Goal: Task Accomplishment & Management: Manage account settings

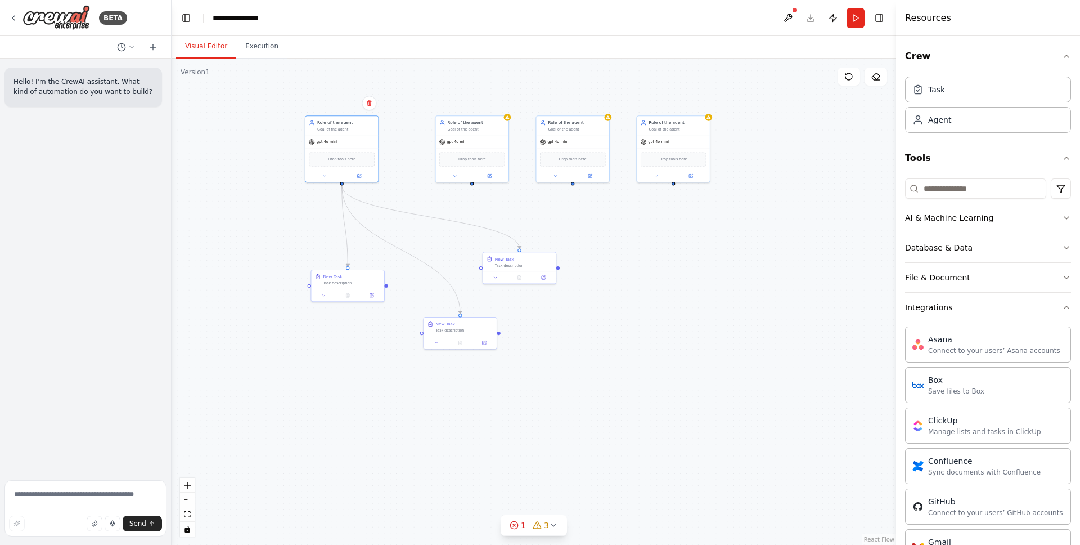
drag, startPoint x: 775, startPoint y: 313, endPoint x: 775, endPoint y: 246, distance: 66.4
click at [775, 246] on div ".deletable-edge-delete-btn { width: 20px; height: 20px; border: 0px solid #ffff…" at bounding box center [534, 302] width 725 height 486
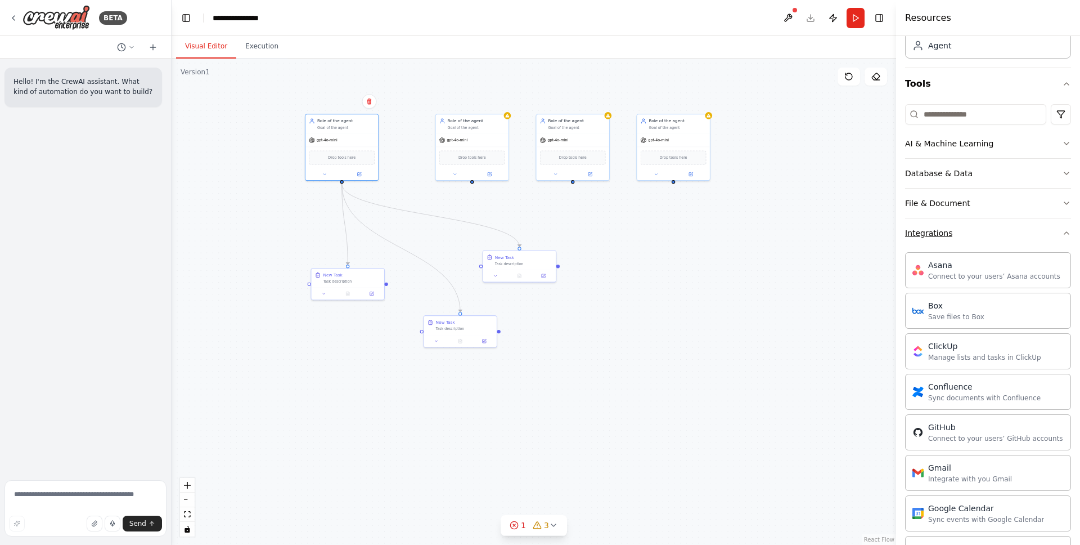
scroll to position [98, 0]
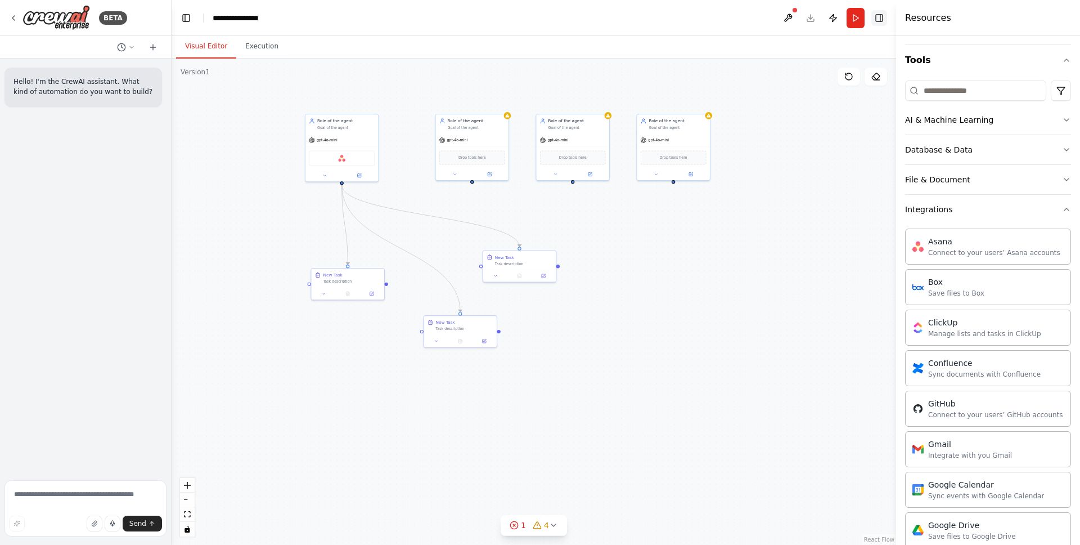
click at [884, 25] on button "Toggle Right Sidebar" at bounding box center [879, 18] width 16 height 16
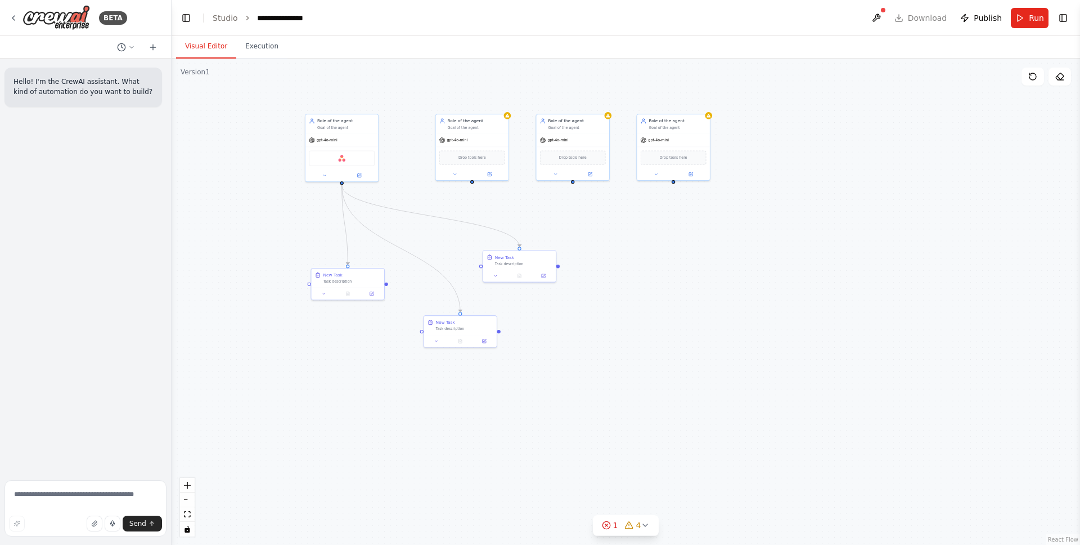
click at [918, 20] on header "**********" at bounding box center [626, 18] width 909 height 36
click at [9, 18] on icon at bounding box center [13, 18] width 9 height 9
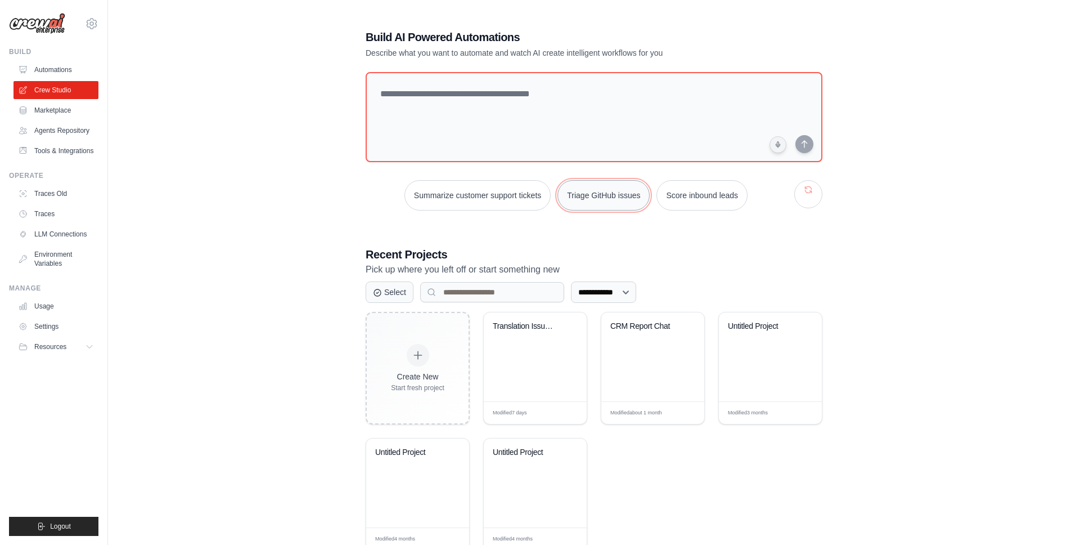
click at [608, 191] on button "Triage GitHub issues" at bounding box center [604, 195] width 92 height 30
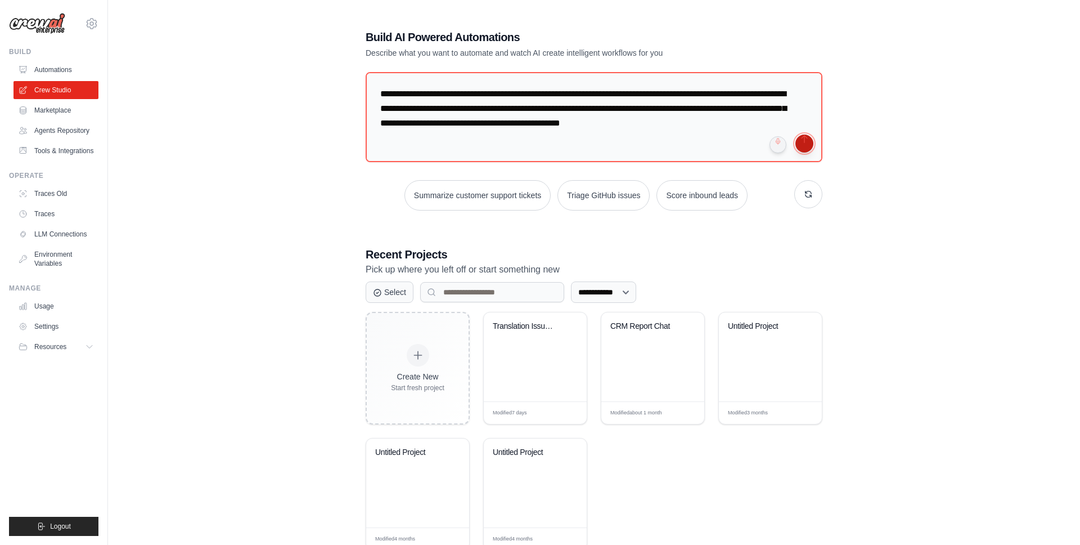
click at [800, 146] on button "submit" at bounding box center [804, 143] width 18 height 18
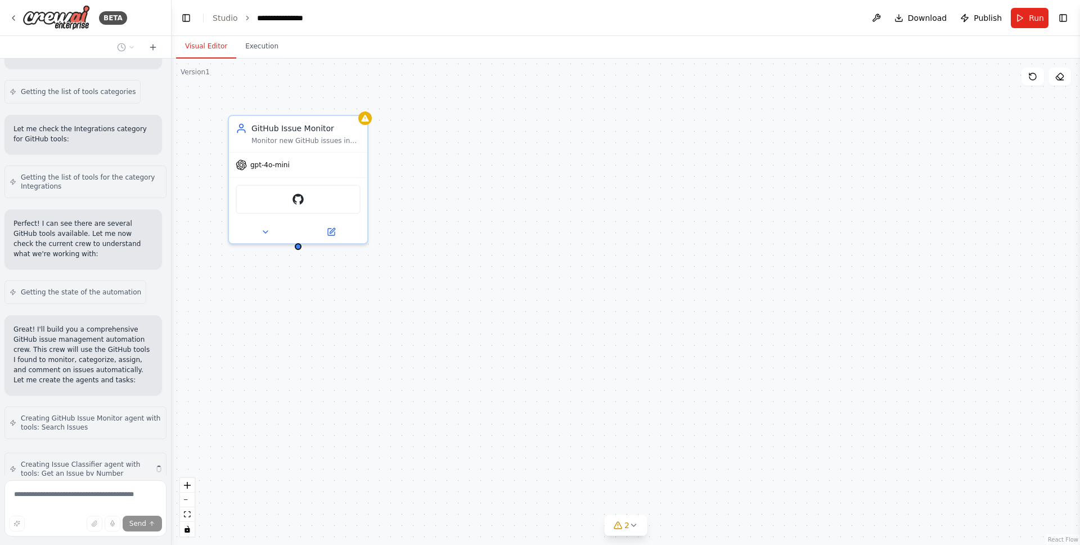
scroll to position [421, 0]
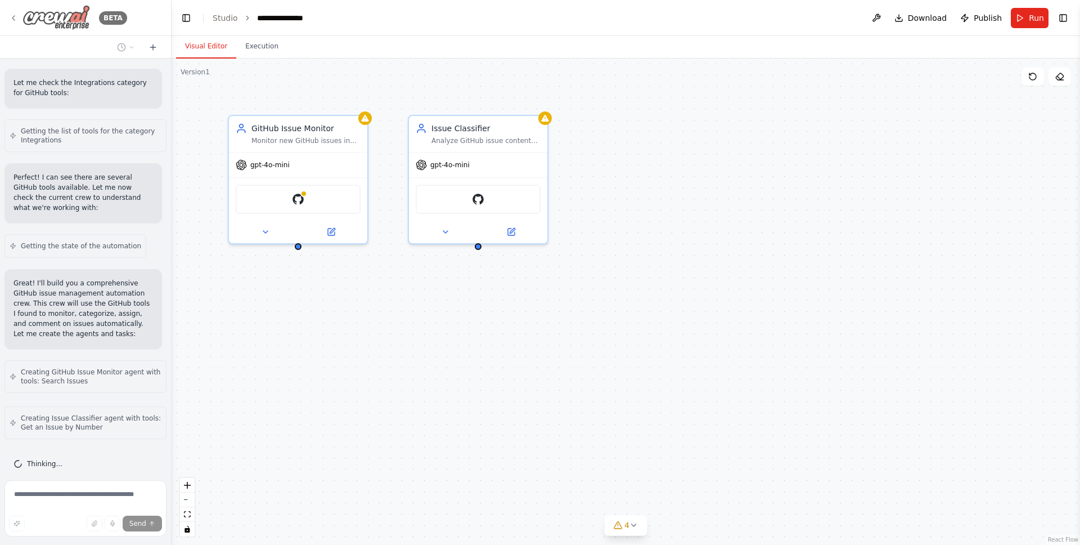
click at [66, 15] on img at bounding box center [57, 17] width 68 height 25
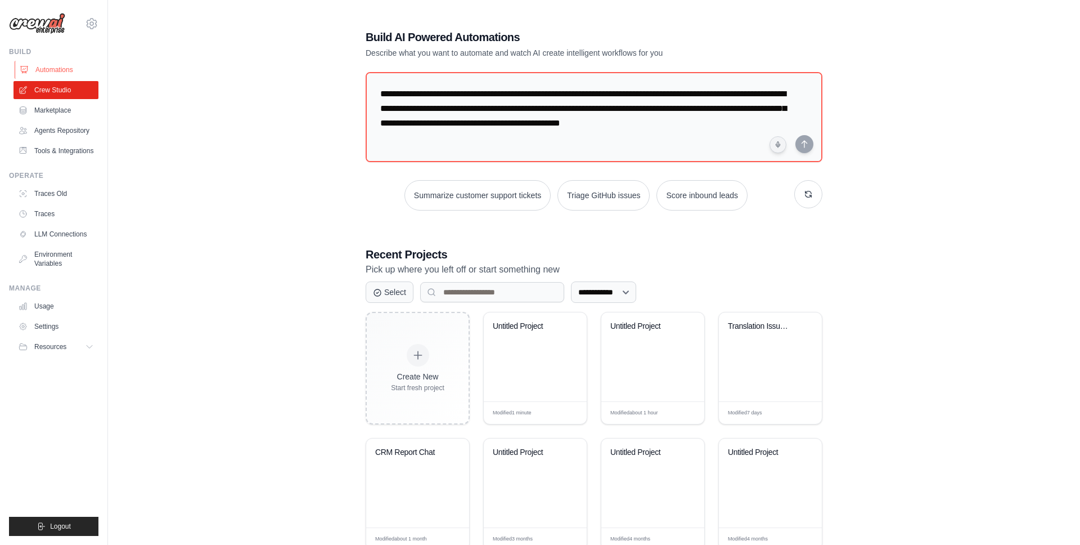
click at [53, 78] on link "Automations" at bounding box center [57, 70] width 85 height 18
click at [55, 66] on link "Automations" at bounding box center [57, 70] width 85 height 18
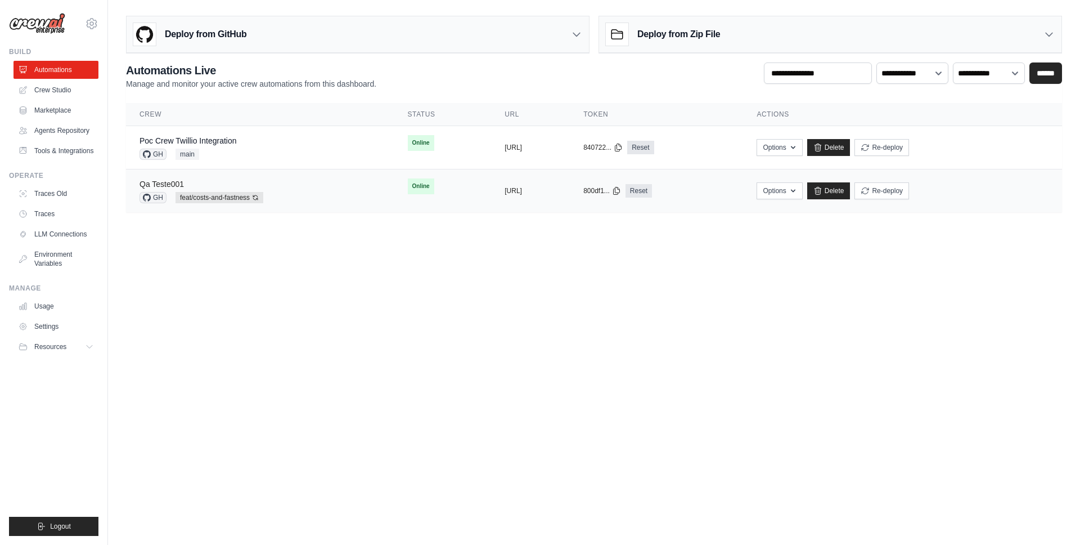
click at [169, 183] on link "Qa Teste001" at bounding box center [162, 183] width 44 height 9
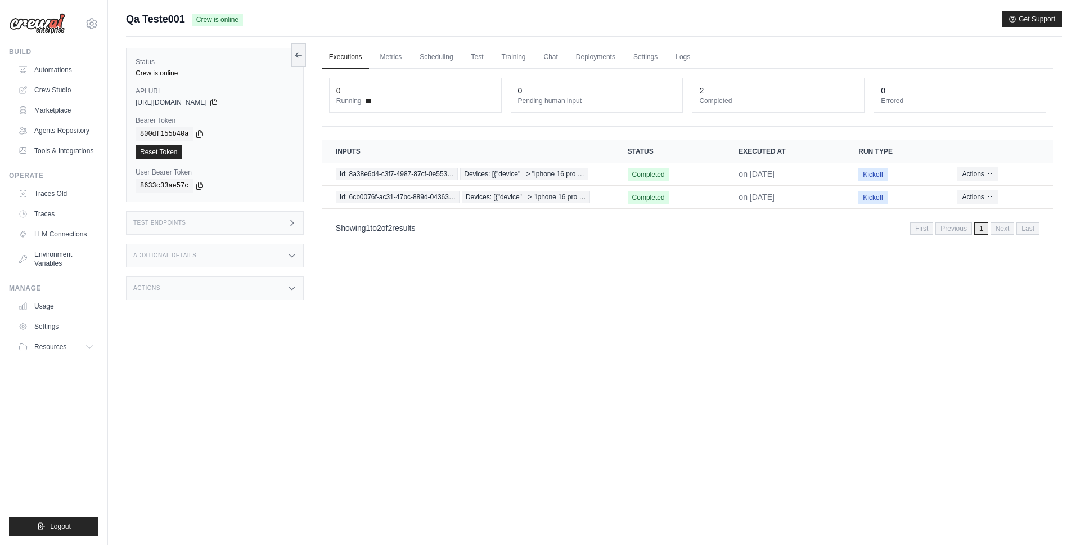
click at [298, 224] on div "Test Endpoints" at bounding box center [215, 223] width 178 height 24
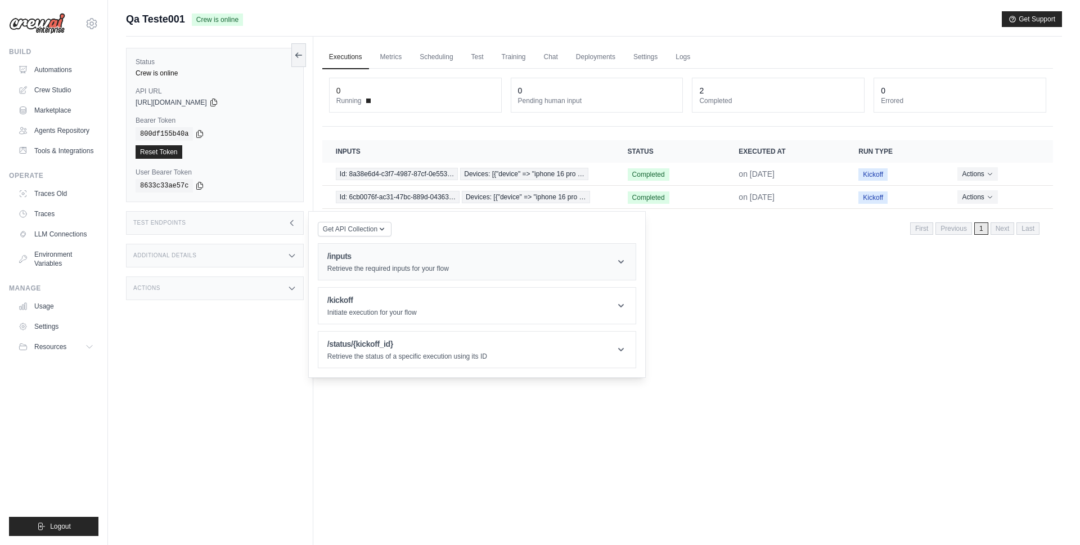
click at [622, 260] on icon at bounding box center [620, 261] width 11 height 11
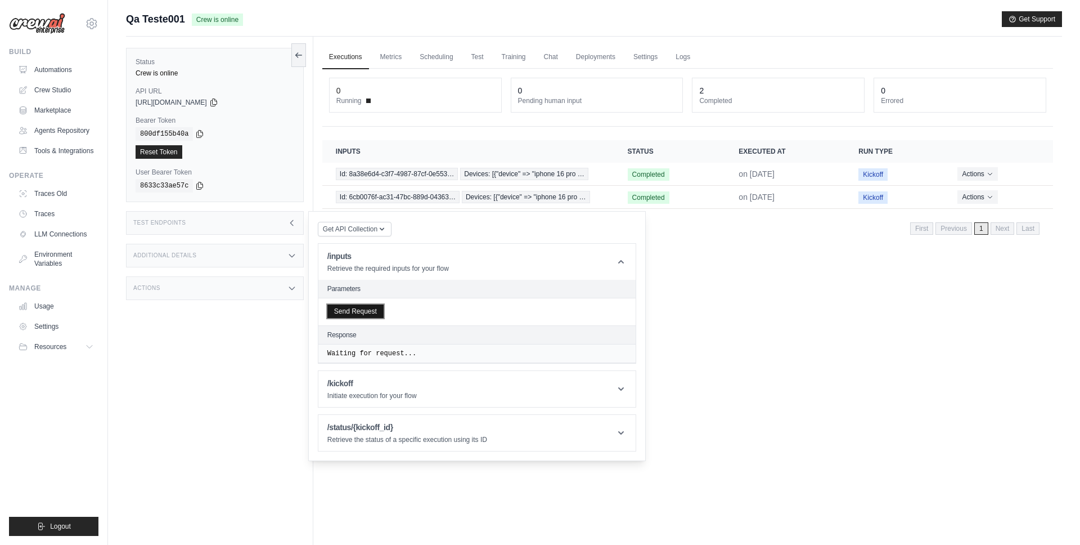
click at [368, 315] on button "Send Request" at bounding box center [355, 311] width 56 height 14
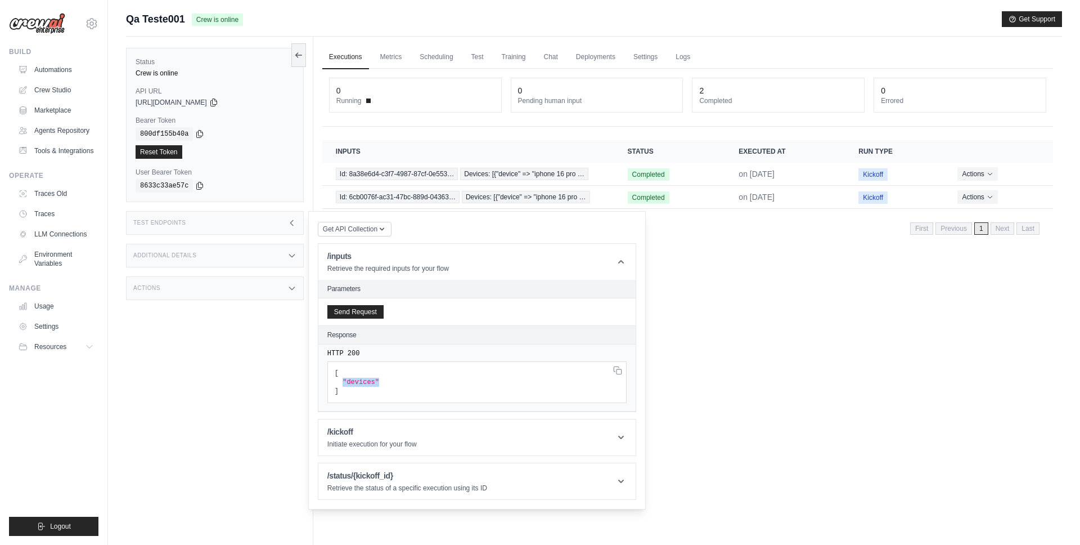
drag, startPoint x: 343, startPoint y: 383, endPoint x: 393, endPoint y: 383, distance: 49.5
click at [393, 383] on pre "[ "devices" ]" at bounding box center [476, 382] width 299 height 42
click at [341, 384] on code "[ "devices" ]" at bounding box center [357, 382] width 44 height 26
drag, startPoint x: 341, startPoint y: 384, endPoint x: 393, endPoint y: 383, distance: 51.8
click at [393, 383] on pre "[ "devices" ]" at bounding box center [476, 382] width 299 height 42
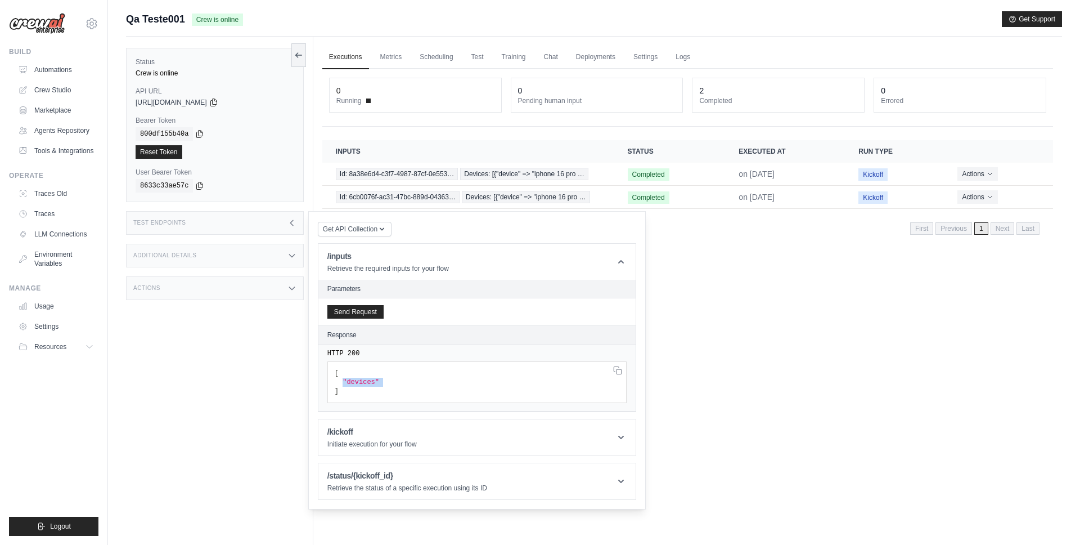
click at [442, 383] on pre "[ "devices" ]" at bounding box center [476, 382] width 299 height 42
click at [344, 384] on span ""devices"" at bounding box center [361, 382] width 37 height 8
drag, startPoint x: 341, startPoint y: 384, endPoint x: 386, endPoint y: 384, distance: 45.6
click at [386, 384] on pre "[ "devices" ]" at bounding box center [476, 382] width 299 height 42
click at [383, 393] on pre "[ "devices" ]" at bounding box center [476, 382] width 299 height 42
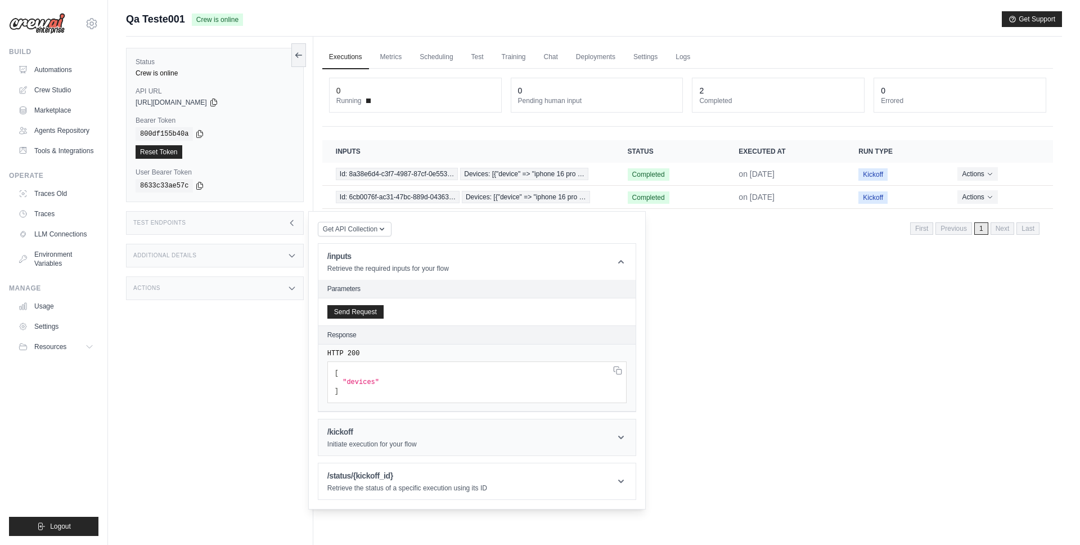
click at [367, 434] on h1 "/kickoff" at bounding box center [371, 431] width 89 height 11
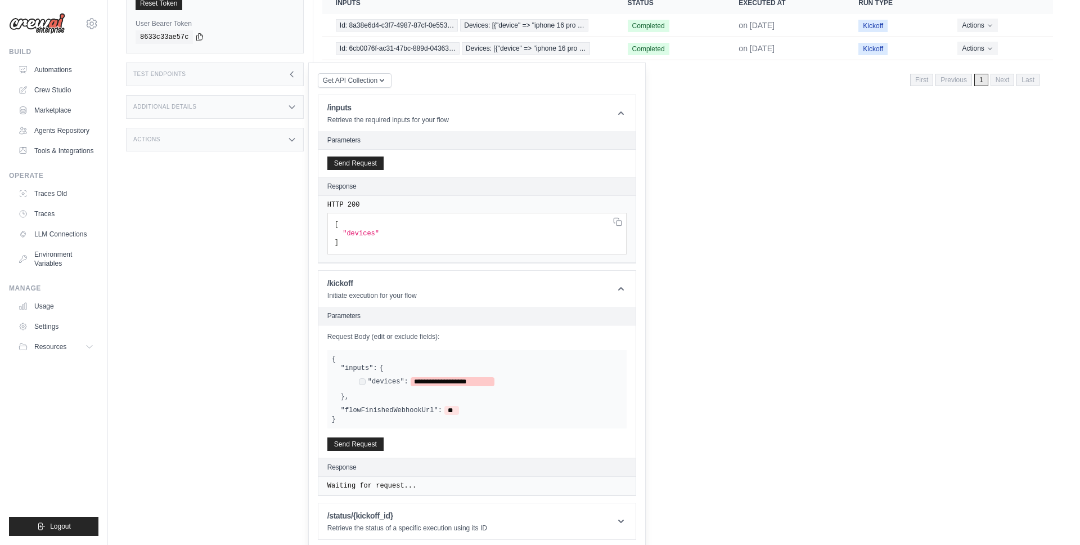
scroll to position [153, 0]
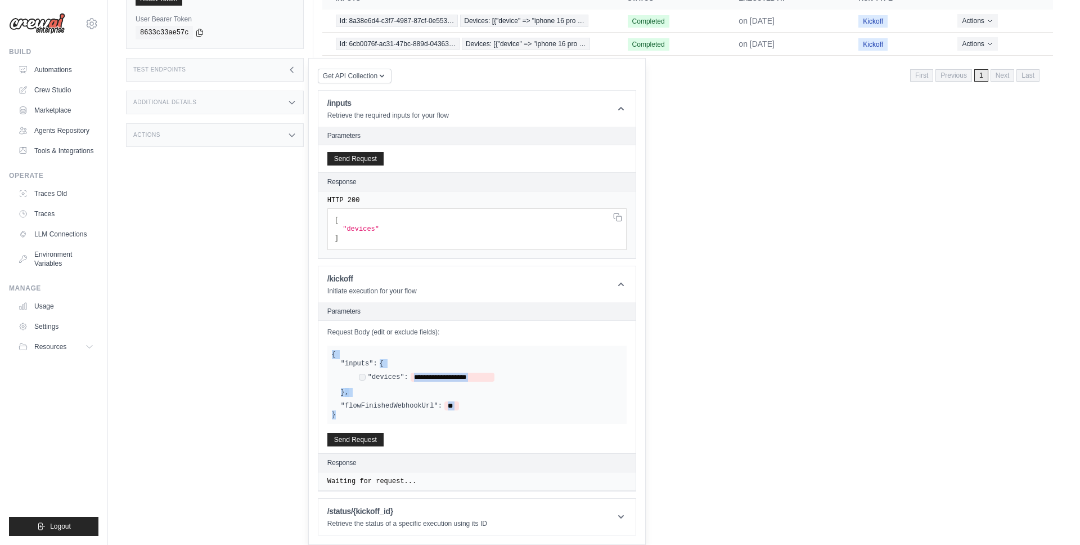
drag, startPoint x: 332, startPoint y: 353, endPoint x: 340, endPoint y: 417, distance: 64.7
click at [340, 417] on div "**********" at bounding box center [476, 384] width 299 height 78
click at [404, 403] on label ""flowFinishedWebhookUrl":" at bounding box center [391, 405] width 101 height 9
click at [365, 363] on label ""inputs":" at bounding box center [359, 363] width 37 height 9
click at [359, 361] on label ""inputs":" at bounding box center [359, 363] width 37 height 9
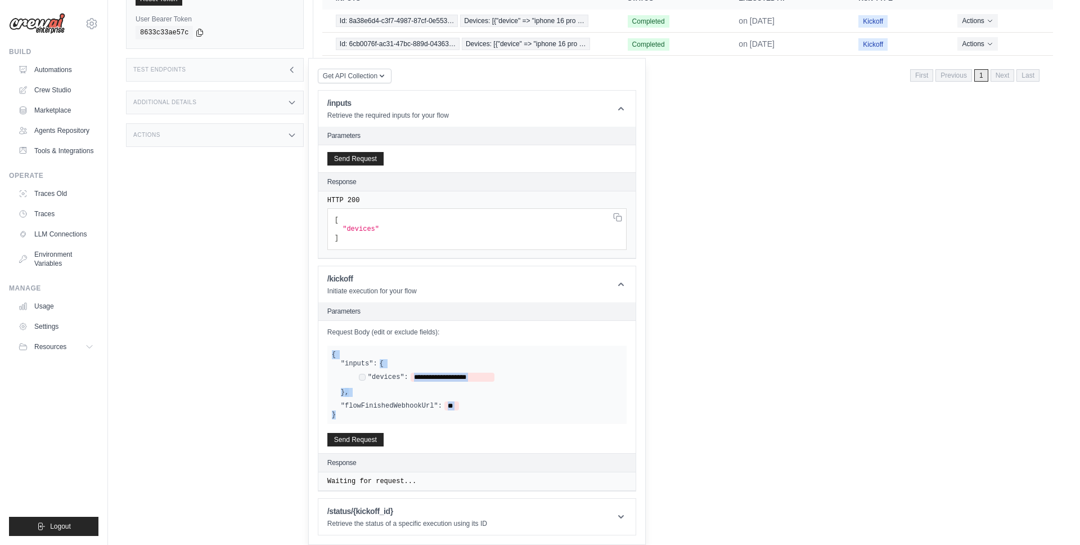
click at [350, 363] on label ""inputs":" at bounding box center [359, 363] width 37 height 9
click at [392, 363] on div "**********" at bounding box center [481, 378] width 281 height 38
click at [437, 378] on span "**********" at bounding box center [453, 376] width 84 height 9
click at [386, 378] on label ""devices":" at bounding box center [388, 376] width 41 height 9
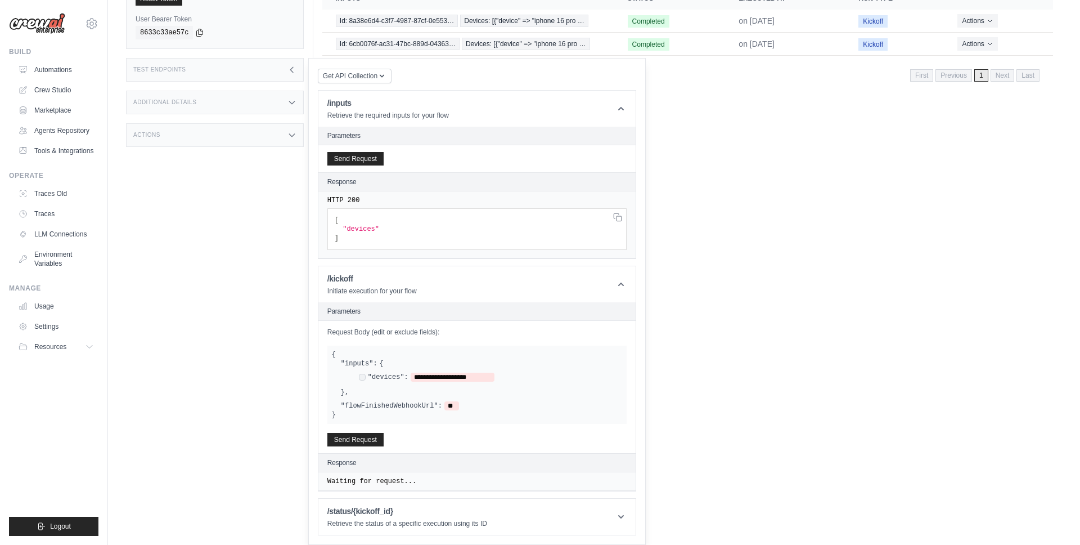
click at [355, 230] on span ""devices"" at bounding box center [361, 229] width 37 height 8
click at [440, 379] on span "**********" at bounding box center [453, 376] width 84 height 9
drag, startPoint x: 415, startPoint y: 379, endPoint x: 476, endPoint y: 379, distance: 61.3
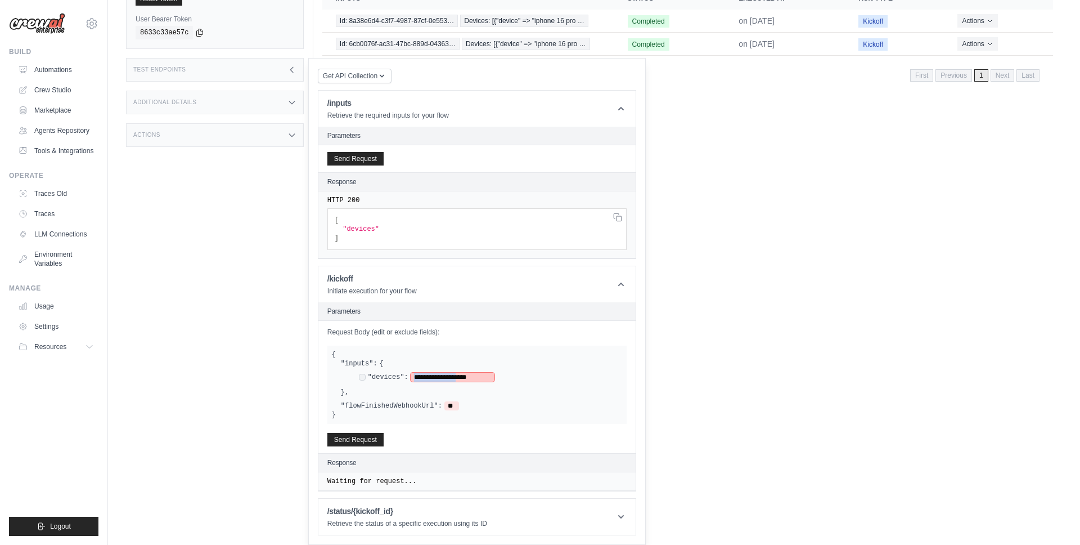
click at [476, 379] on span "**********" at bounding box center [453, 376] width 84 height 9
click at [483, 379] on span "**********" at bounding box center [453, 376] width 84 height 9
click at [539, 358] on div "**********" at bounding box center [476, 384] width 299 height 78
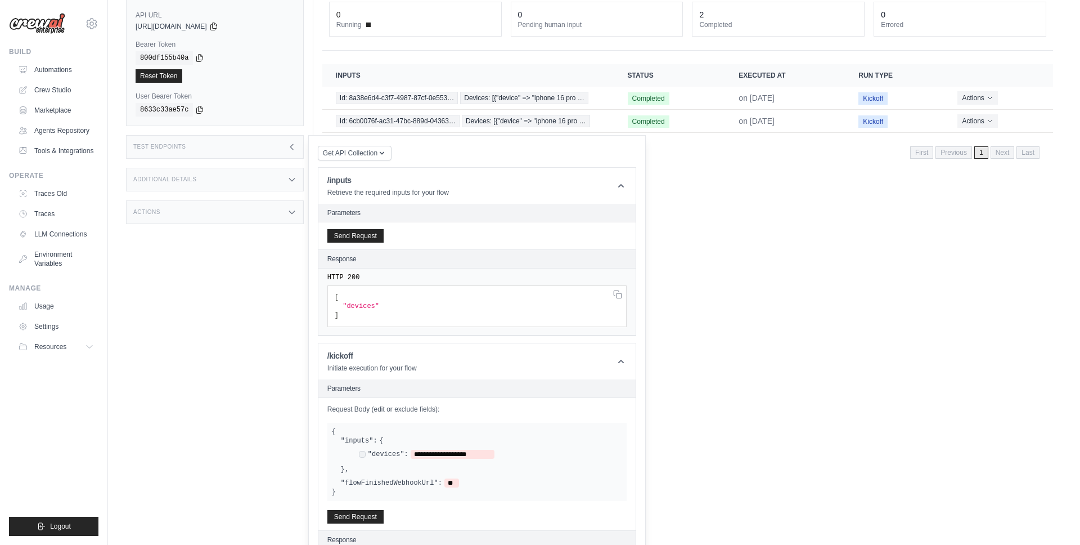
scroll to position [0, 0]
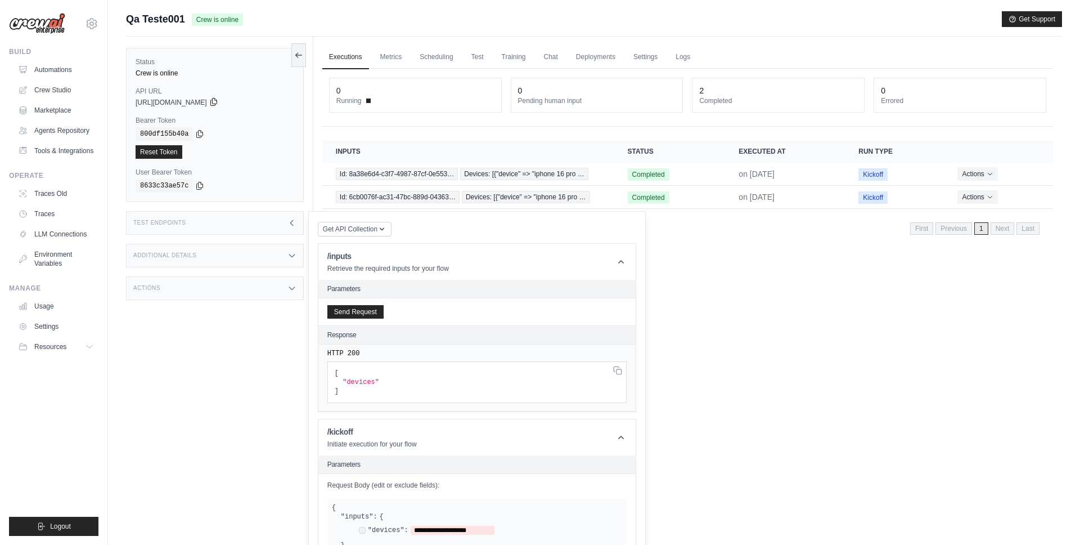
click at [218, 102] on icon at bounding box center [213, 101] width 9 height 9
click at [799, 331] on div "Executions Metrics Scheduling Test Training Chat Deployments Settings Logs 0 Ru…" at bounding box center [687, 309] width 749 height 545
click at [398, 57] on link "Metrics" at bounding box center [391, 58] width 35 height 24
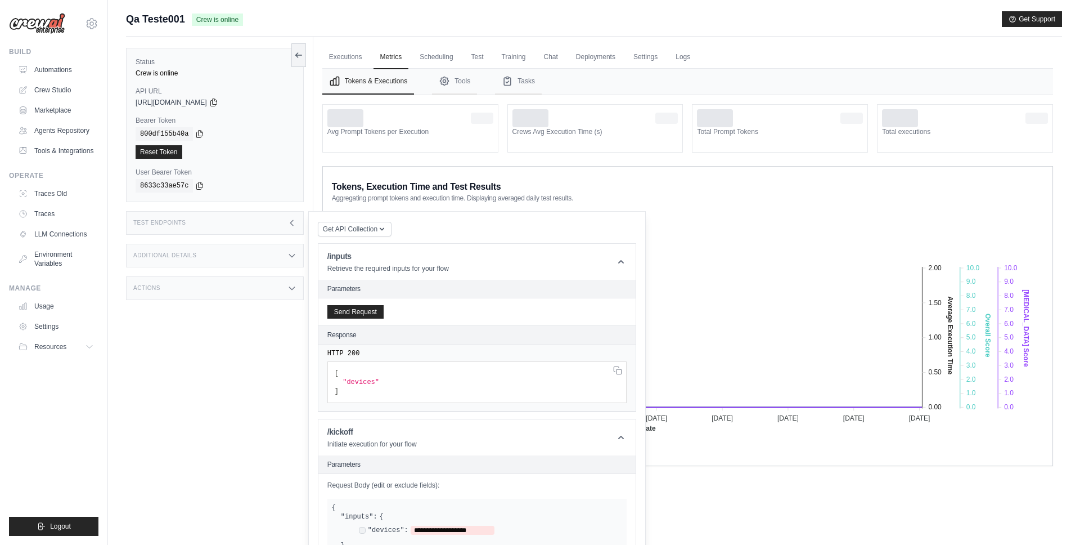
click at [287, 225] on icon at bounding box center [291, 222] width 9 height 9
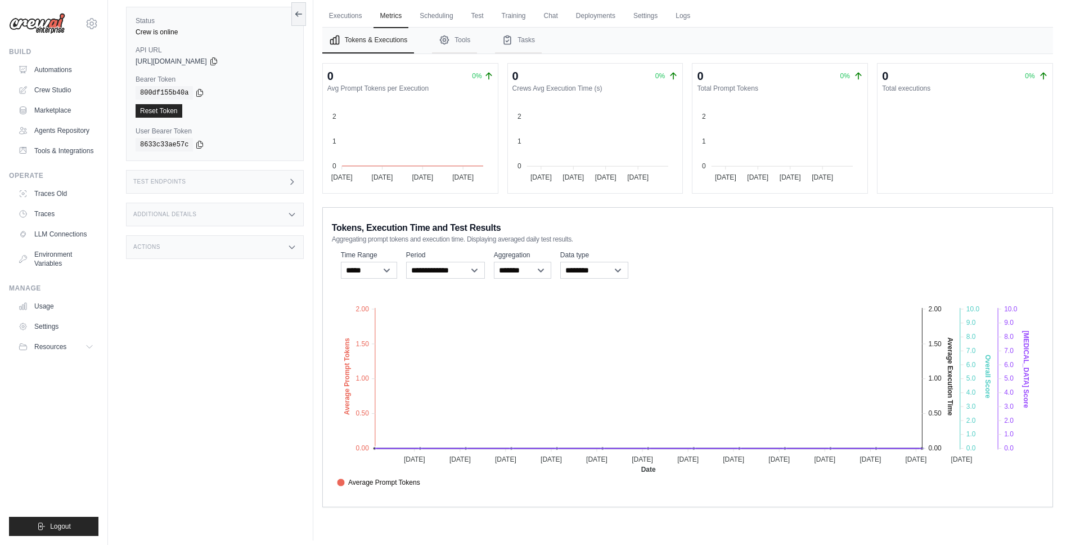
scroll to position [42, 0]
click at [383, 268] on select "***** ****** *******" at bounding box center [369, 269] width 56 height 17
select select "*****"
click at [341, 261] on select "***** ****** *******" at bounding box center [369, 269] width 56 height 17
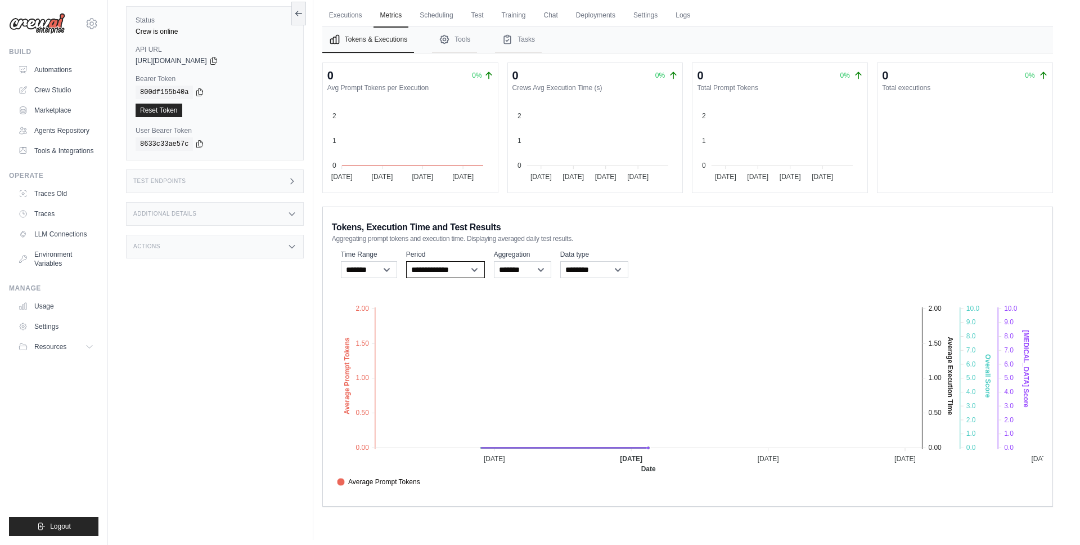
click at [470, 269] on select "**********" at bounding box center [445, 269] width 79 height 17
click at [406, 261] on select "**********" at bounding box center [445, 269] width 79 height 17
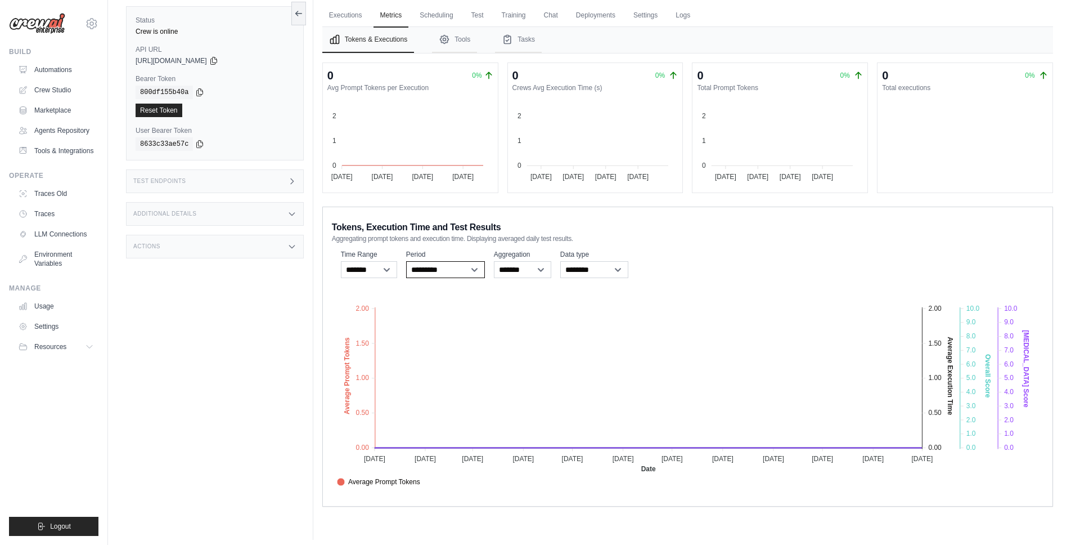
click at [448, 263] on select "**********" at bounding box center [445, 269] width 79 height 17
select select "**********"
click at [406, 261] on select "**********" at bounding box center [445, 269] width 79 height 17
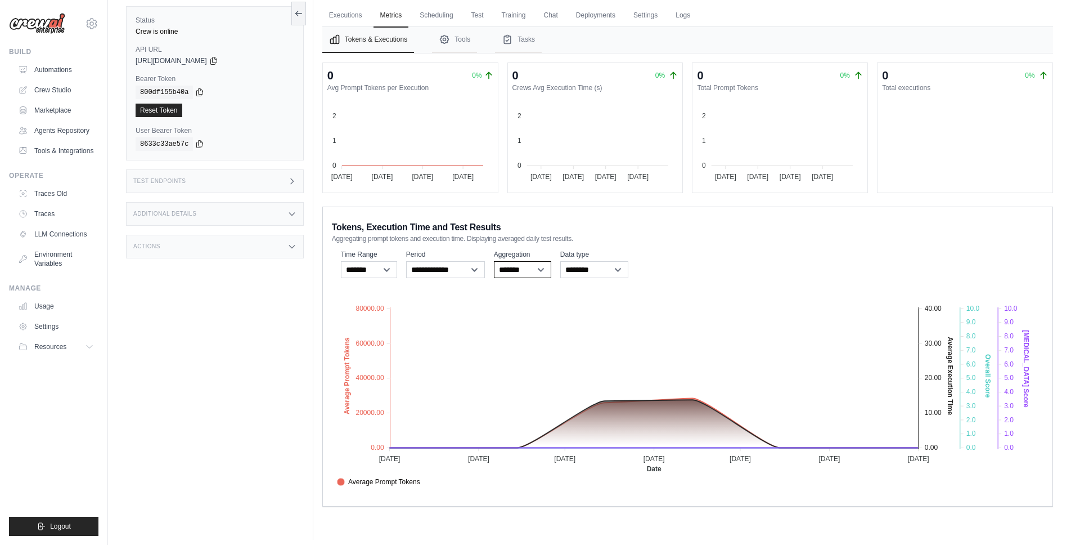
click at [532, 272] on select "******* *****" at bounding box center [522, 269] width 57 height 17
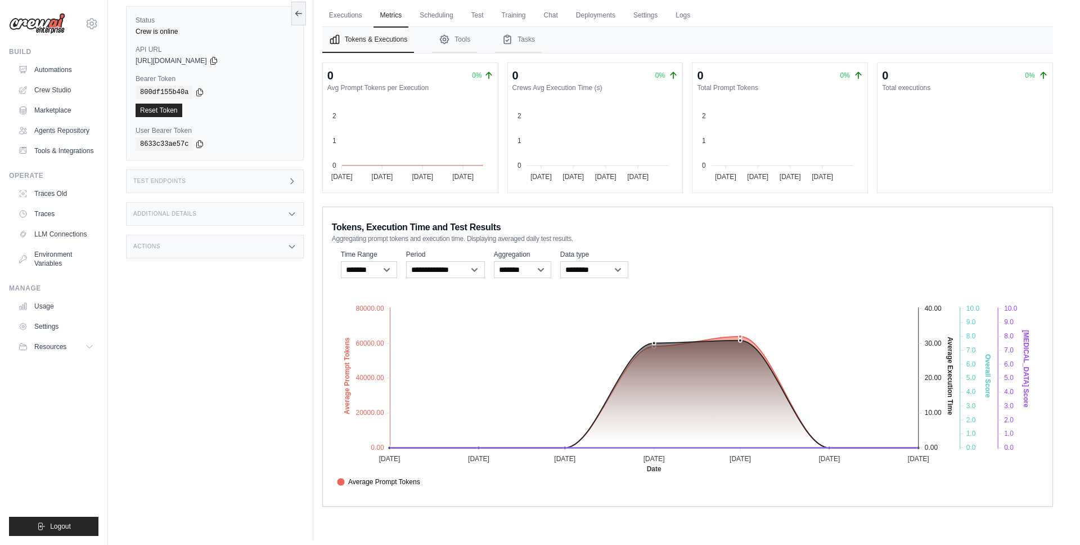
click at [575, 351] on foreignobject "Average Prompt Tokens Average Execution Time Score Hallucination Score Crew Ver…" at bounding box center [688, 389] width 712 height 197
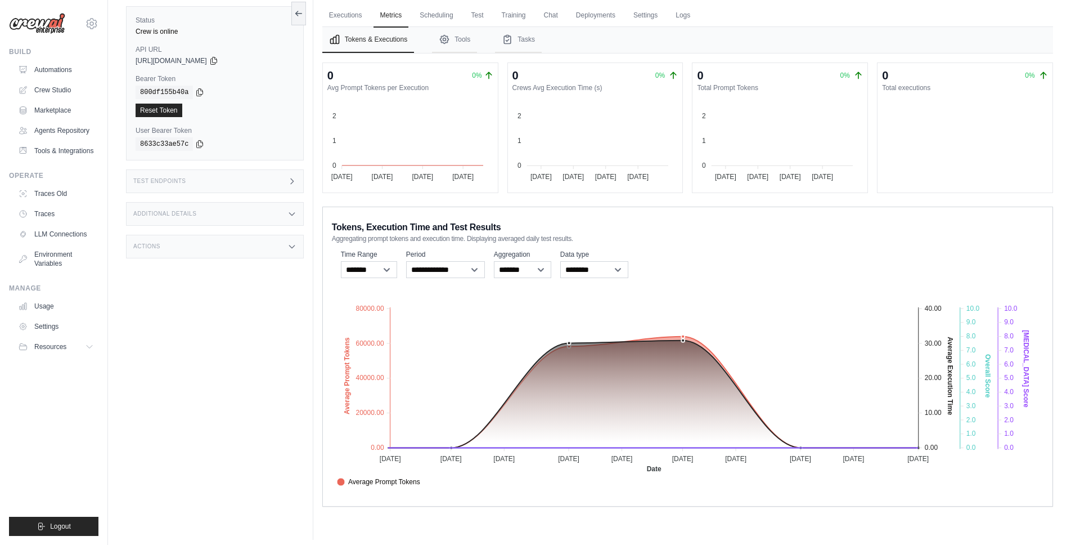
click at [689, 196] on div "0 0% Avg Prompt Tokens per Execution 2 2 1 1 0 0 19 Sep 19 Sep 21 Sep 21 Sep 23…" at bounding box center [687, 284] width 731 height 444
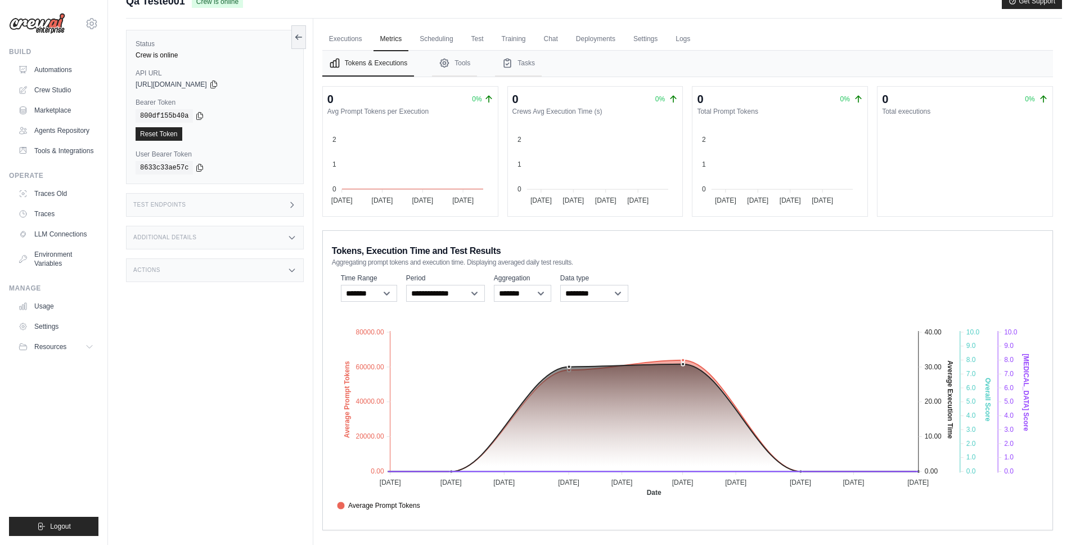
scroll to position [0, 0]
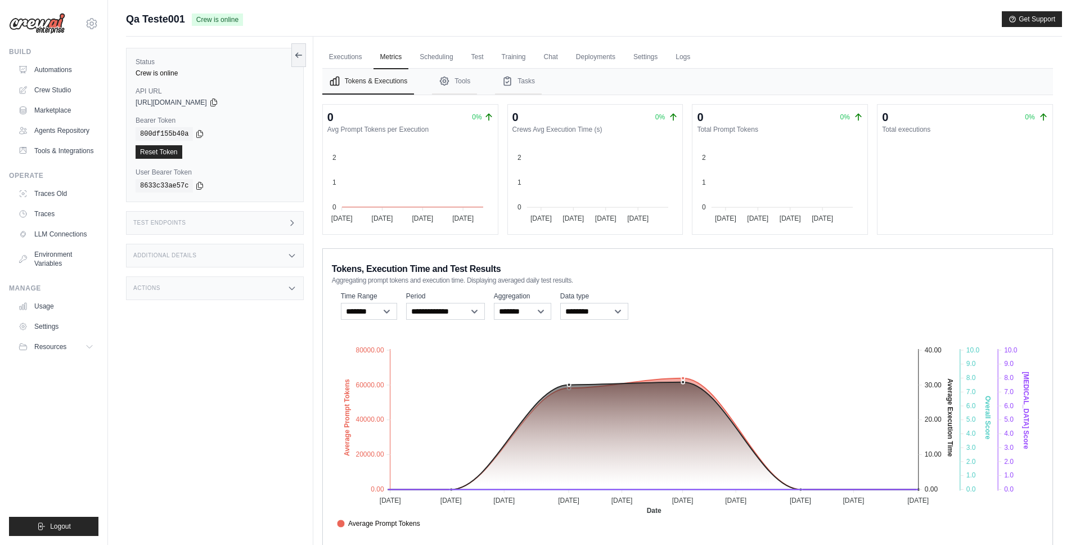
drag, startPoint x: 329, startPoint y: 129, endPoint x: 412, endPoint y: 129, distance: 82.7
click at [412, 129] on dt "Avg Prompt Tokens per Execution" at bounding box center [410, 129] width 166 height 9
click at [786, 154] on foreignobject at bounding box center [776, 183] width 166 height 84
click at [448, 82] on icon "Tabs" at bounding box center [444, 80] width 11 height 11
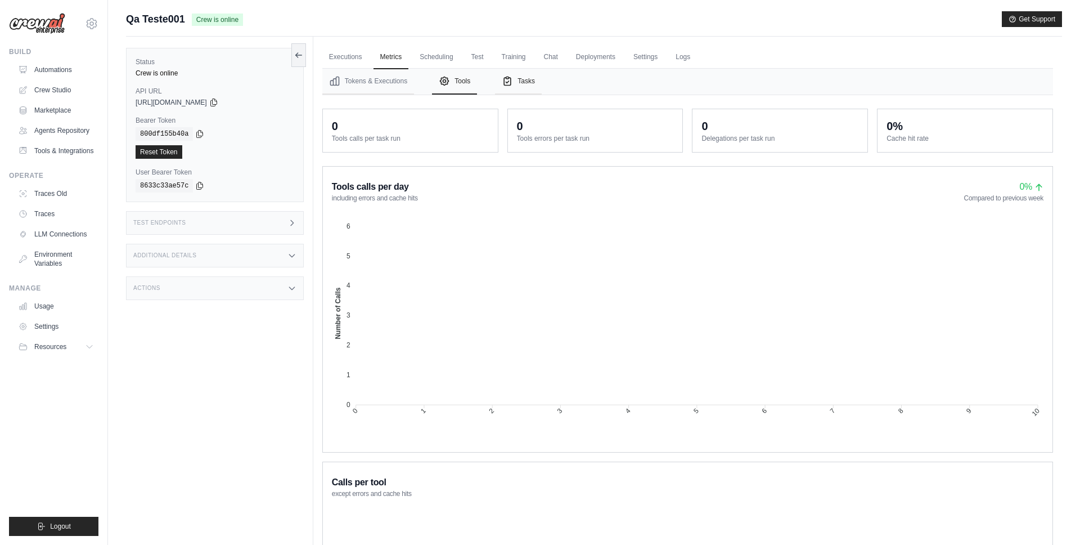
click at [527, 83] on button "Tasks" at bounding box center [518, 82] width 47 height 26
click at [352, 62] on link "Executions" at bounding box center [345, 58] width 47 height 24
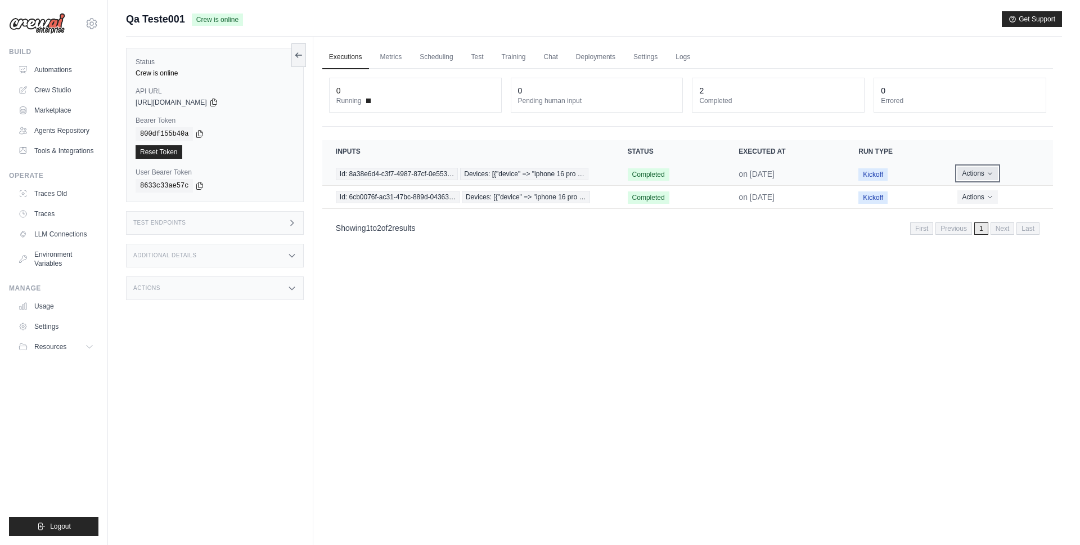
click at [990, 174] on icon "Actions for execution" at bounding box center [990, 173] width 7 height 7
click at [993, 194] on link "View Details" at bounding box center [1004, 194] width 72 height 18
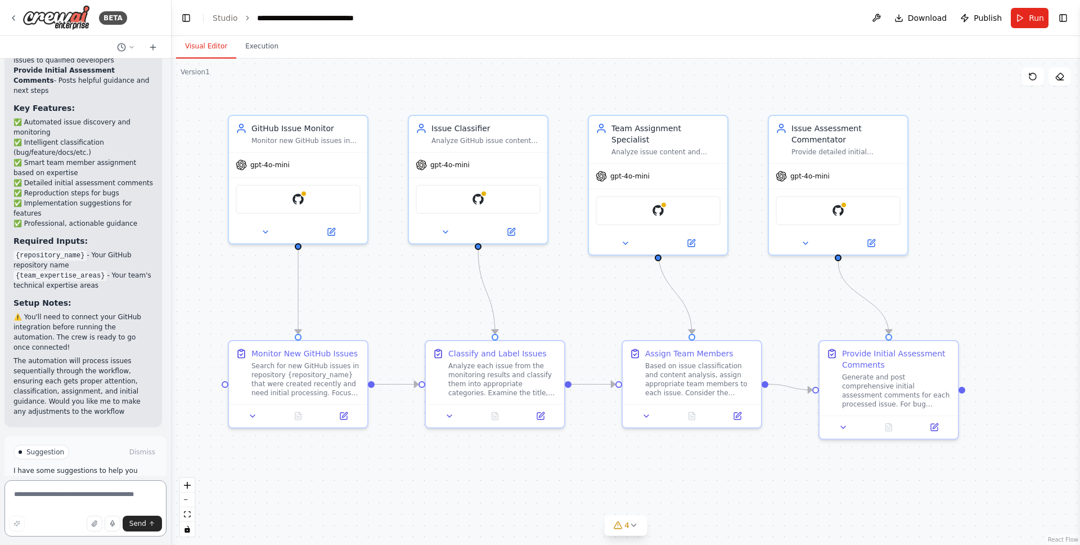
scroll to position [1579, 0]
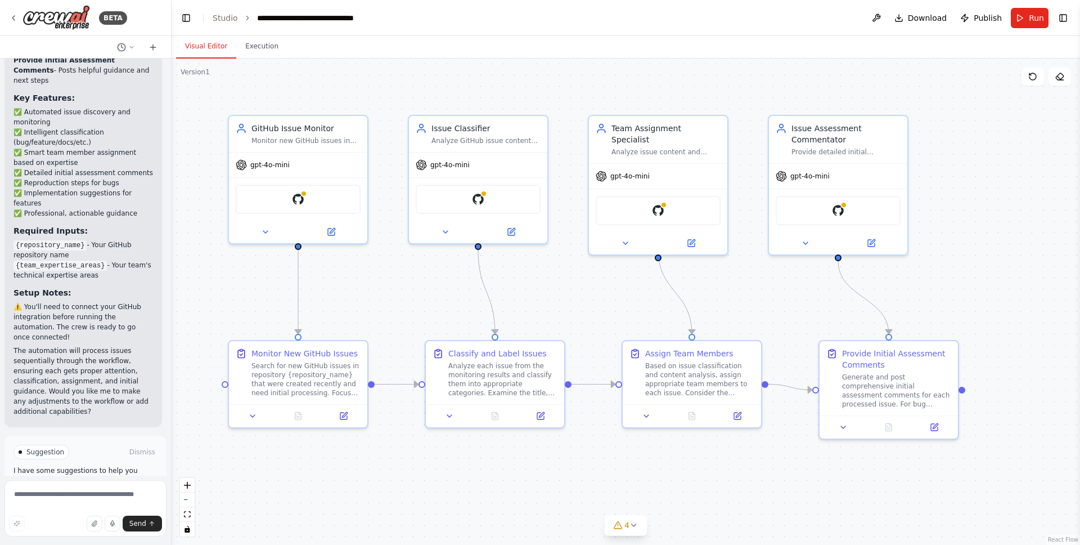
click at [114, 495] on span "Run Automation" at bounding box center [91, 499] width 55 height 9
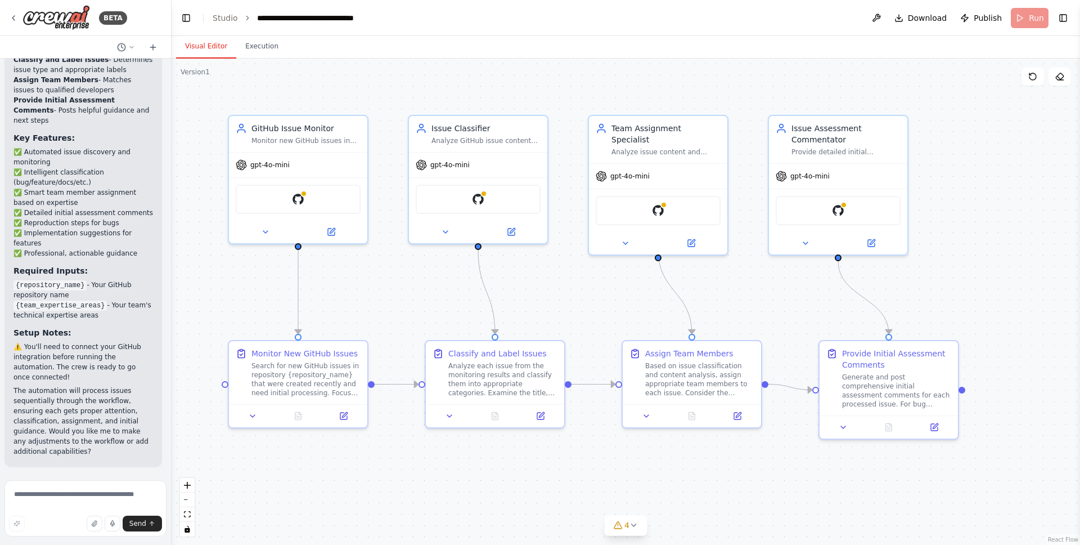
scroll to position [1487, 0]
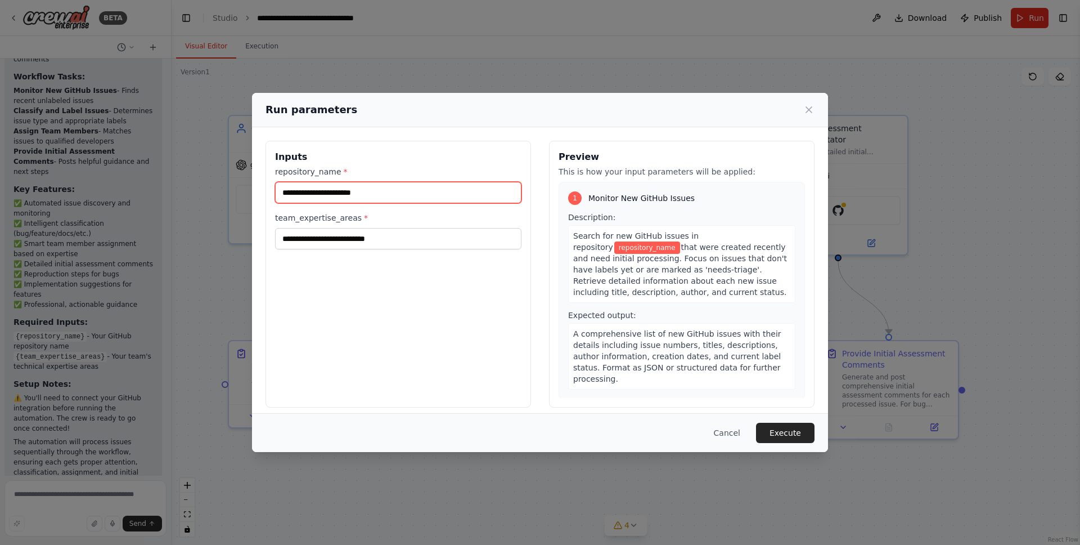
click at [323, 184] on input "repository_name *" at bounding box center [398, 192] width 246 height 21
click at [810, 111] on icon at bounding box center [808, 109] width 11 height 11
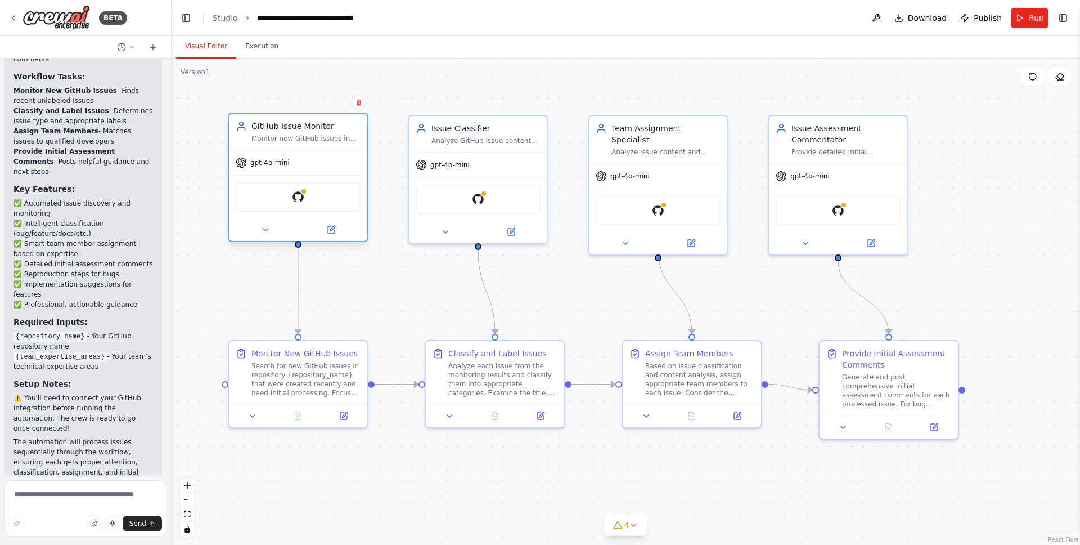
click at [269, 237] on div at bounding box center [298, 229] width 138 height 23
click at [267, 230] on icon at bounding box center [265, 229] width 9 height 9
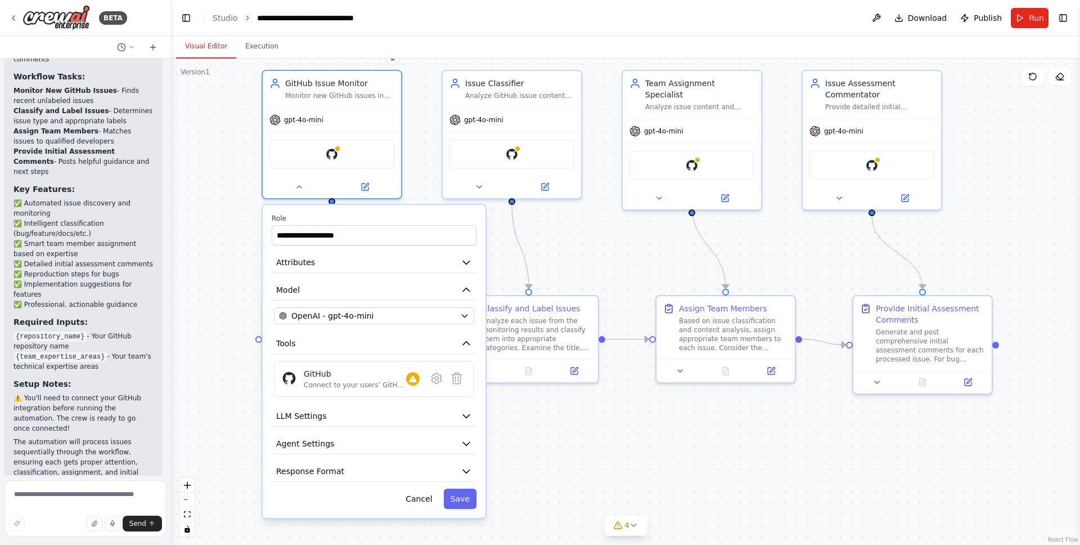
drag, startPoint x: 601, startPoint y: 314, endPoint x: 639, endPoint y: 264, distance: 62.7
click at [639, 264] on div "**********" at bounding box center [626, 302] width 909 height 486
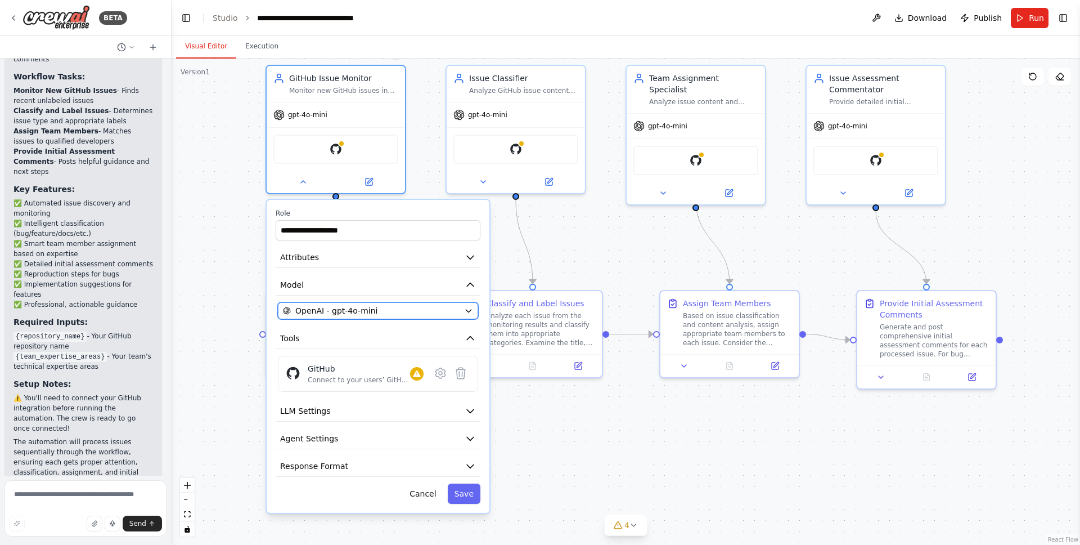
click at [395, 314] on div "OpenAI - gpt-4o-mini" at bounding box center [371, 310] width 177 height 11
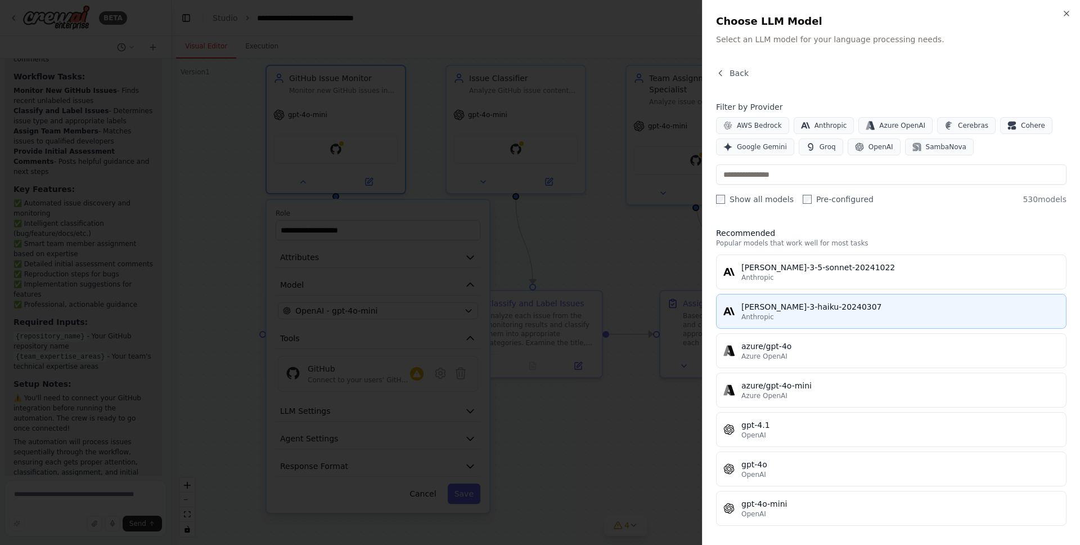
click at [801, 301] on div "claude-3-haiku-20240307" at bounding box center [900, 306] width 318 height 11
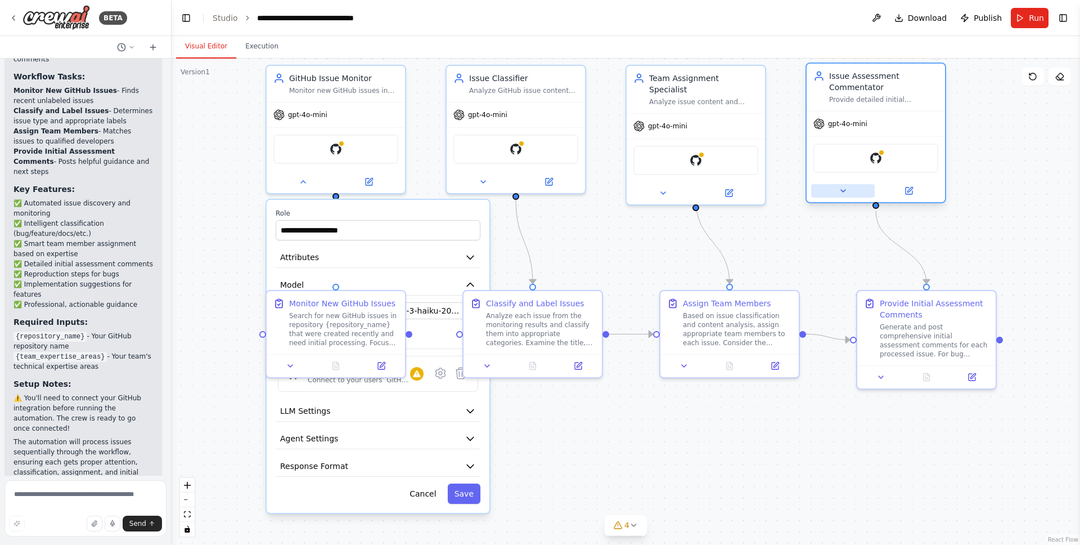
click at [843, 190] on icon at bounding box center [843, 191] width 5 height 2
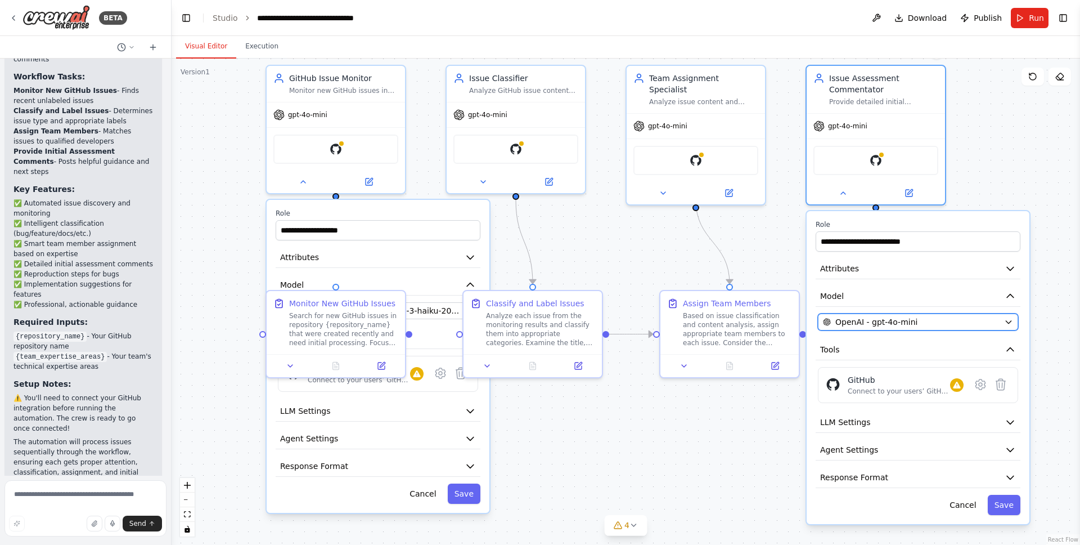
click at [879, 326] on span "OpenAI - gpt-4o-mini" at bounding box center [876, 321] width 82 height 11
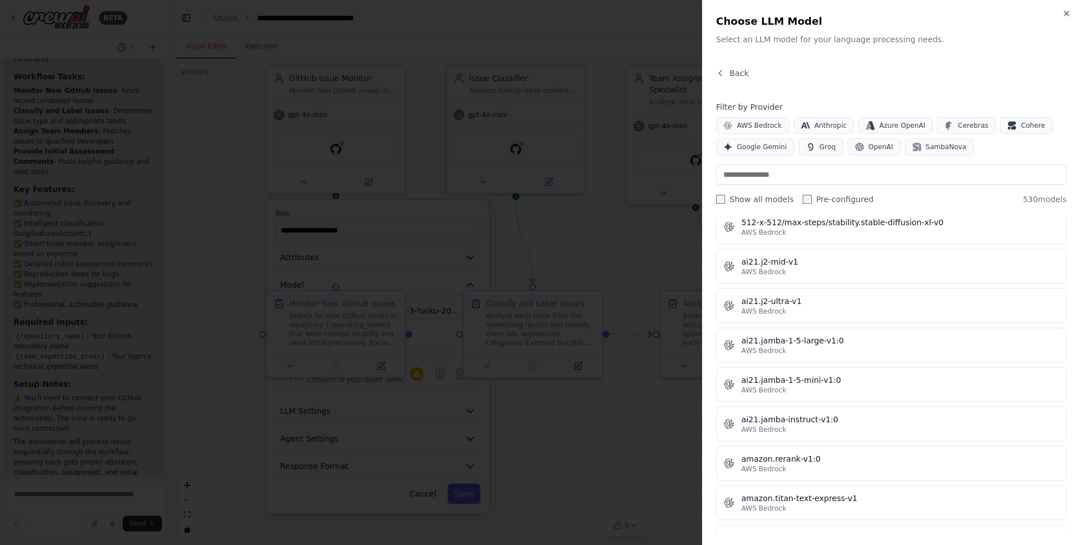
scroll to position [612, 0]
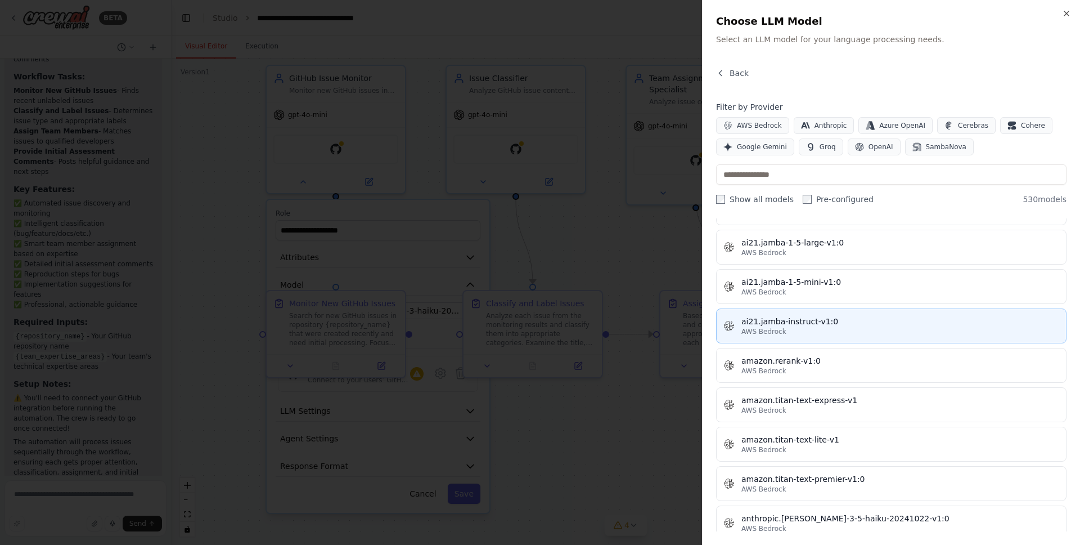
click at [796, 333] on div "AWS Bedrock" at bounding box center [900, 331] width 318 height 9
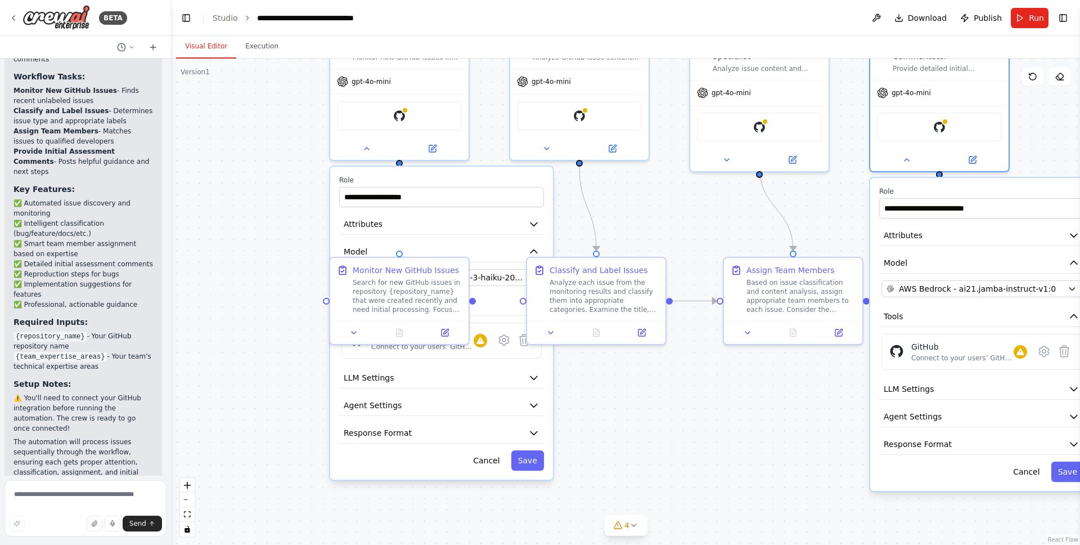
drag, startPoint x: 604, startPoint y: 265, endPoint x: 674, endPoint y: 228, distance: 79.5
click at [674, 228] on div "**********" at bounding box center [626, 302] width 909 height 486
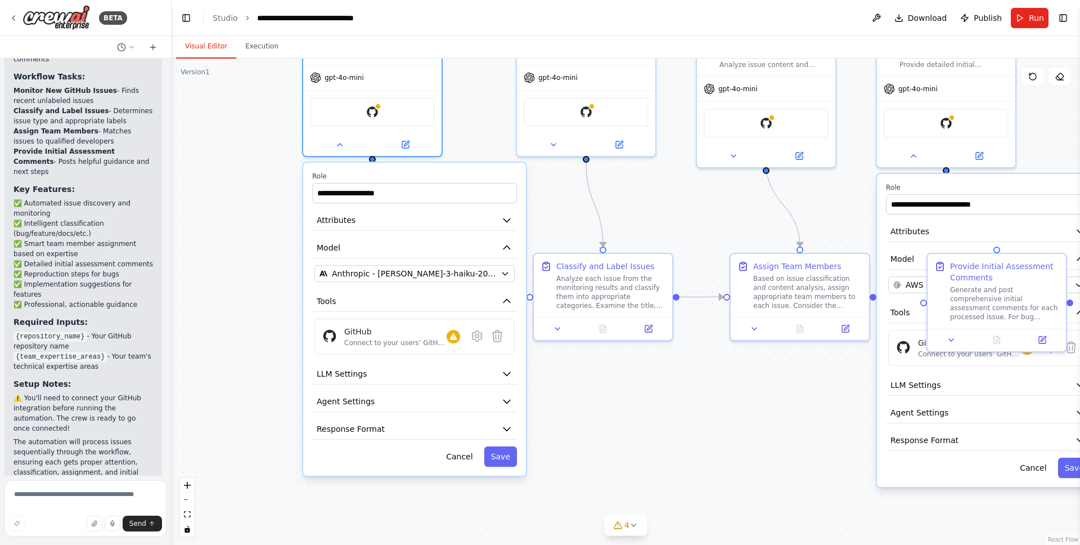
drag, startPoint x: 483, startPoint y: 177, endPoint x: 444, endPoint y: 174, distance: 39.4
click at [444, 174] on label "Role" at bounding box center [414, 176] width 205 height 9
click at [458, 454] on button "Cancel" at bounding box center [459, 456] width 40 height 20
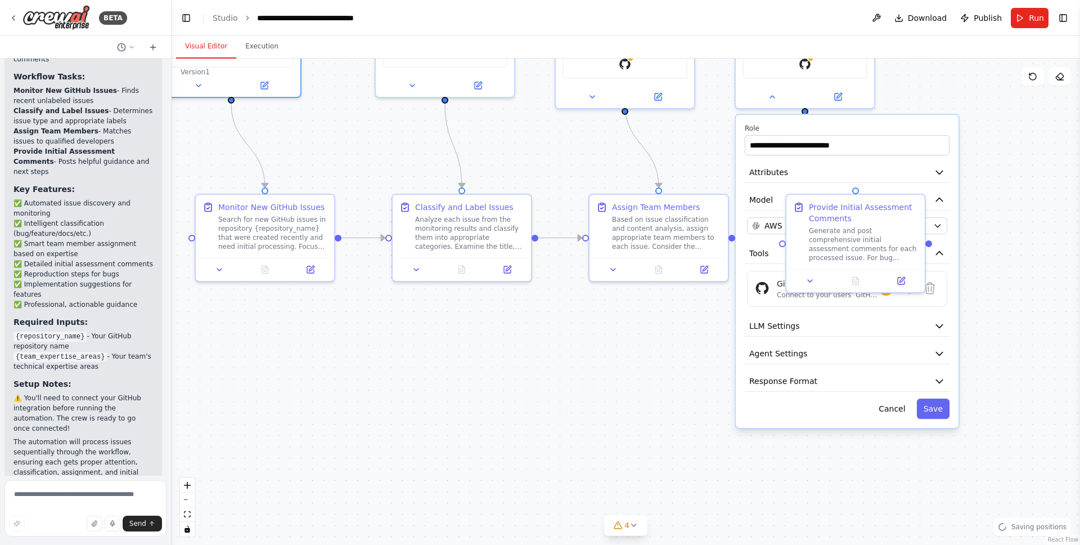
drag, startPoint x: 740, startPoint y: 378, endPoint x: 599, endPoint y: 318, distance: 153.3
click at [599, 318] on div ".deletable-edge-delete-btn { width: 20px; height: 20px; border: 0px solid #ffff…" at bounding box center [626, 302] width 909 height 486
click at [884, 411] on button "Cancel" at bounding box center [892, 408] width 40 height 20
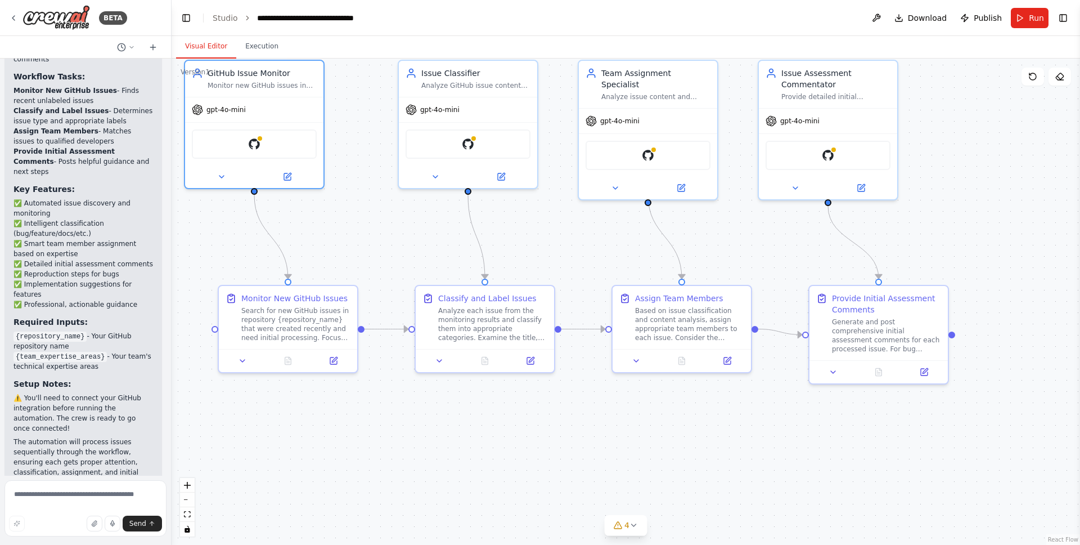
drag, startPoint x: 636, startPoint y: 402, endPoint x: 659, endPoint y: 498, distance: 98.8
click at [659, 498] on div ".deletable-edge-delete-btn { width: 20px; height: 20px; border: 0px solid #ffff…" at bounding box center [626, 302] width 909 height 486
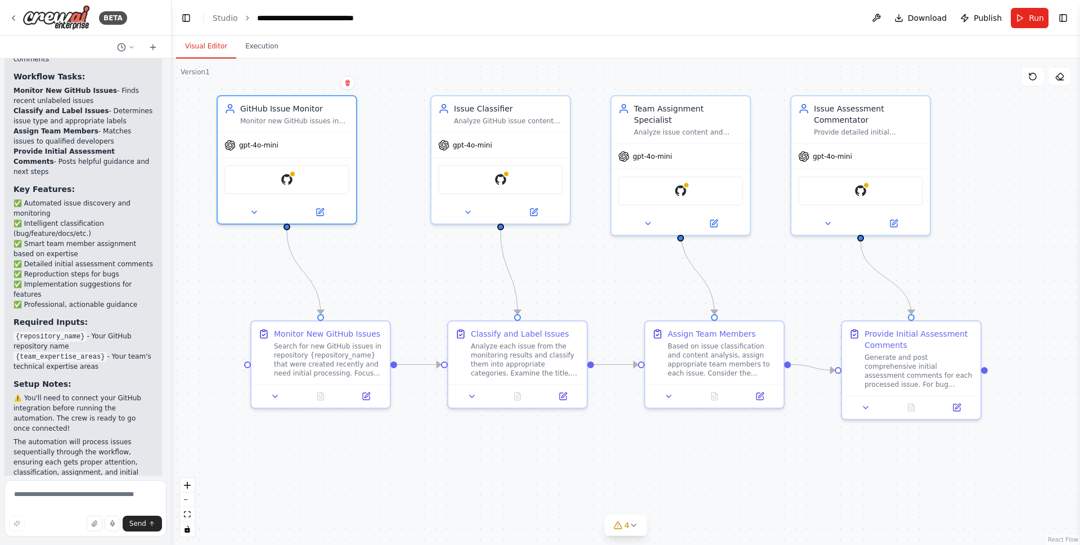
drag, startPoint x: 587, startPoint y: 233, endPoint x: 620, endPoint y: 266, distance: 46.2
click at [620, 266] on div ".deletable-edge-delete-btn { width: 20px; height: 20px; border: 0px solid #ffff…" at bounding box center [626, 302] width 909 height 486
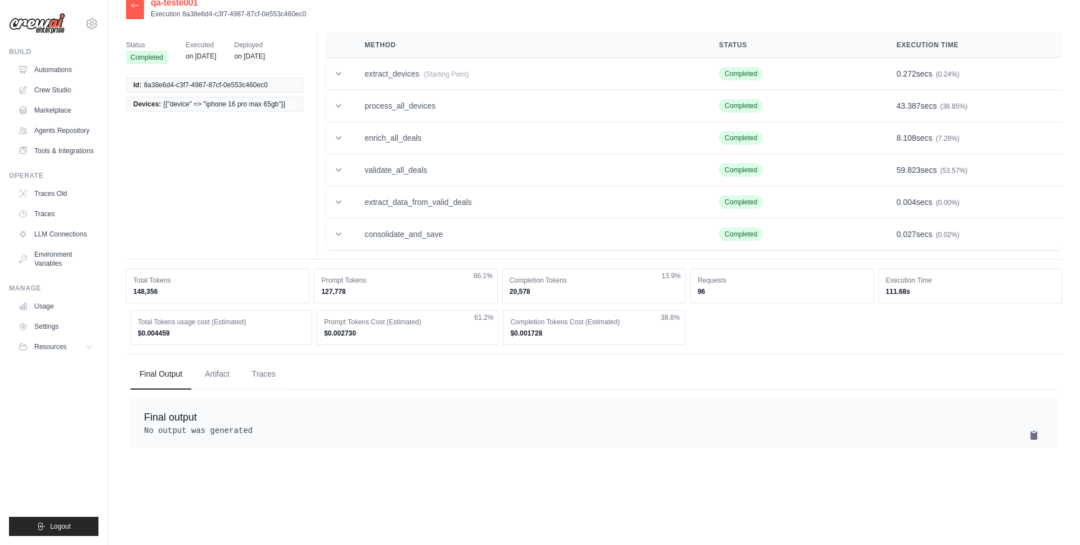
scroll to position [23, 0]
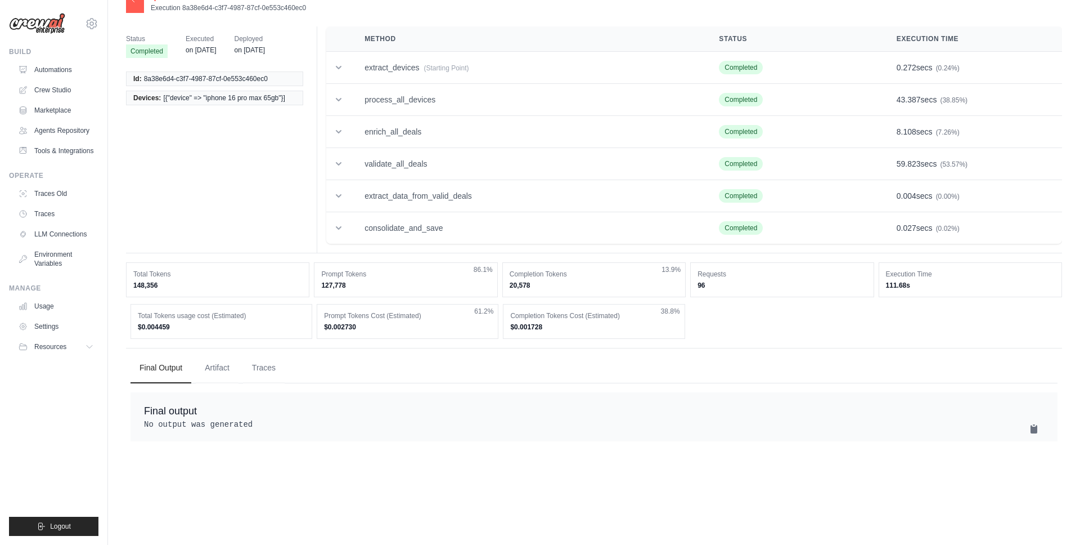
drag, startPoint x: 698, startPoint y: 285, endPoint x: 756, endPoint y: 285, distance: 57.9
click at [756, 285] on div "Requests 96" at bounding box center [781, 279] width 183 height 35
drag, startPoint x: 322, startPoint y: 327, endPoint x: 402, endPoint y: 327, distance: 79.9
click at [402, 327] on div "Prompt Tokens Cost (Estimated) $0.002730 61.2%" at bounding box center [408, 321] width 182 height 35
click at [403, 316] on dt "Prompt Tokens Cost (Estimated)" at bounding box center [407, 315] width 167 height 9
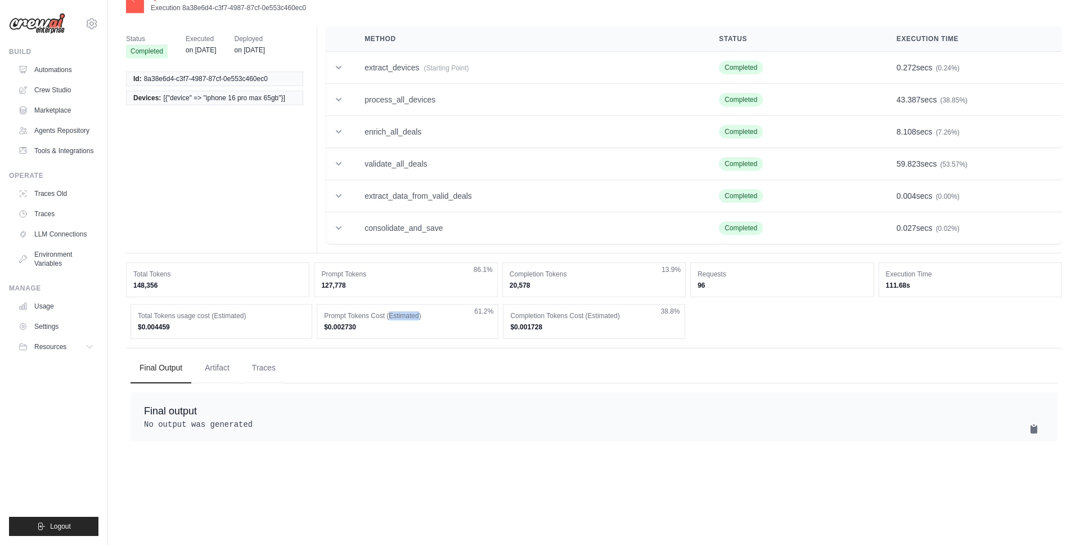
click at [403, 316] on dt "Prompt Tokens Cost (Estimated)" at bounding box center [407, 315] width 167 height 9
click at [221, 367] on button "Artifact" at bounding box center [217, 367] width 43 height 30
click at [269, 367] on button "Traces" at bounding box center [264, 367] width 42 height 30
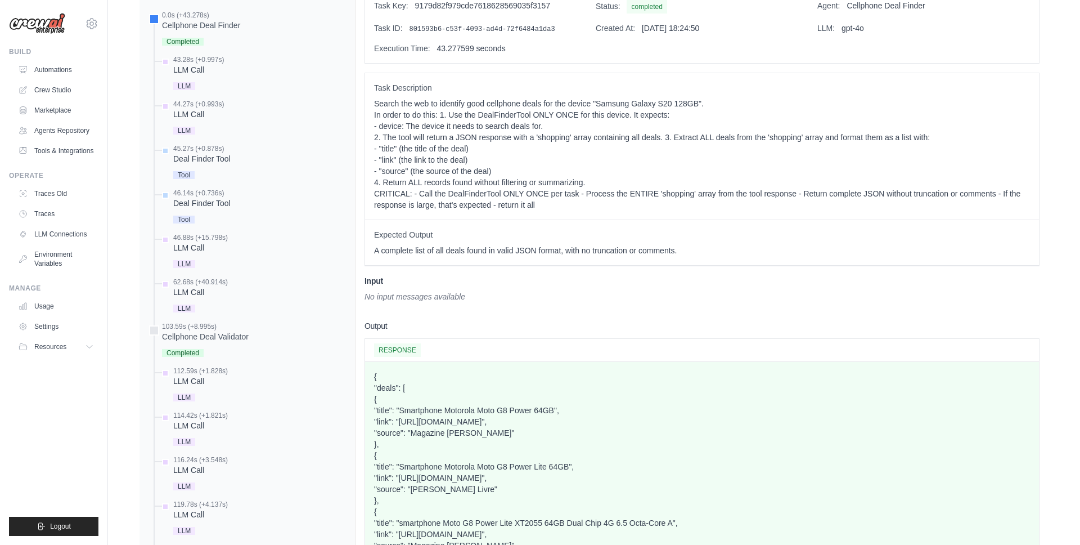
scroll to position [444, 0]
drag, startPoint x: 368, startPoint y: 295, endPoint x: 496, endPoint y: 295, distance: 127.7
click at [496, 295] on div "No input messages available" at bounding box center [702, 294] width 675 height 11
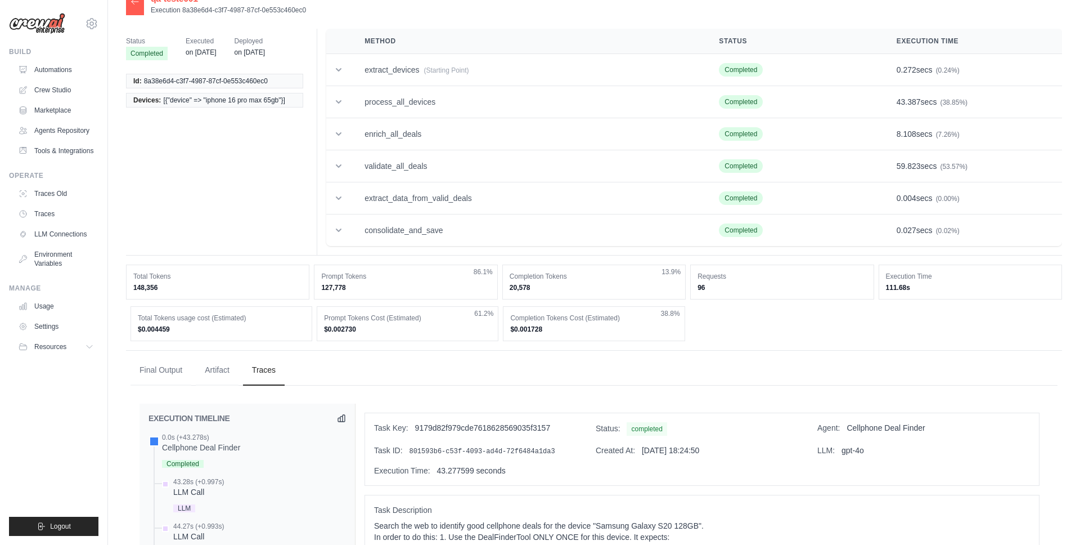
scroll to position [0, 0]
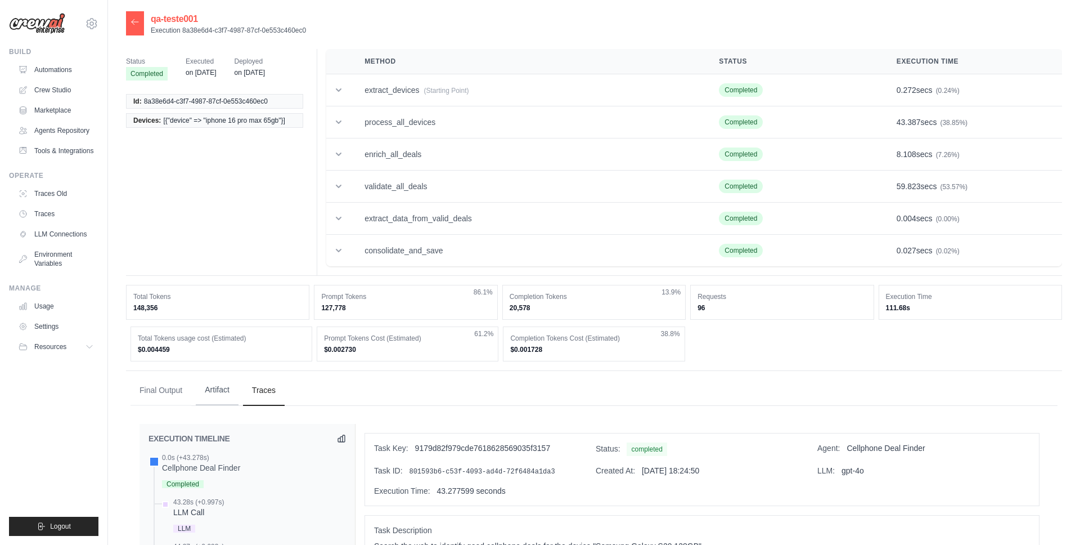
click at [224, 392] on button "Artifact" at bounding box center [217, 390] width 43 height 30
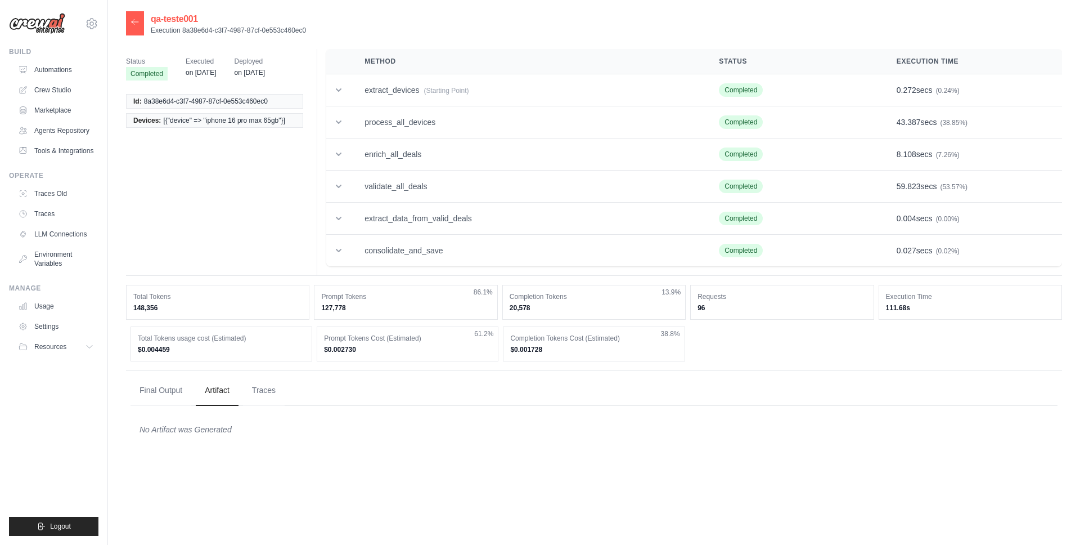
click at [810, 336] on div "Total Tokens usage cost (Estimated) $0.004459 Prompt Tokens Cost (Estimated) $0…" at bounding box center [594, 343] width 927 height 35
click at [93, 25] on icon at bounding box center [92, 24] width 14 height 14
click at [93, 24] on icon at bounding box center [92, 24] width 14 height 14
click at [139, 26] on icon at bounding box center [135, 21] width 9 height 9
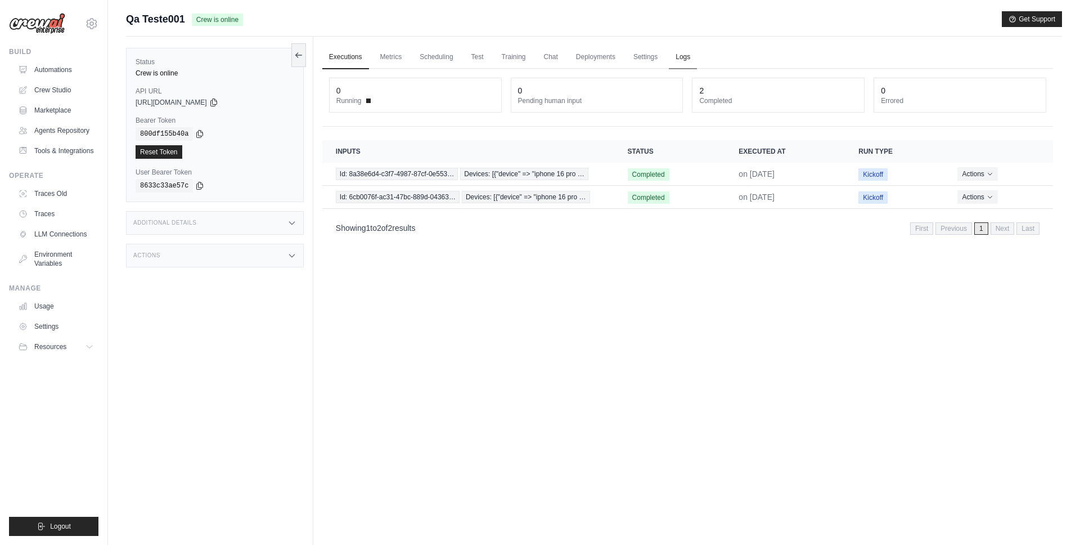
click at [685, 57] on link "Logs" at bounding box center [683, 58] width 28 height 24
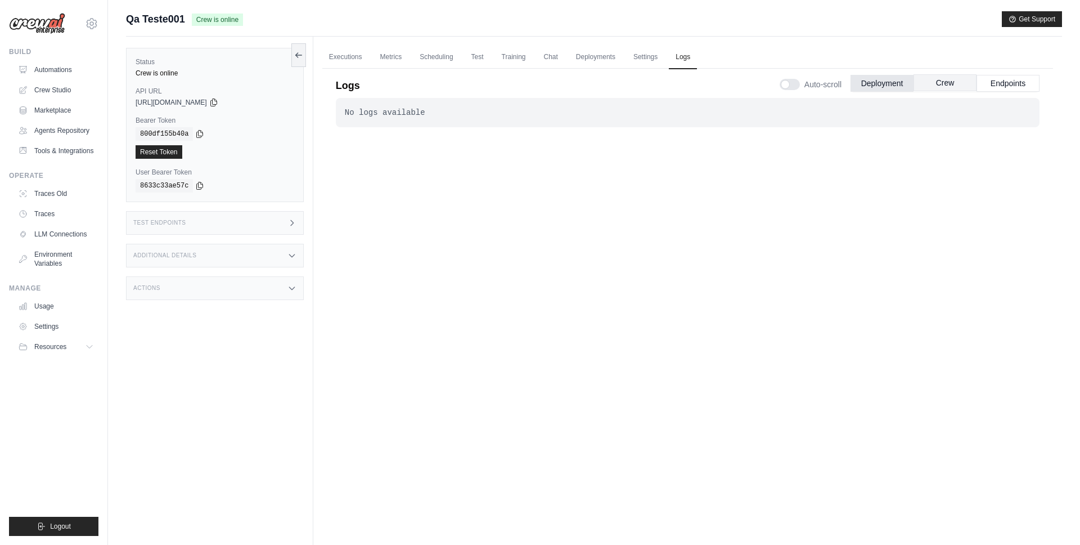
click at [945, 83] on button "Crew" at bounding box center [945, 82] width 63 height 17
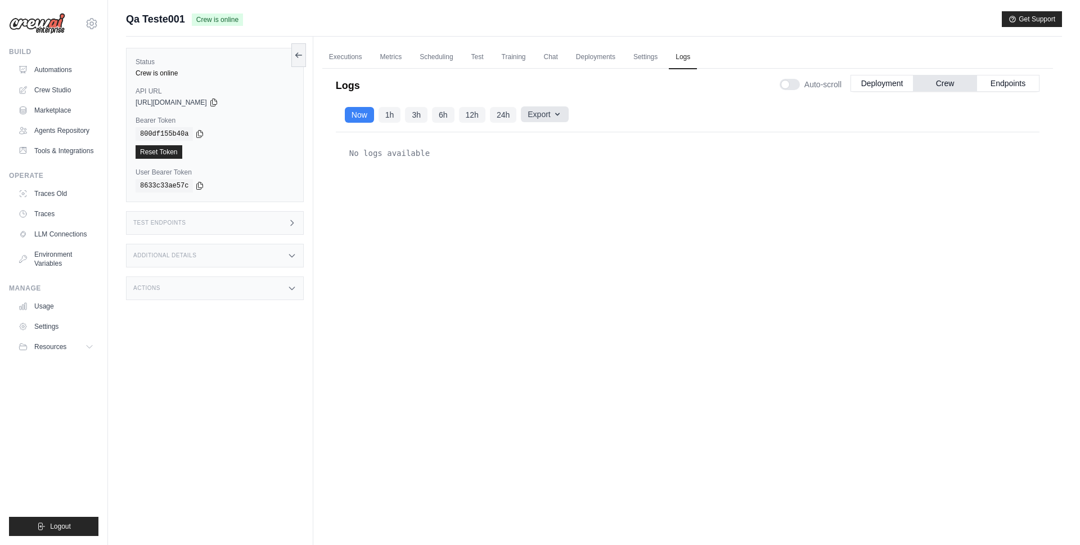
click at [539, 116] on button "Export" at bounding box center [544, 114] width 47 height 16
click at [498, 115] on button "24h" at bounding box center [503, 114] width 26 height 16
click at [653, 185] on div "No logs available" at bounding box center [688, 321] width 704 height 379
click at [395, 55] on link "Metrics" at bounding box center [391, 58] width 35 height 24
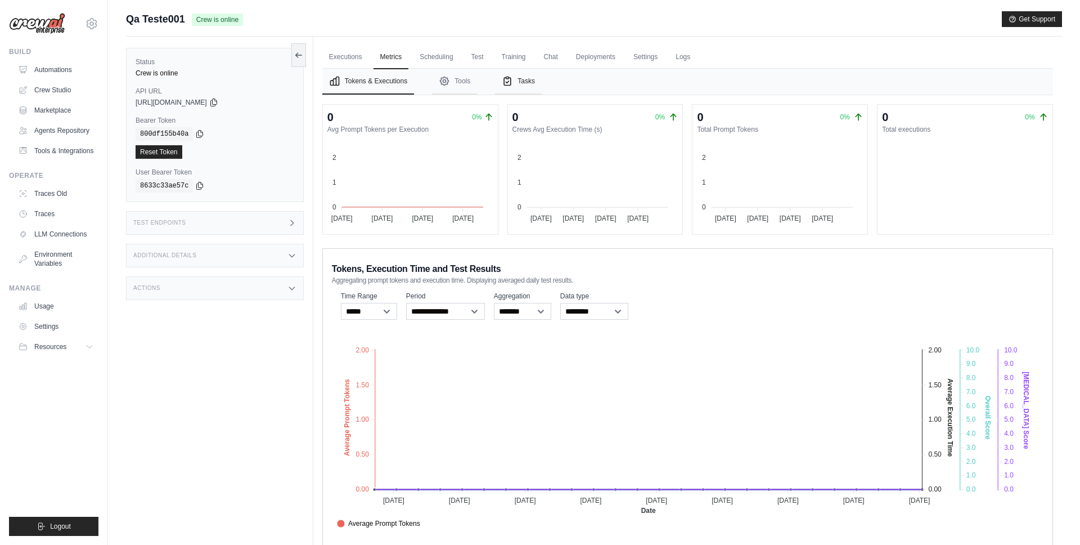
click at [520, 79] on button "Tasks" at bounding box center [518, 82] width 47 height 26
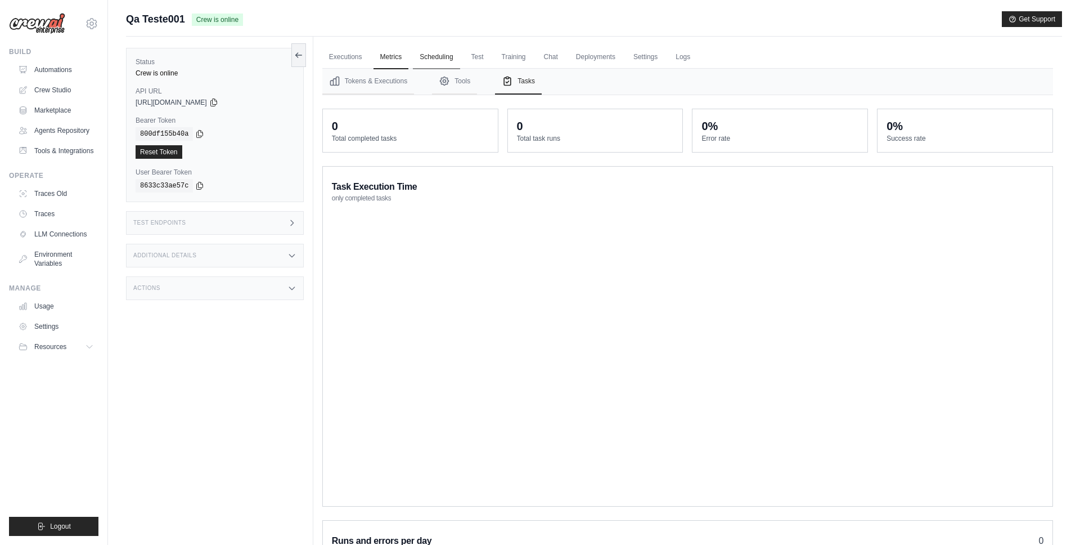
click at [428, 59] on link "Scheduling" at bounding box center [436, 58] width 47 height 24
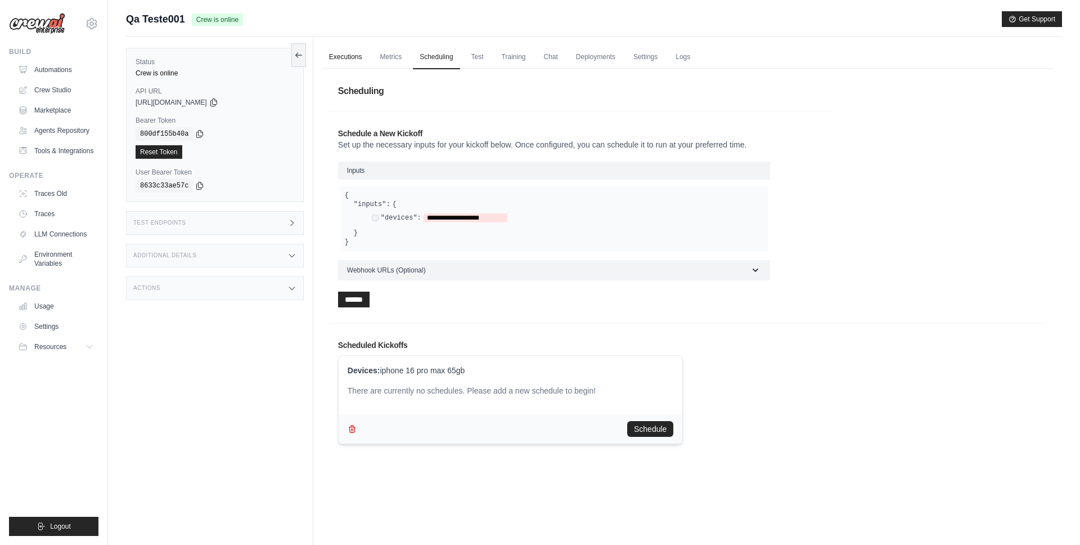
click at [344, 56] on link "Executions" at bounding box center [345, 58] width 47 height 24
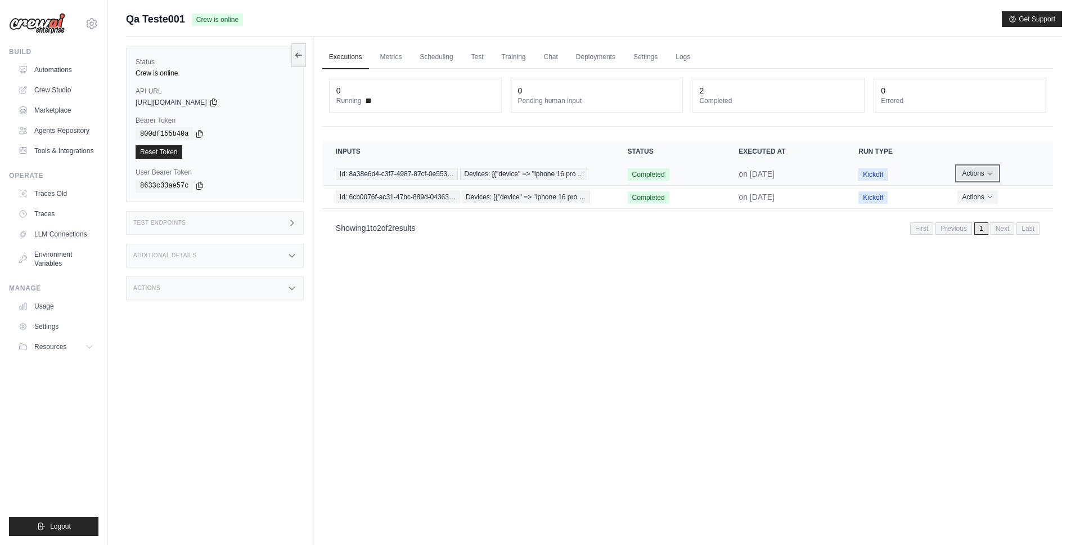
click at [975, 174] on button "Actions" at bounding box center [978, 174] width 40 height 14
click at [1000, 196] on link "View Details" at bounding box center [1004, 194] width 72 height 18
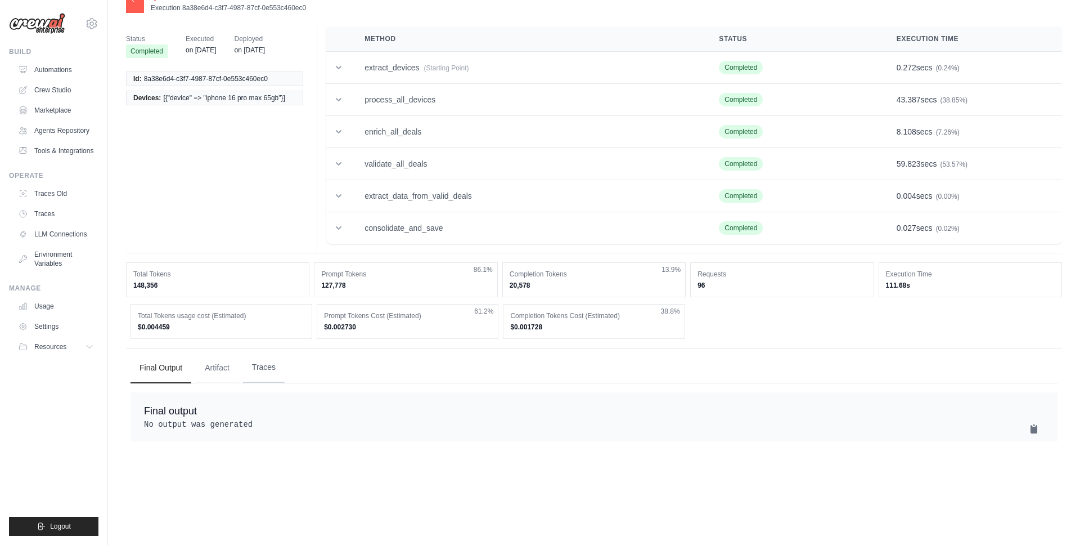
click at [272, 371] on button "Traces" at bounding box center [264, 367] width 42 height 30
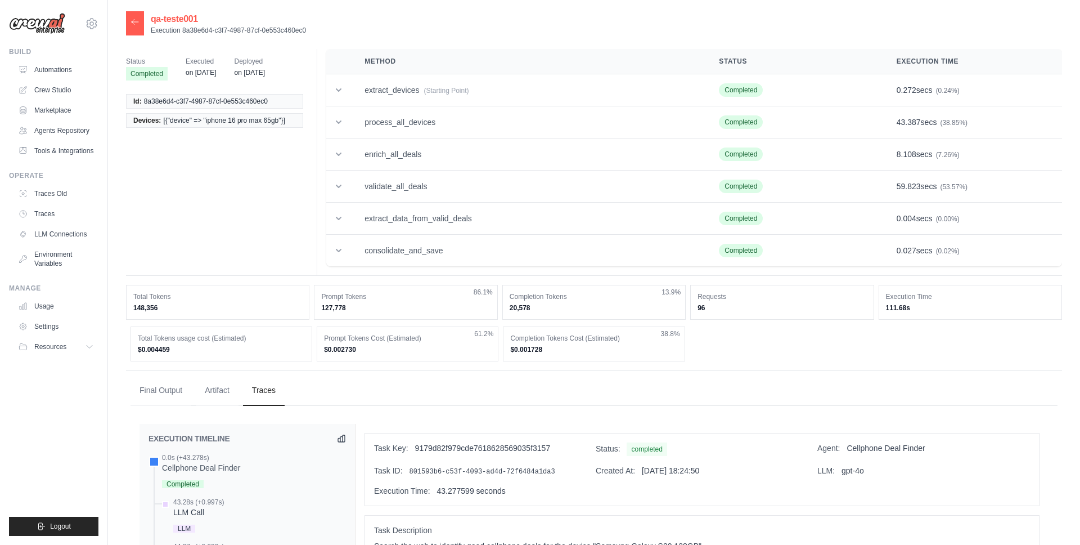
click at [133, 21] on icon at bounding box center [135, 21] width 7 height 5
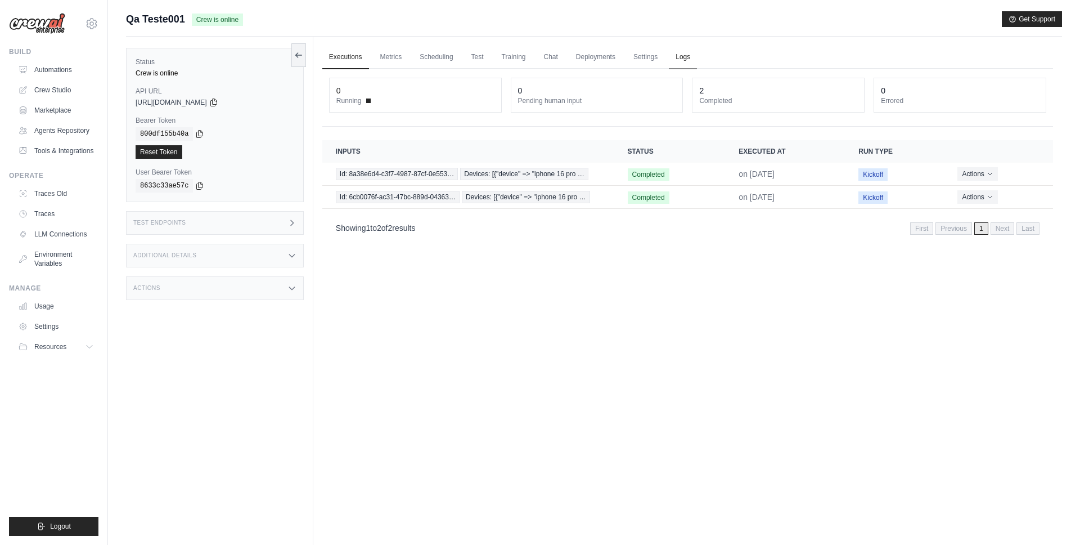
click at [677, 55] on link "Logs" at bounding box center [683, 58] width 28 height 24
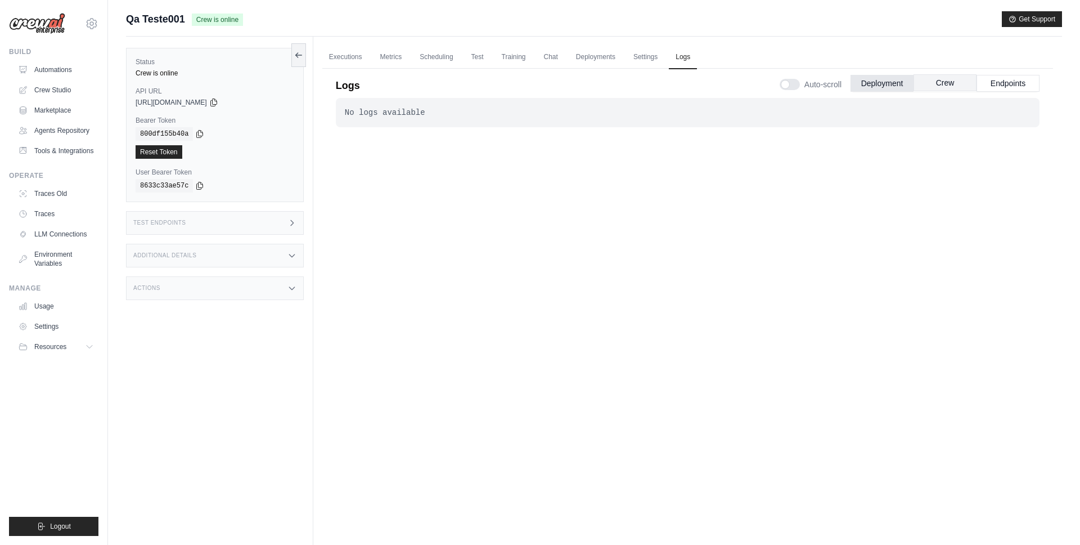
click at [950, 84] on button "Crew" at bounding box center [945, 82] width 63 height 17
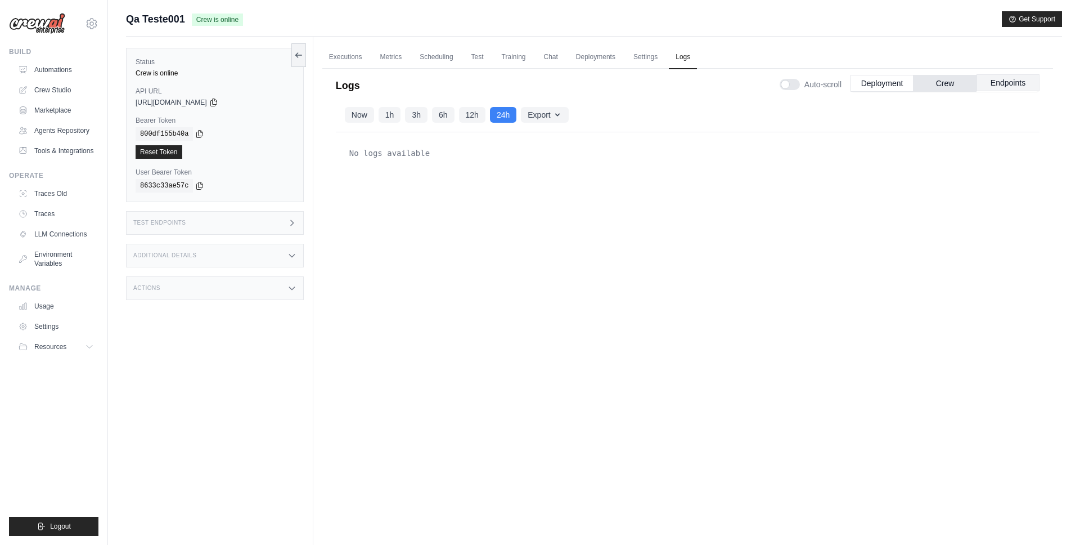
click at [1006, 83] on button "Endpoints" at bounding box center [1008, 82] width 63 height 17
drag, startPoint x: 134, startPoint y: 99, endPoint x: 247, endPoint y: 99, distance: 112.5
click at [247, 99] on div "Status Crew is online API URL copied https://porto-devices-market-place-checker…" at bounding box center [215, 125] width 178 height 154
click at [207, 105] on span "[URL][DOMAIN_NAME]" at bounding box center [171, 102] width 71 height 9
drag, startPoint x: 136, startPoint y: 104, endPoint x: 216, endPoint y: 105, distance: 79.9
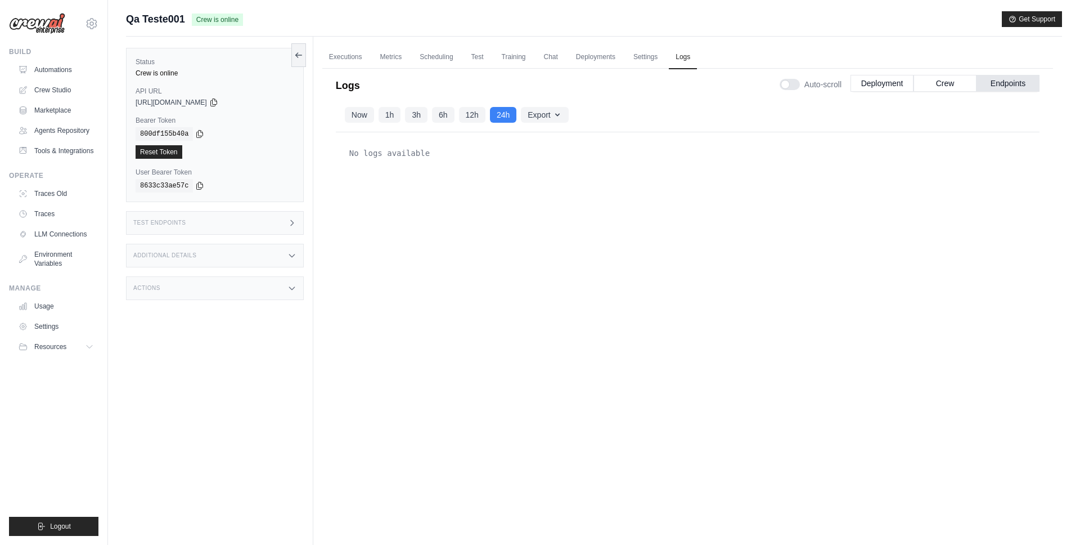
click at [207, 105] on span "[URL][DOMAIN_NAME]" at bounding box center [171, 102] width 71 height 9
click at [181, 100] on span "[URL][DOMAIN_NAME]" at bounding box center [171, 102] width 71 height 9
drag, startPoint x: 136, startPoint y: 102, endPoint x: 194, endPoint y: 102, distance: 58.5
click at [194, 102] on span "[URL][DOMAIN_NAME]" at bounding box center [171, 102] width 71 height 9
click at [176, 102] on span "[URL][DOMAIN_NAME]" at bounding box center [171, 102] width 71 height 9
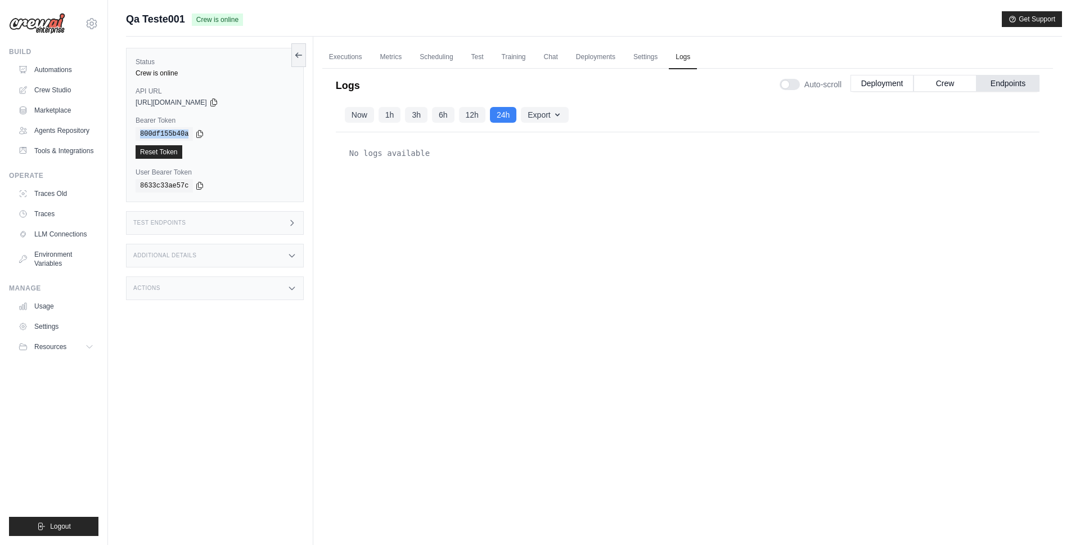
drag, startPoint x: 140, startPoint y: 133, endPoint x: 187, endPoint y: 133, distance: 47.8
click at [187, 133] on code "800df155b40a" at bounding box center [164, 134] width 57 height 14
click at [293, 222] on icon at bounding box center [292, 222] width 3 height 5
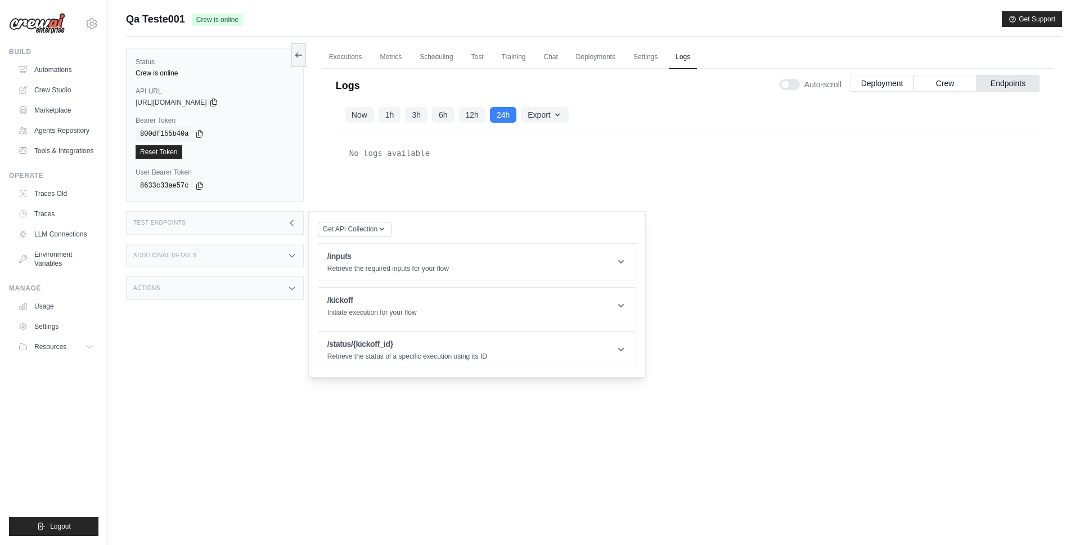
click at [293, 226] on icon at bounding box center [291, 222] width 9 height 9
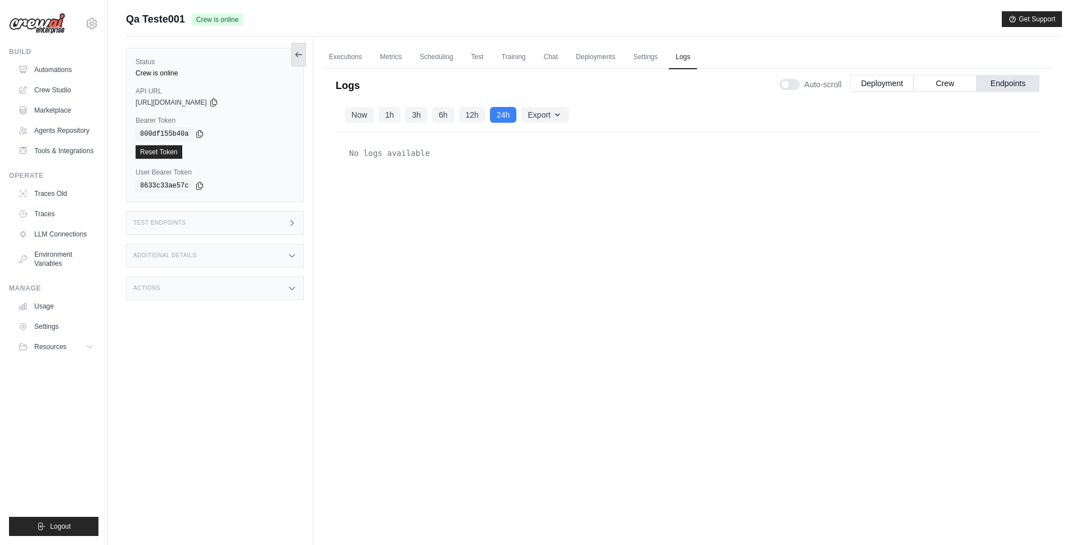
click at [300, 56] on icon at bounding box center [298, 54] width 9 height 9
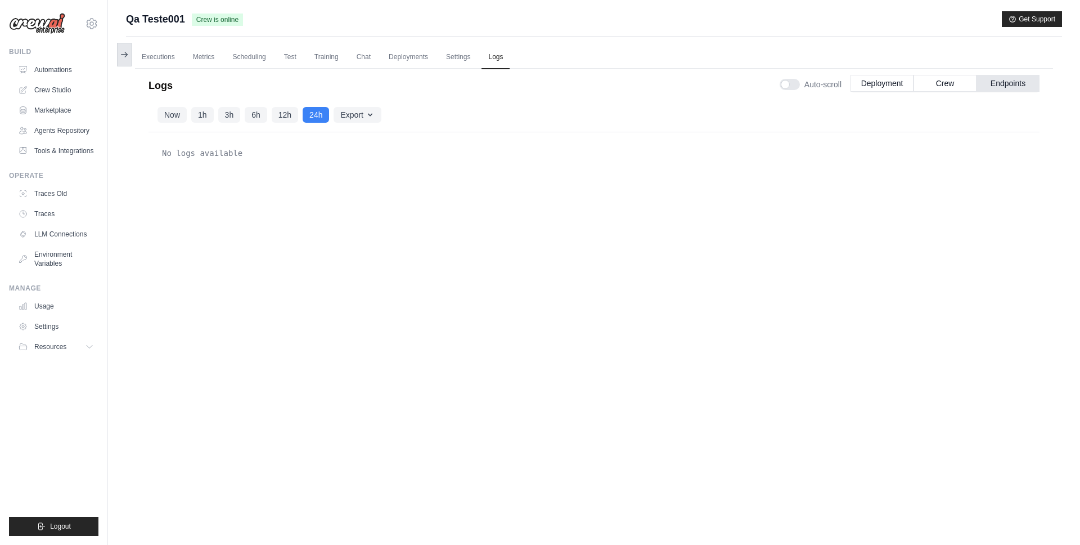
click at [128, 48] on button at bounding box center [124, 55] width 15 height 24
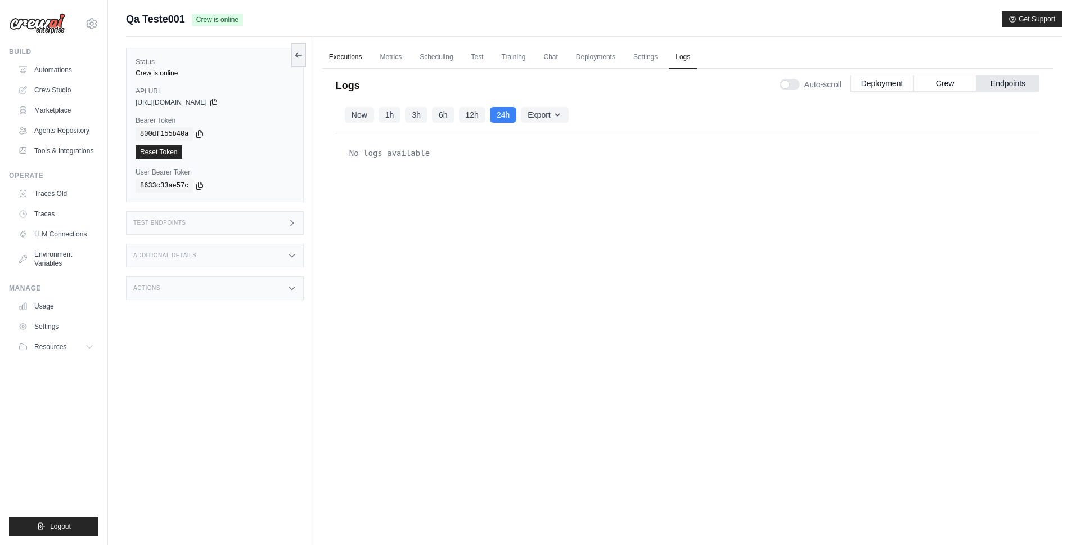
click at [337, 57] on link "Executions" at bounding box center [345, 58] width 47 height 24
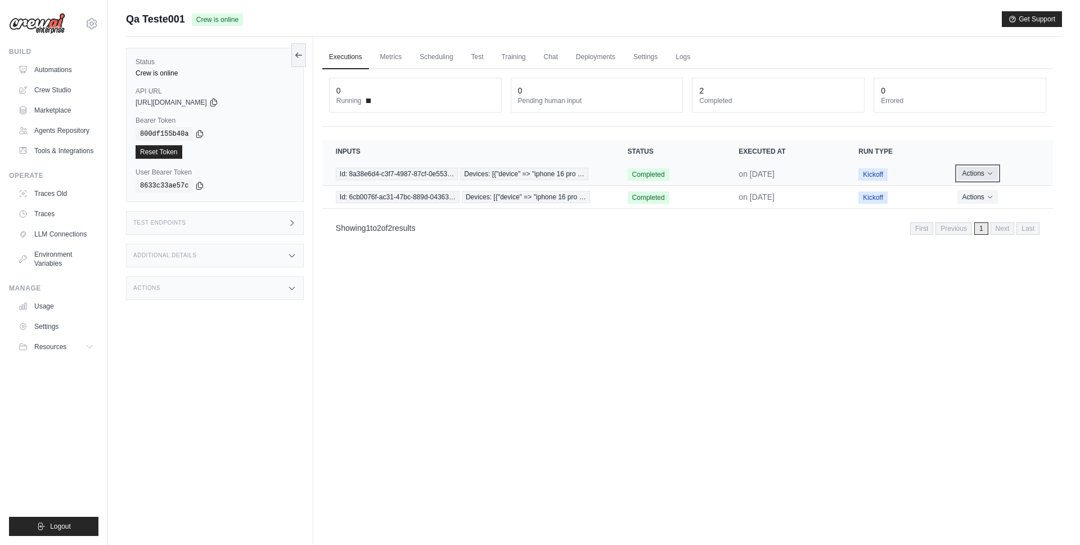
click at [988, 170] on icon "Actions for execution" at bounding box center [990, 173] width 7 height 7
click at [998, 195] on link "View Details" at bounding box center [1004, 194] width 72 height 18
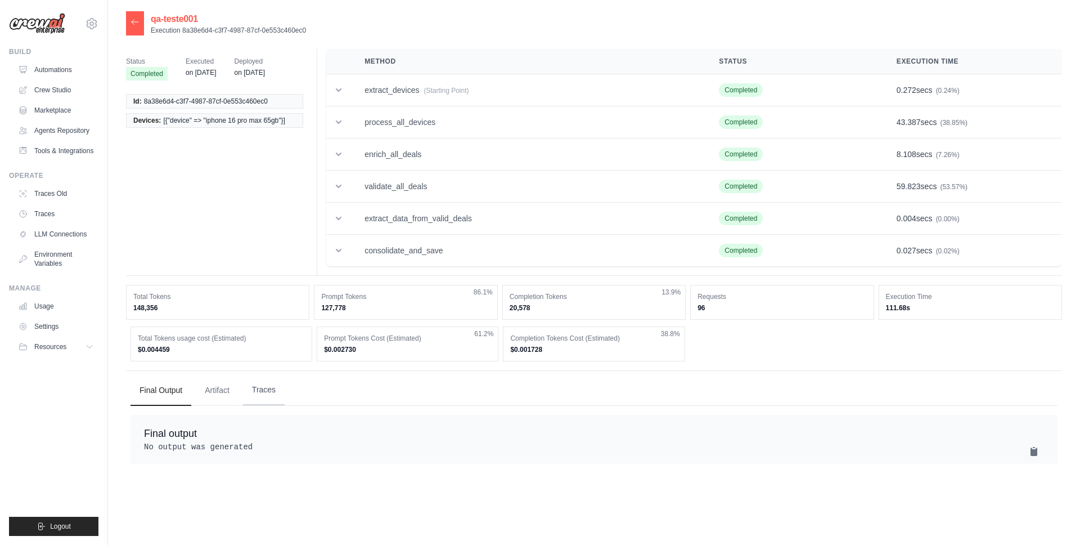
click at [275, 386] on button "Traces" at bounding box center [264, 390] width 42 height 30
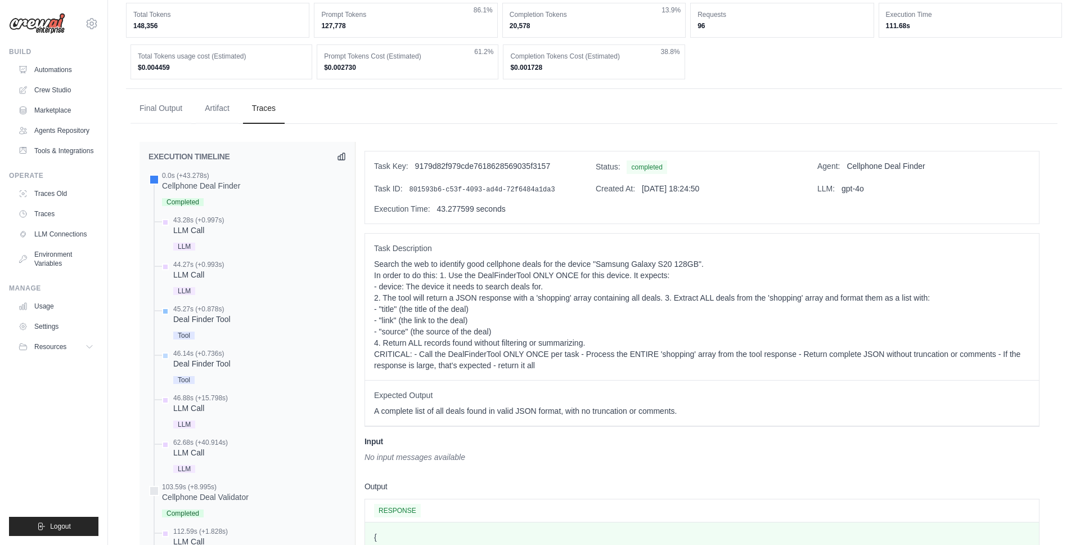
scroll to position [301, 0]
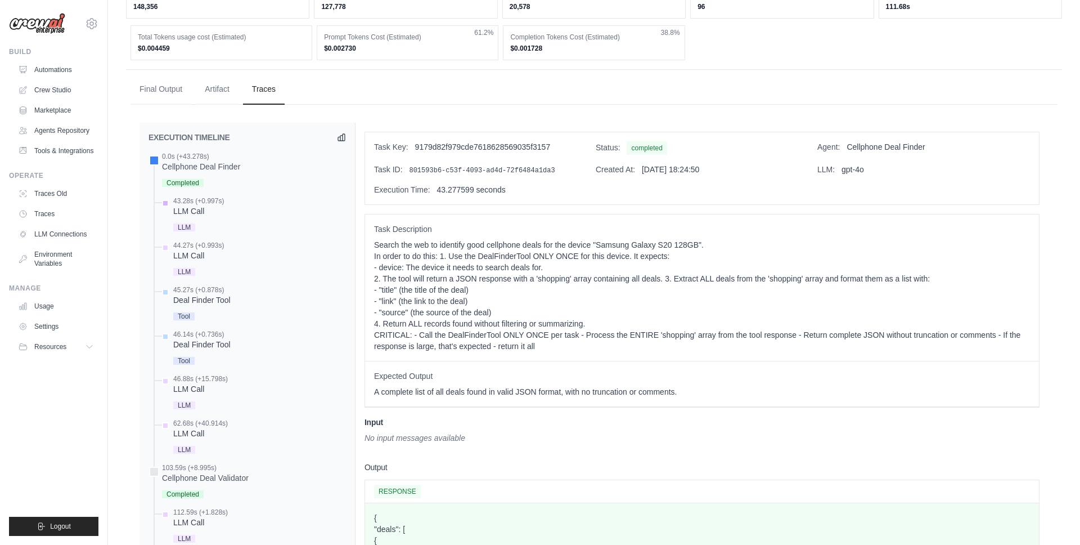
click at [181, 208] on div "LLM Call" at bounding box center [198, 210] width 51 height 11
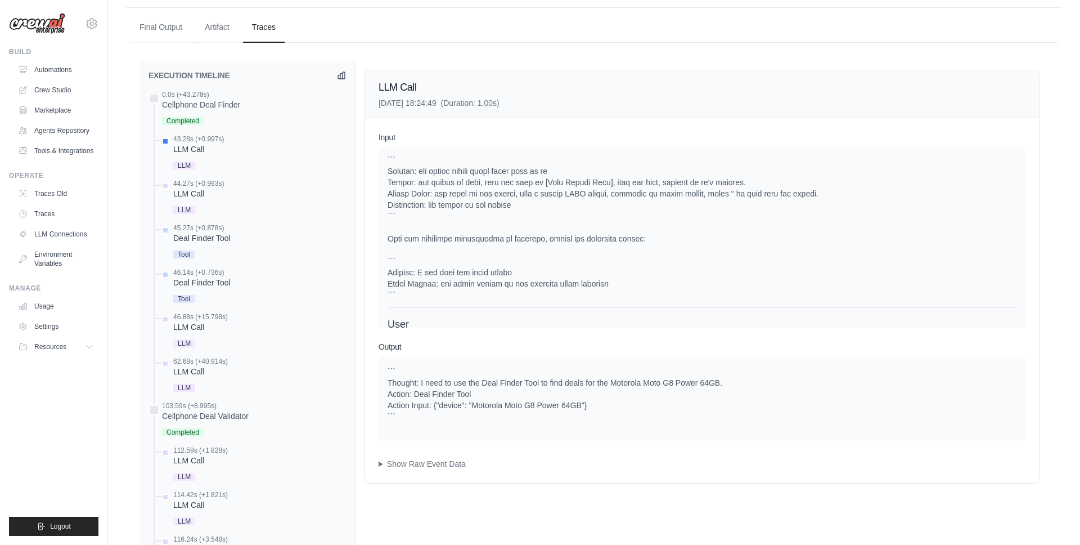
scroll to position [365, 0]
click at [380, 462] on summary "Show Raw Event Data" at bounding box center [702, 461] width 647 height 11
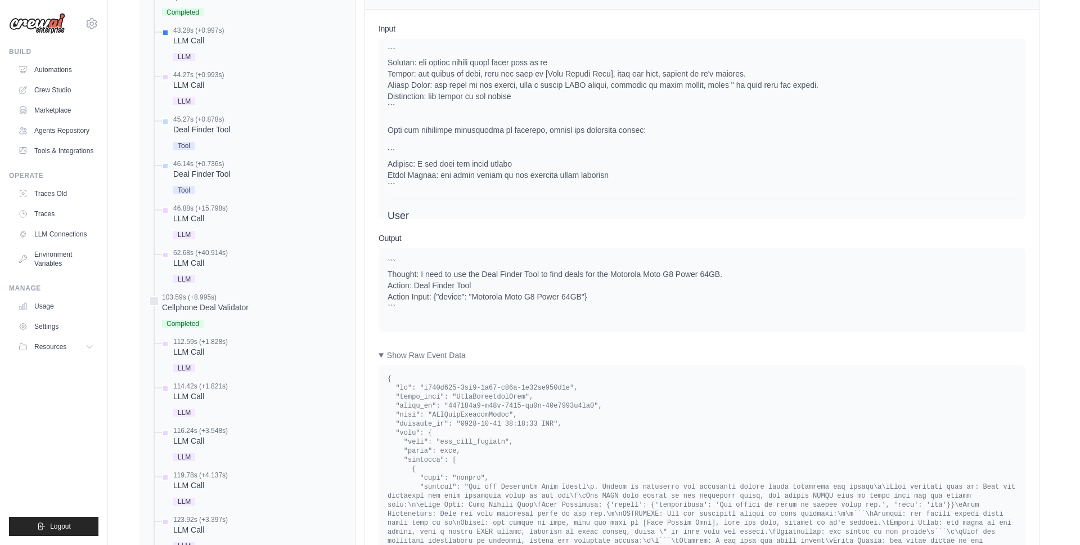
scroll to position [190, 0]
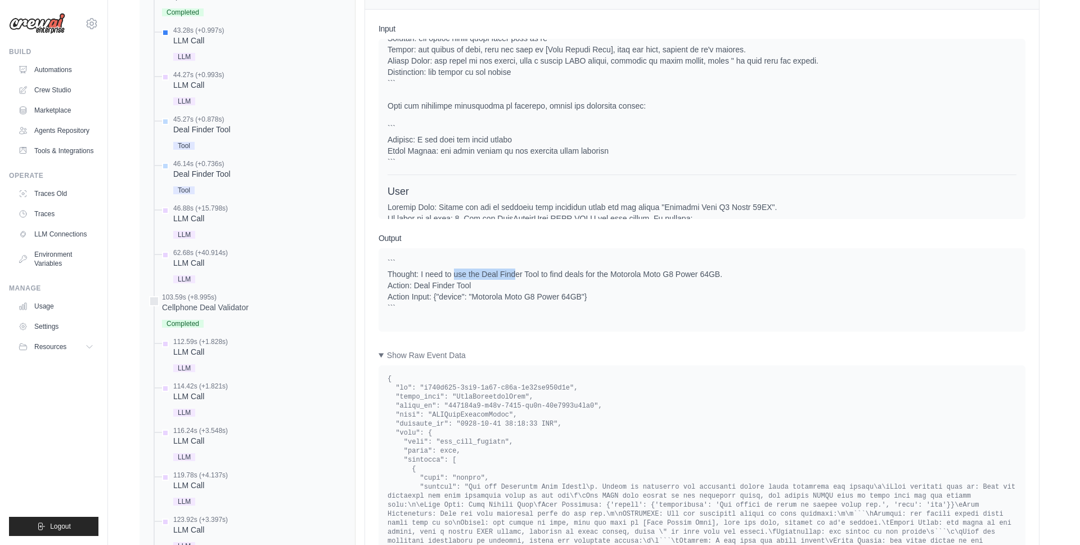
drag, startPoint x: 453, startPoint y: 277, endPoint x: 521, endPoint y: 277, distance: 67.5
click at [521, 277] on div "``` Thought: I need to use the Deal Finder Tool to find deals for the Motorola …" at bounding box center [702, 285] width 629 height 56
click at [500, 275] on div "``` Thought: I need to use the Deal Finder Tool to find deals for the Motorola …" at bounding box center [702, 285] width 629 height 56
click at [493, 275] on div "``` Thought: I need to use the Deal Finder Tool to find deals for the Motorola …" at bounding box center [702, 285] width 629 height 56
drag, startPoint x: 486, startPoint y: 275, endPoint x: 538, endPoint y: 275, distance: 52.9
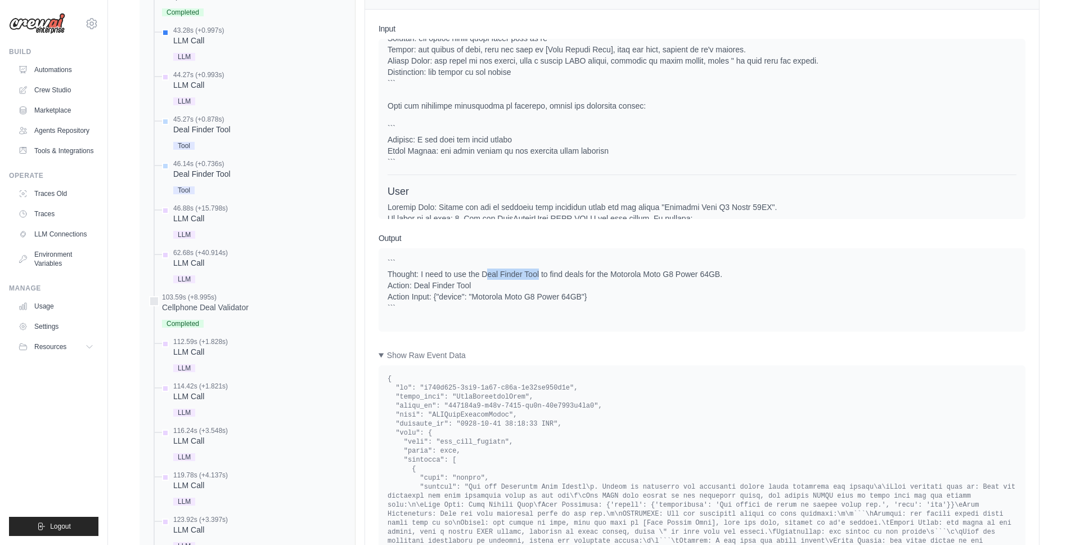
click at [538, 275] on div "``` Thought: I need to use the Deal Finder Tool to find deals for the Motorola …" at bounding box center [702, 285] width 629 height 56
drag, startPoint x: 614, startPoint y: 273, endPoint x: 693, endPoint y: 273, distance: 78.2
click at [693, 273] on div "``` Thought: I need to use the Deal Finder Tool to find deals for the Motorola …" at bounding box center [702, 285] width 629 height 56
click at [642, 276] on div "``` Thought: I need to use the Deal Finder Tool to find deals for the Motorola …" at bounding box center [702, 285] width 629 height 56
drag, startPoint x: 389, startPoint y: 296, endPoint x: 433, endPoint y: 296, distance: 43.9
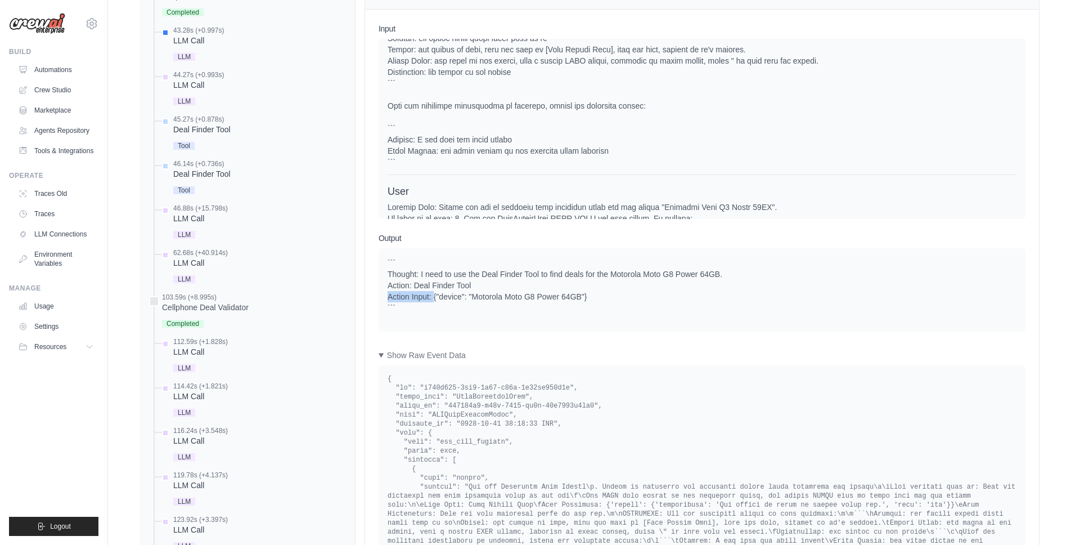
click at [433, 296] on div "``` Thought: I need to use the Deal Finder Tool to find deals for the Motorola …" at bounding box center [702, 285] width 629 height 56
click at [446, 296] on div "``` Thought: I need to use the Deal Finder Tool to find deals for the Motorola …" at bounding box center [702, 285] width 629 height 56
drag, startPoint x: 474, startPoint y: 298, endPoint x: 562, endPoint y: 299, distance: 87.8
click at [562, 299] on div "``` Thought: I need to use the Deal Finder Tool to find deals for the Motorola …" at bounding box center [702, 285] width 629 height 56
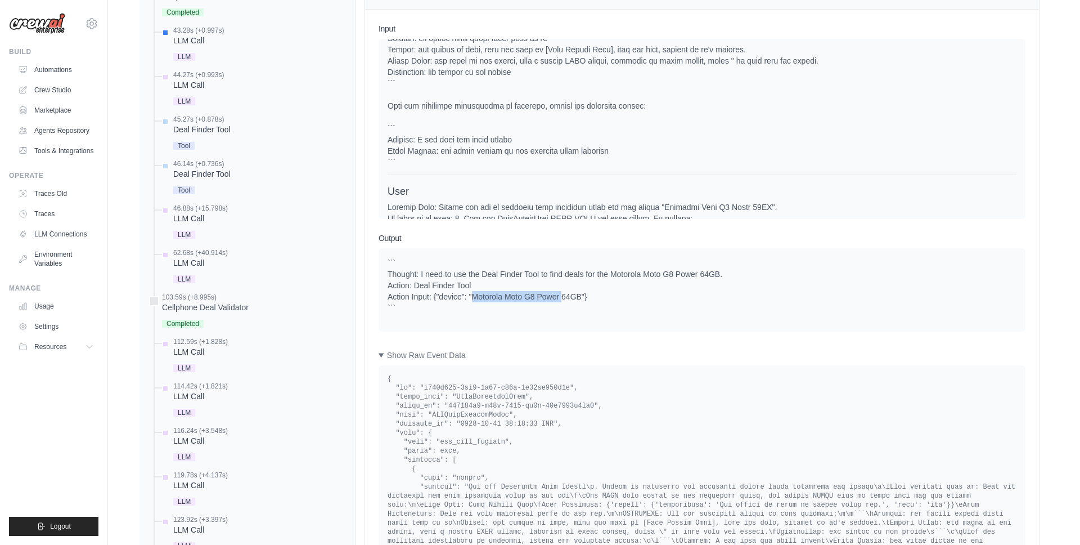
click at [562, 299] on div "``` Thought: I need to use the Deal Finder Tool to find deals for the Motorola …" at bounding box center [702, 285] width 629 height 56
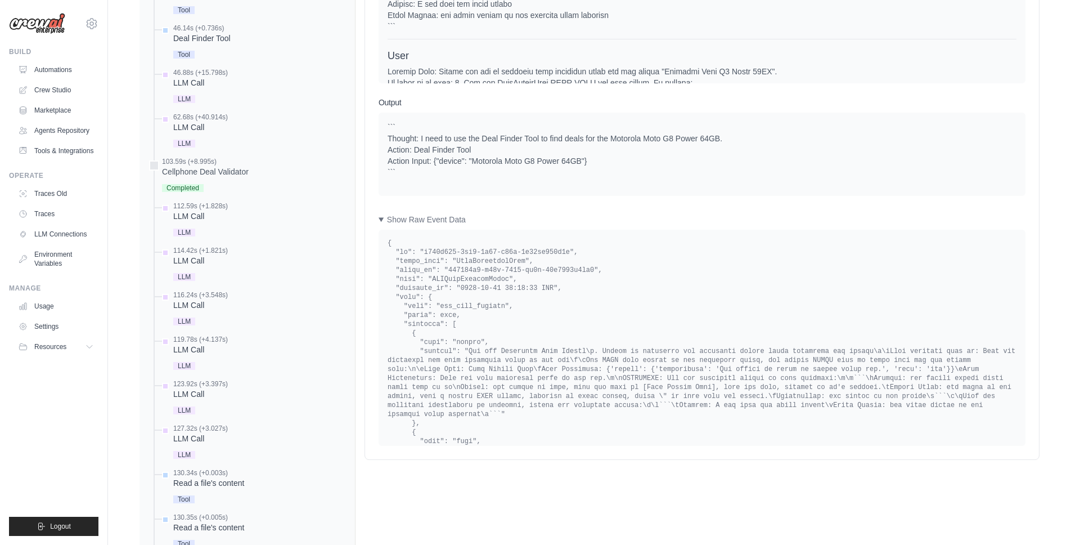
scroll to position [593, 0]
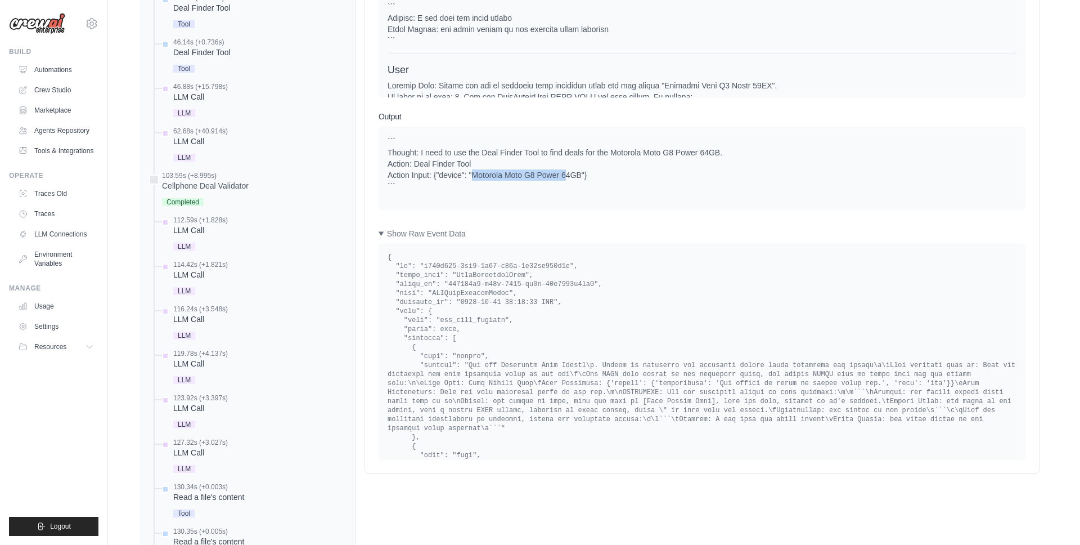
drag, startPoint x: 496, startPoint y: 176, endPoint x: 565, endPoint y: 176, distance: 69.8
click at [565, 176] on div "``` Thought: I need to use the Deal Finder Tool to find deals for the Motorola …" at bounding box center [702, 164] width 629 height 56
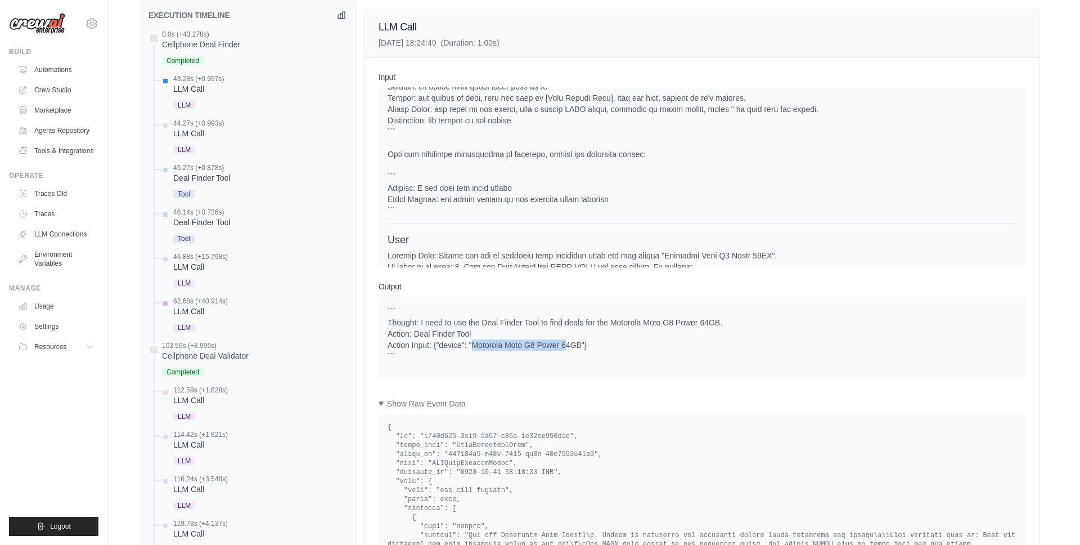
scroll to position [401, 0]
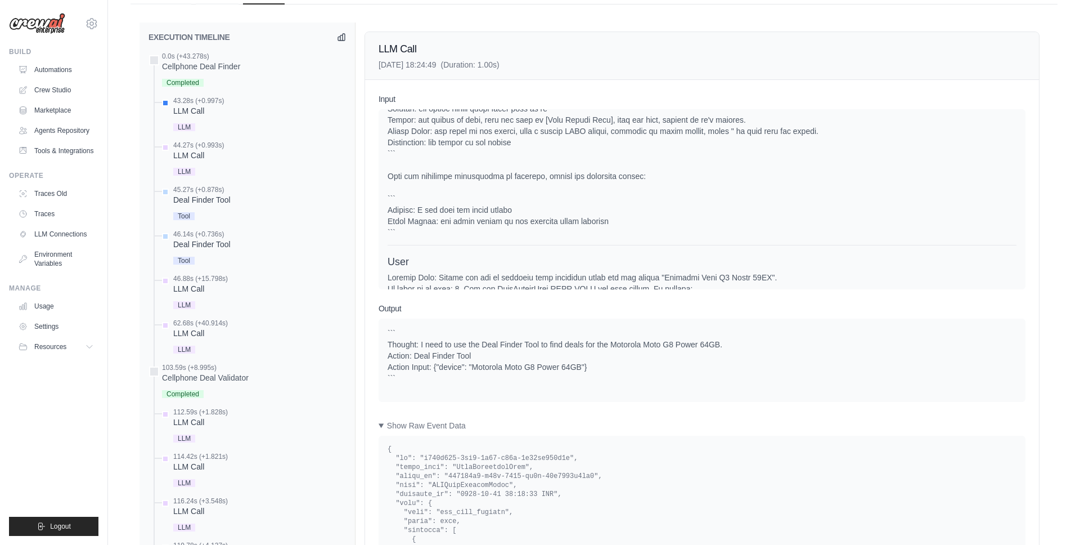
click at [517, 366] on div "``` Thought: I need to use the Deal Finder Tool to find deals for the Motorola …" at bounding box center [702, 355] width 629 height 56
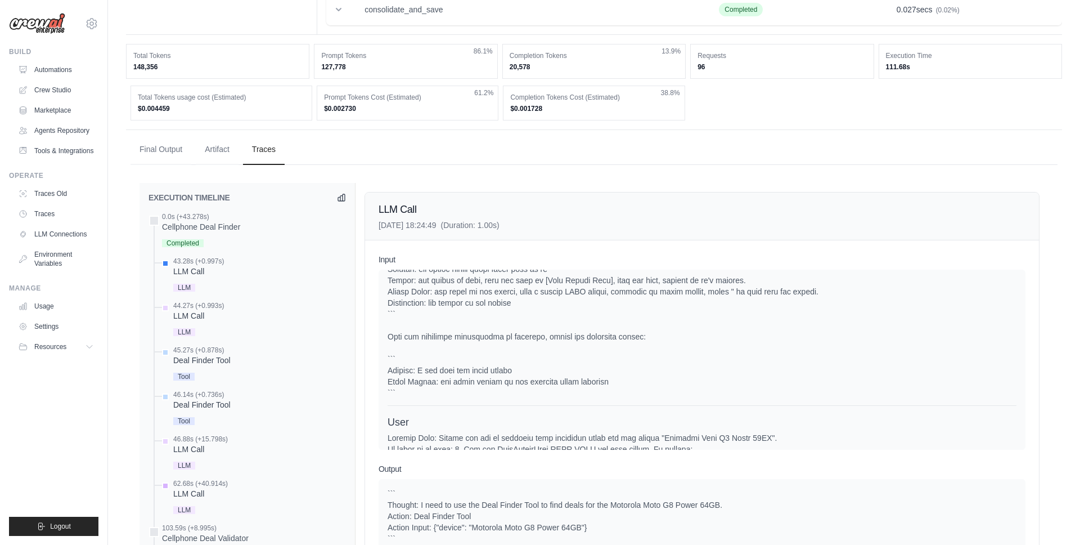
scroll to position [0, 0]
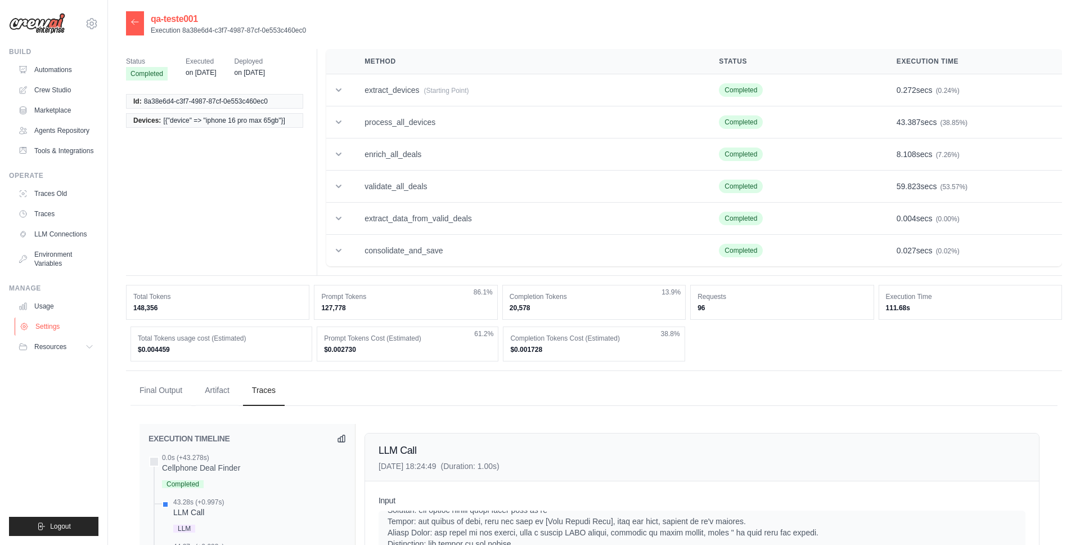
click at [55, 329] on link "Settings" at bounding box center [57, 326] width 85 height 18
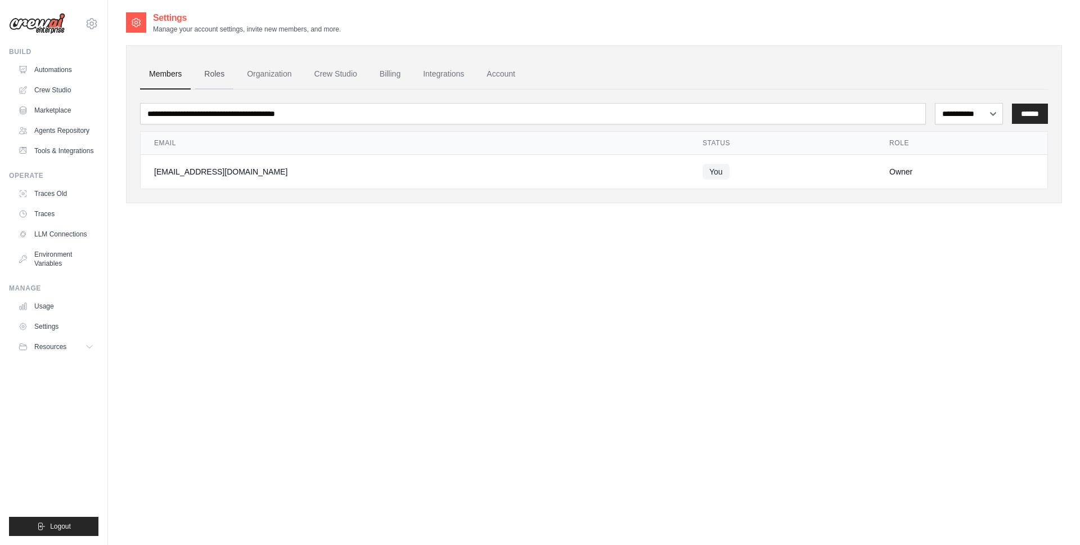
click at [217, 73] on link "Roles" at bounding box center [214, 74] width 38 height 30
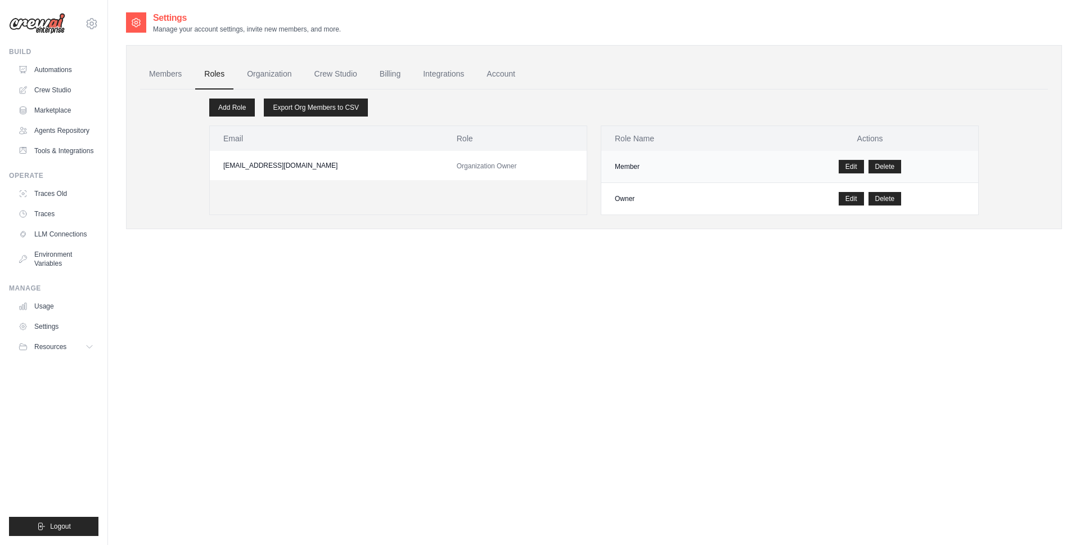
click at [627, 166] on td "Member" at bounding box center [681, 167] width 160 height 32
click at [801, 173] on div "Edit [GEOGRAPHIC_DATA]" at bounding box center [870, 167] width 190 height 14
click at [851, 168] on link "Edit" at bounding box center [851, 167] width 25 height 14
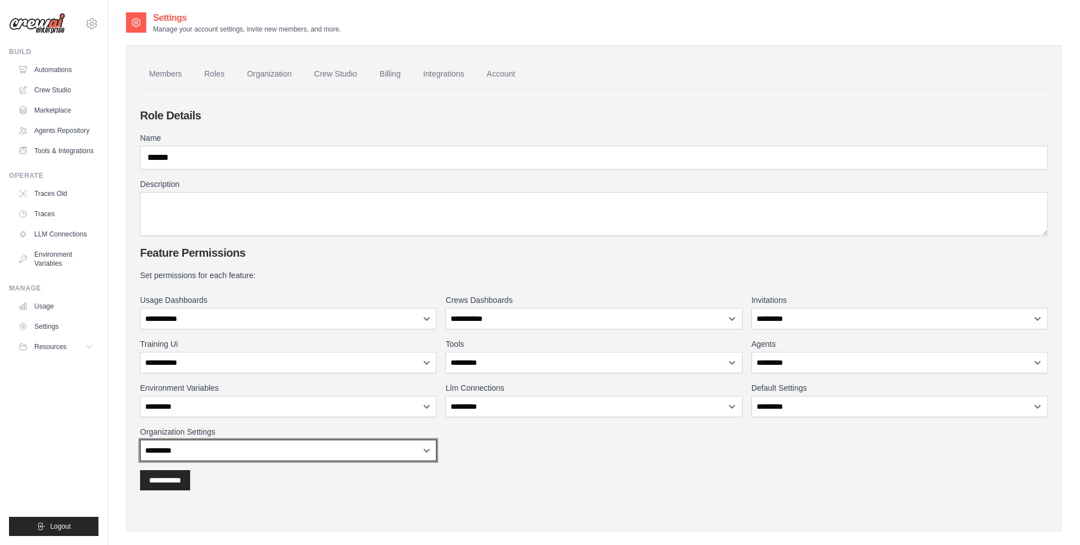
click at [248, 451] on select "**********" at bounding box center [288, 449] width 296 height 21
click at [140, 439] on select "**********" at bounding box center [288, 449] width 296 height 21
click at [539, 459] on div "**********" at bounding box center [594, 364] width 908 height 191
click at [411, 447] on select "**********" at bounding box center [288, 449] width 296 height 21
select select "*********"
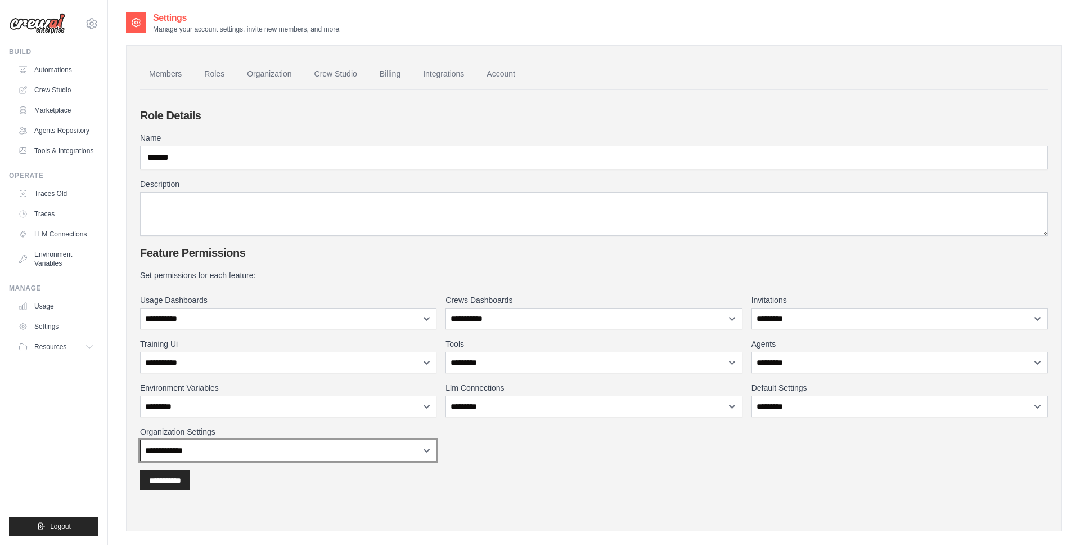
click at [140, 439] on select "**********" at bounding box center [288, 449] width 296 height 21
click at [596, 442] on div "**********" at bounding box center [594, 364] width 908 height 191
click at [55, 65] on link "Automations" at bounding box center [57, 70] width 85 height 18
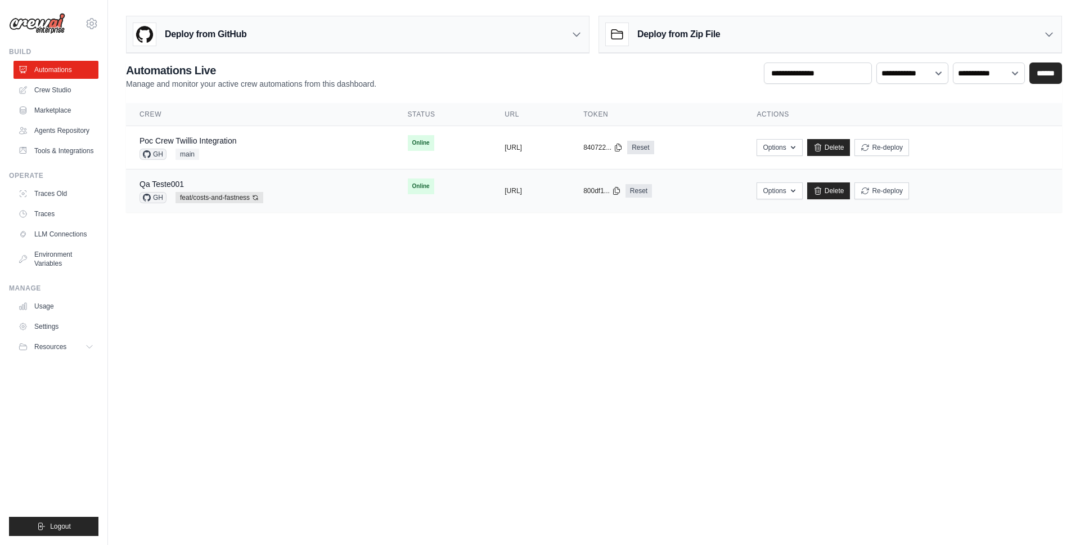
click at [224, 179] on div "Qa Teste001" at bounding box center [202, 183] width 124 height 11
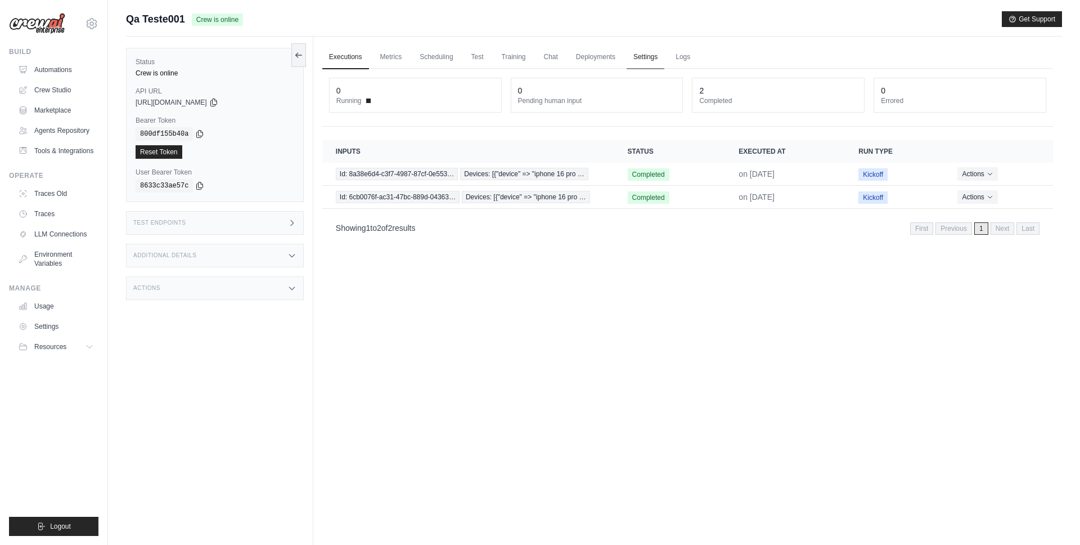
click at [645, 52] on link "Settings" at bounding box center [646, 58] width 38 height 24
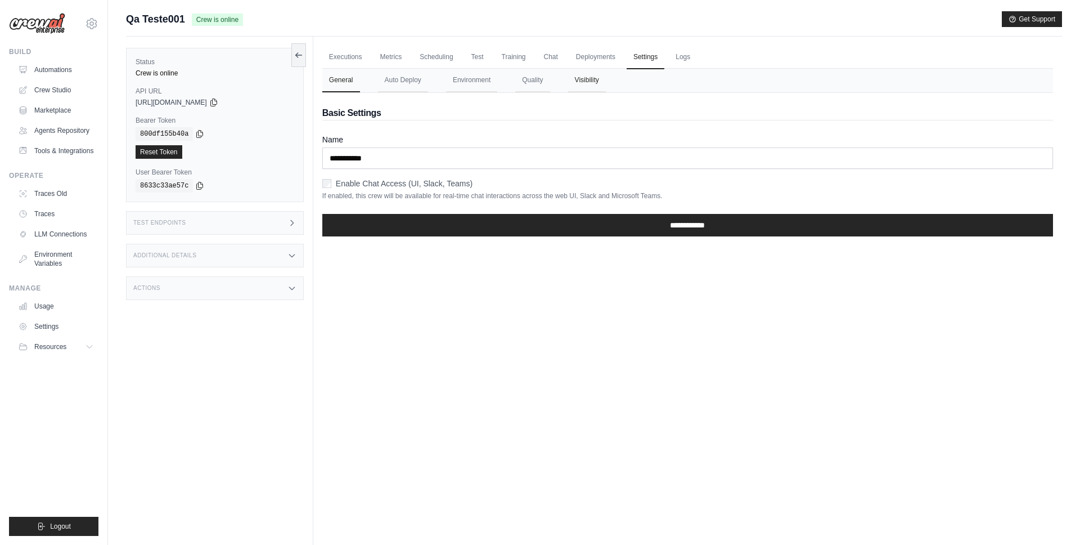
click at [591, 83] on button "Visibility" at bounding box center [587, 81] width 38 height 24
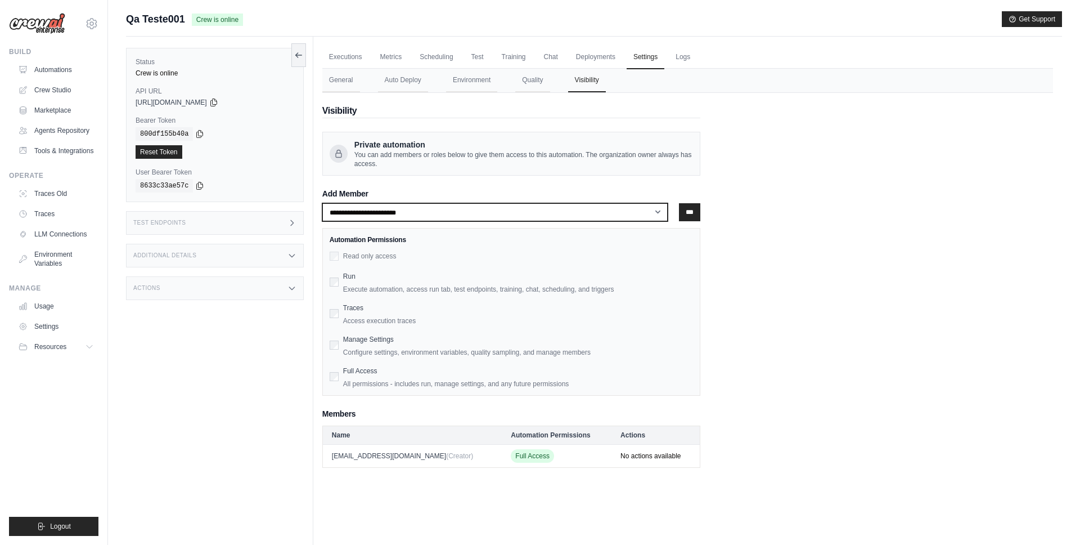
click at [350, 214] on select "**********" at bounding box center [495, 212] width 346 height 18
select select "**********"
click at [322, 203] on select "**********" at bounding box center [495, 212] width 346 height 18
click at [689, 207] on input "***" at bounding box center [689, 212] width 21 height 18
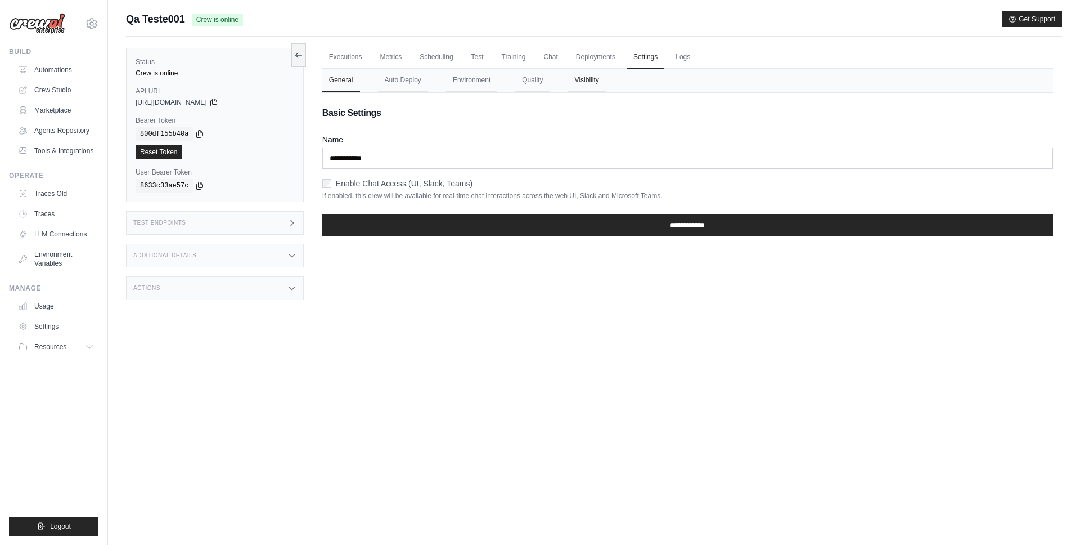
click at [591, 82] on button "Visibility" at bounding box center [587, 81] width 38 height 24
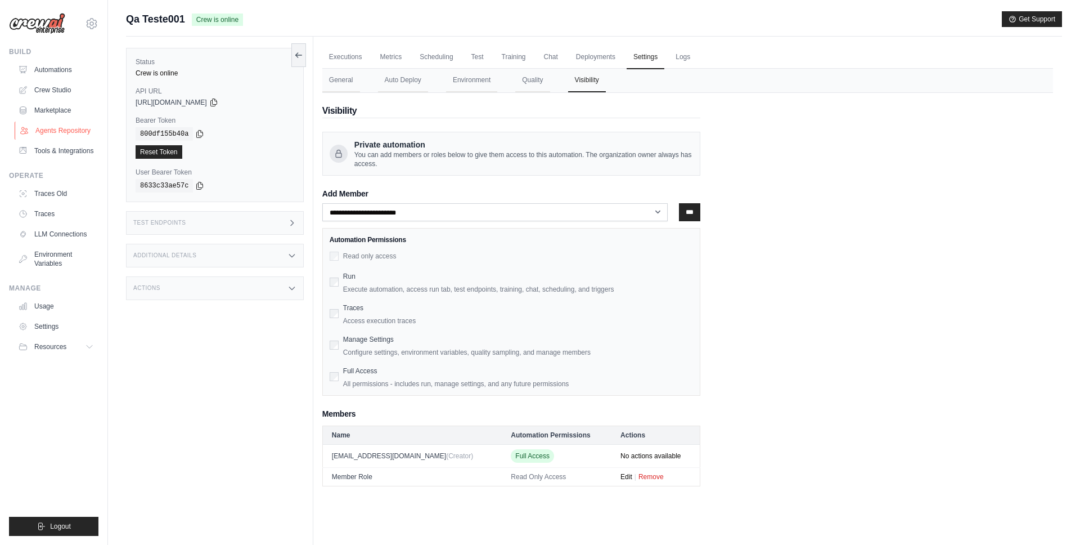
click at [68, 128] on link "Agents Repository" at bounding box center [57, 131] width 85 height 18
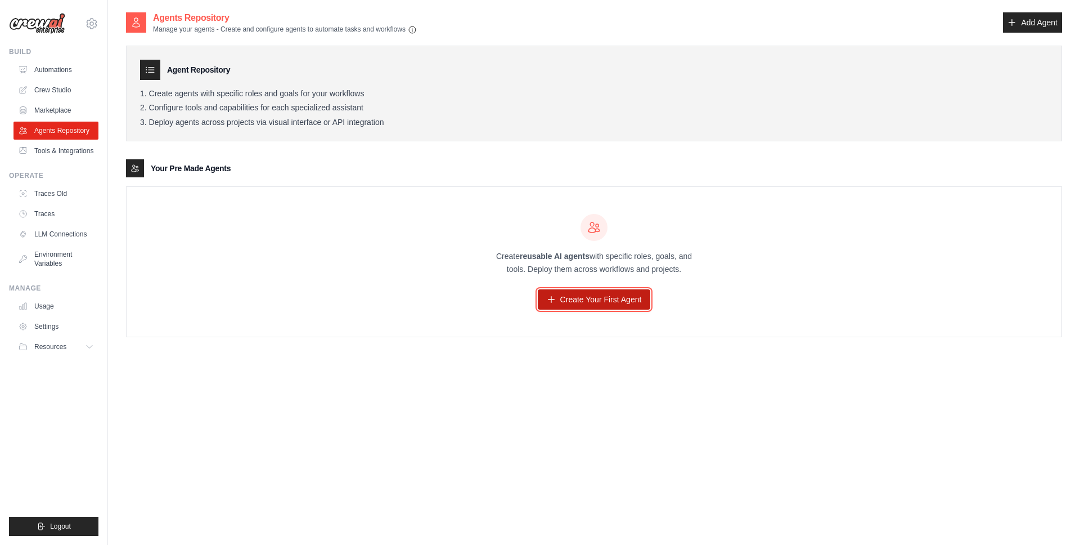
click at [599, 299] on link "Create Your First Agent" at bounding box center [594, 299] width 113 height 20
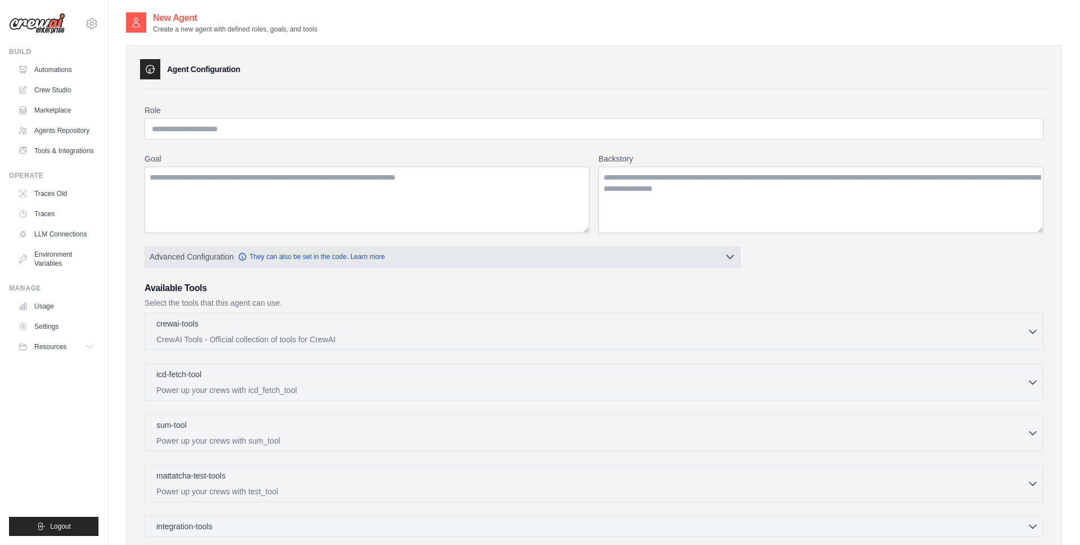
click at [428, 259] on button "Advanced Configuration They can also be set in the code. Learn more" at bounding box center [442, 256] width 595 height 20
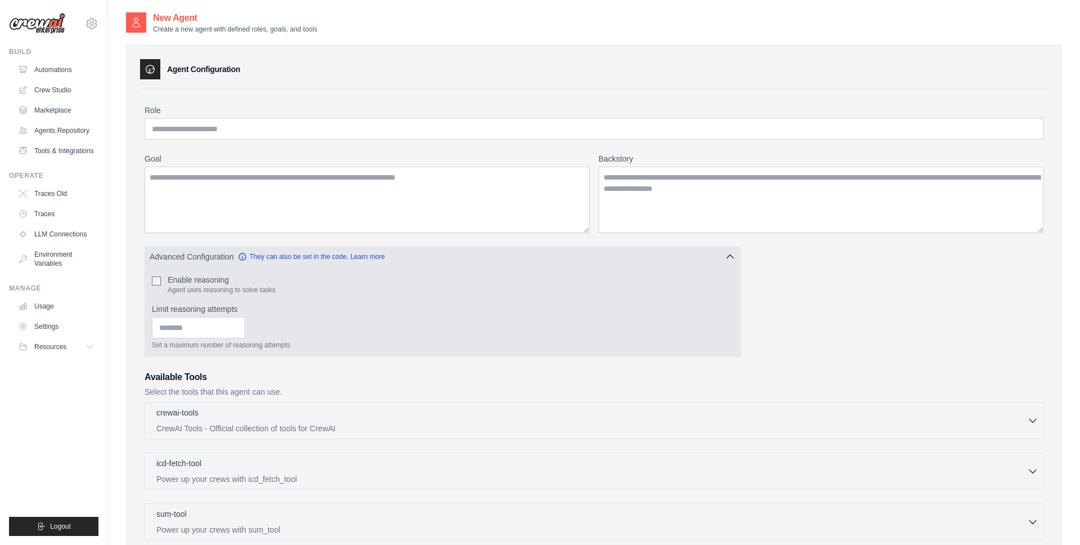
click at [735, 260] on icon "button" at bounding box center [730, 256] width 11 height 11
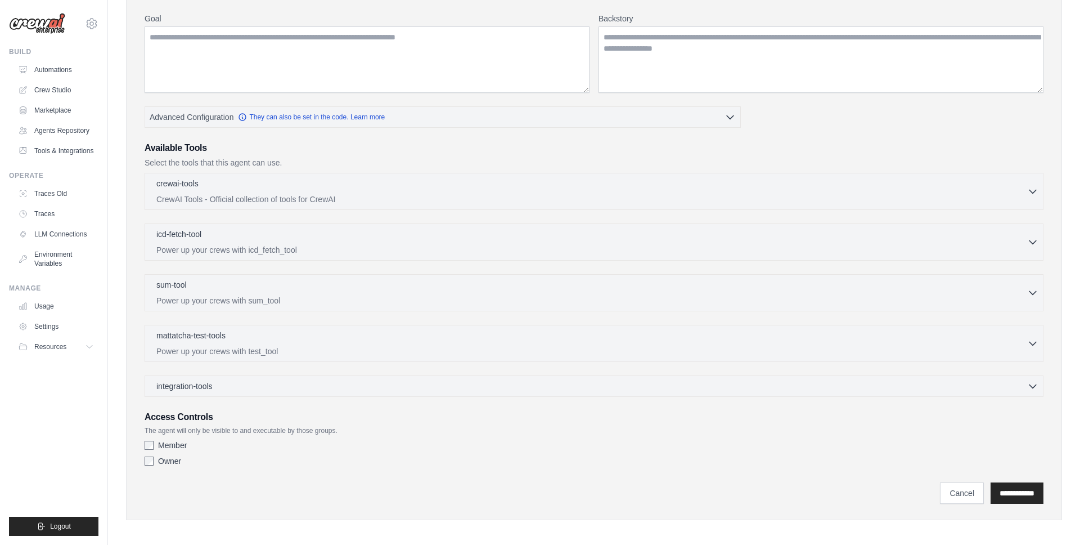
scroll to position [145, 0]
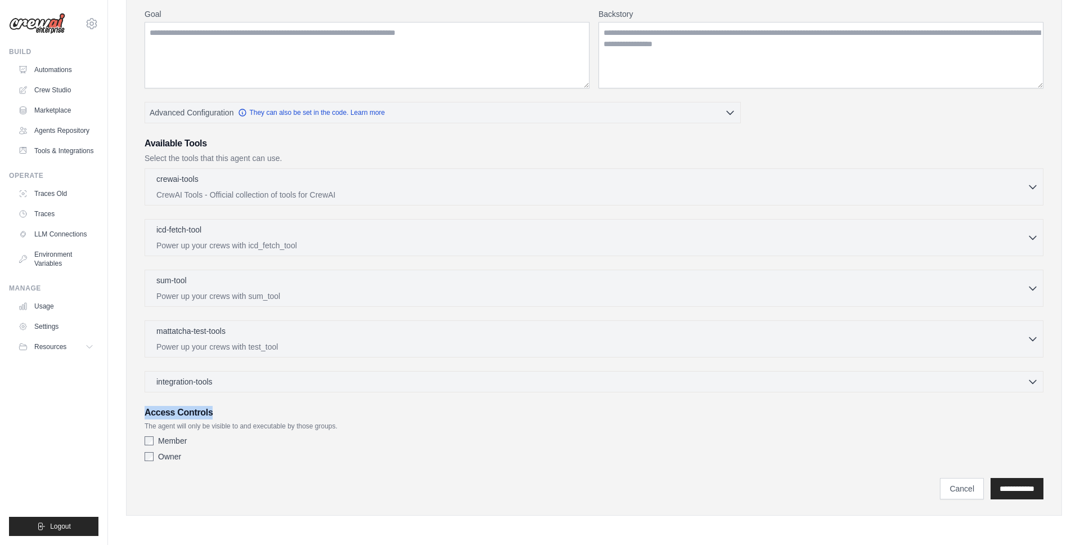
drag, startPoint x: 145, startPoint y: 414, endPoint x: 233, endPoint y: 413, distance: 87.8
click at [233, 413] on h3 "Access Controls" at bounding box center [594, 413] width 899 height 14
click at [165, 424] on p "The agent will only be visible to and executable by those groups." at bounding box center [594, 425] width 899 height 9
drag, startPoint x: 147, startPoint y: 425, endPoint x: 223, endPoint y: 425, distance: 76.5
click at [223, 425] on p "The agent will only be visible to and executable by those groups." at bounding box center [594, 425] width 899 height 9
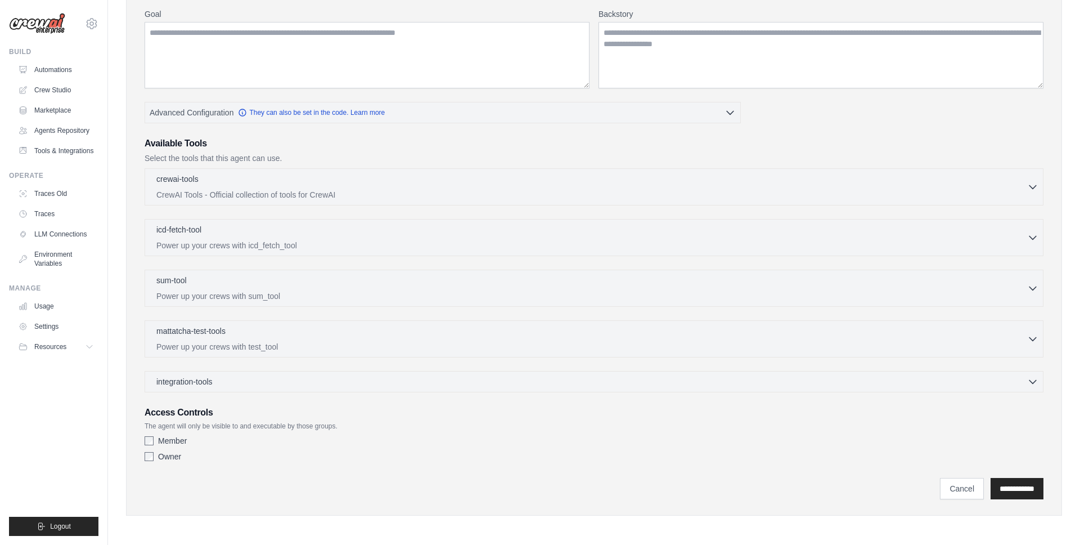
click at [150, 446] on div "Member" at bounding box center [594, 440] width 899 height 11
click at [208, 420] on div "Access Controls The agent will only be visible to and executable by those group…" at bounding box center [594, 436] width 899 height 61
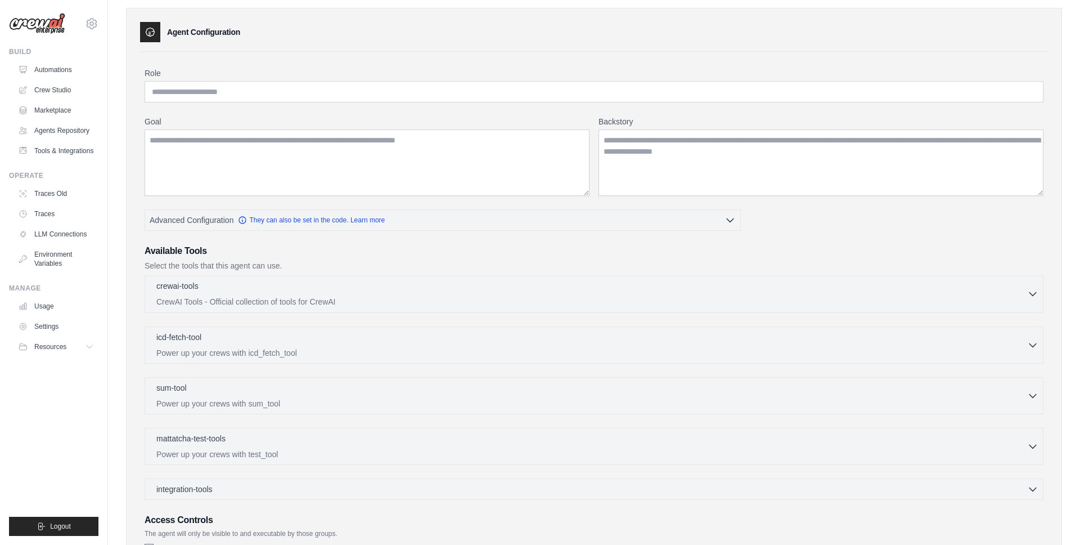
scroll to position [0, 0]
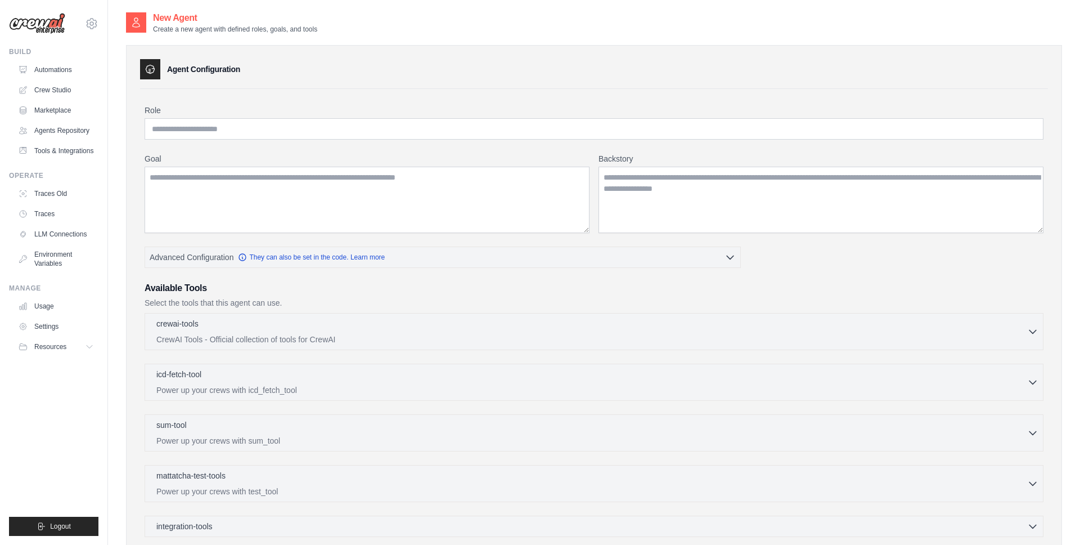
click at [240, 32] on p "Create a new agent with defined roles, goals, and tools" at bounding box center [235, 29] width 164 height 9
